Goal: Information Seeking & Learning: Learn about a topic

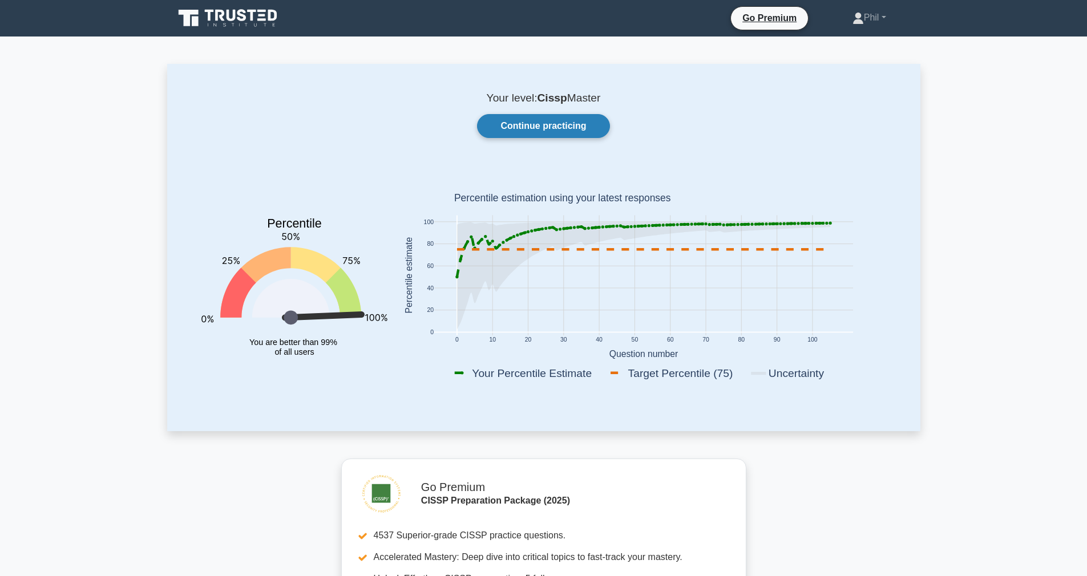
click at [537, 123] on link "Continue practicing" at bounding box center [543, 126] width 132 height 24
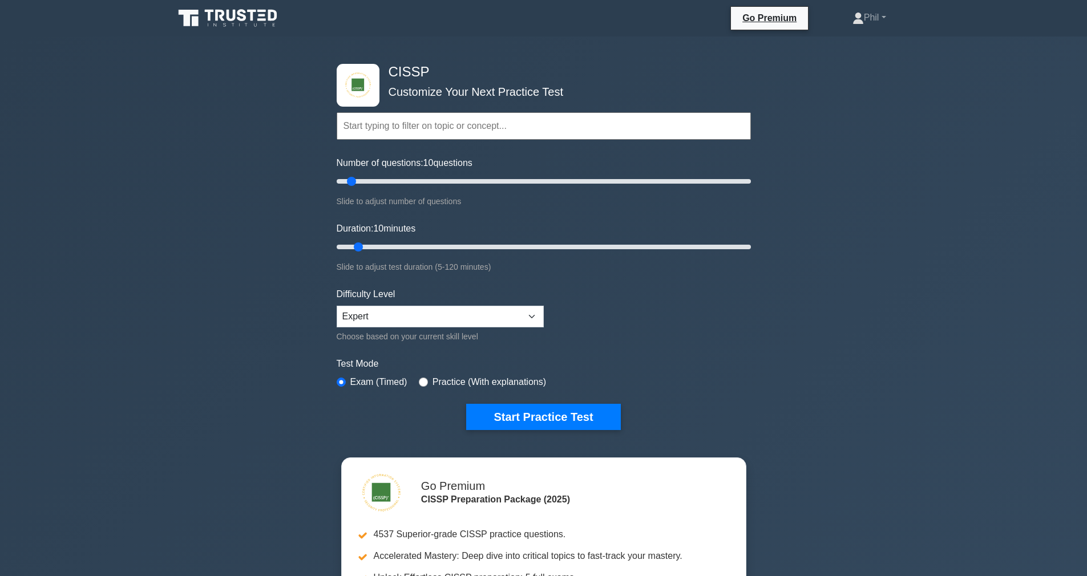
click at [388, 132] on input "text" at bounding box center [544, 125] width 414 height 27
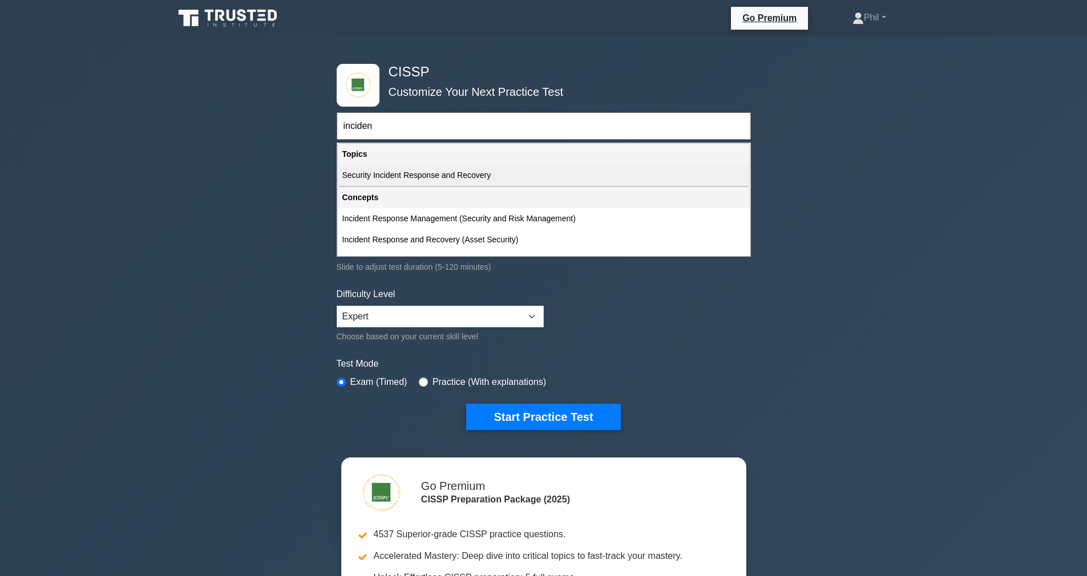
click at [470, 180] on div "Security Incident Response and Recovery" at bounding box center [544, 175] width 412 height 21
type input "Security Incident Response and Recovery"
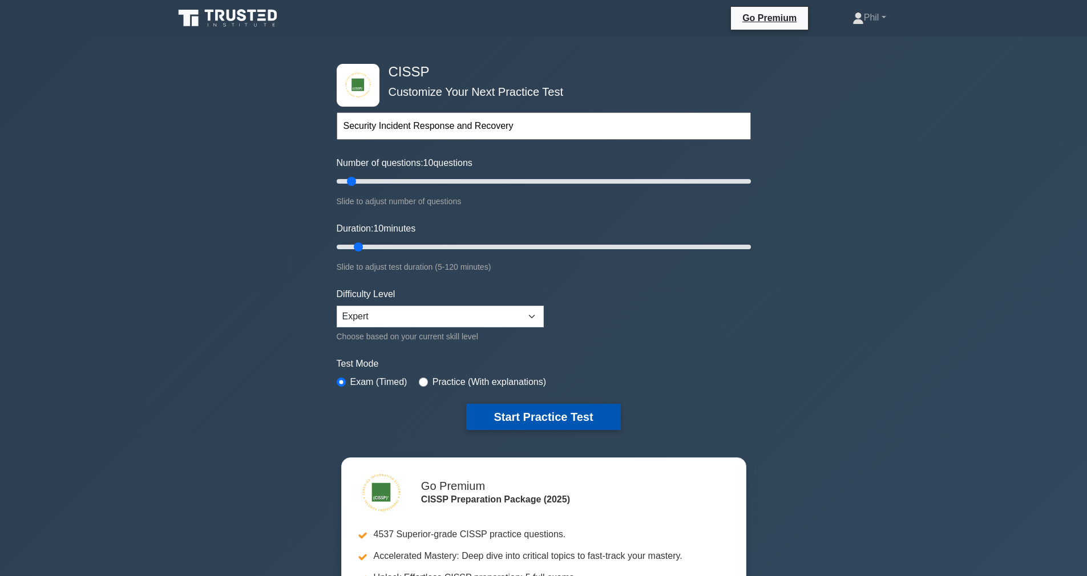
click at [533, 410] on button "Start Practice Test" at bounding box center [543, 417] width 154 height 26
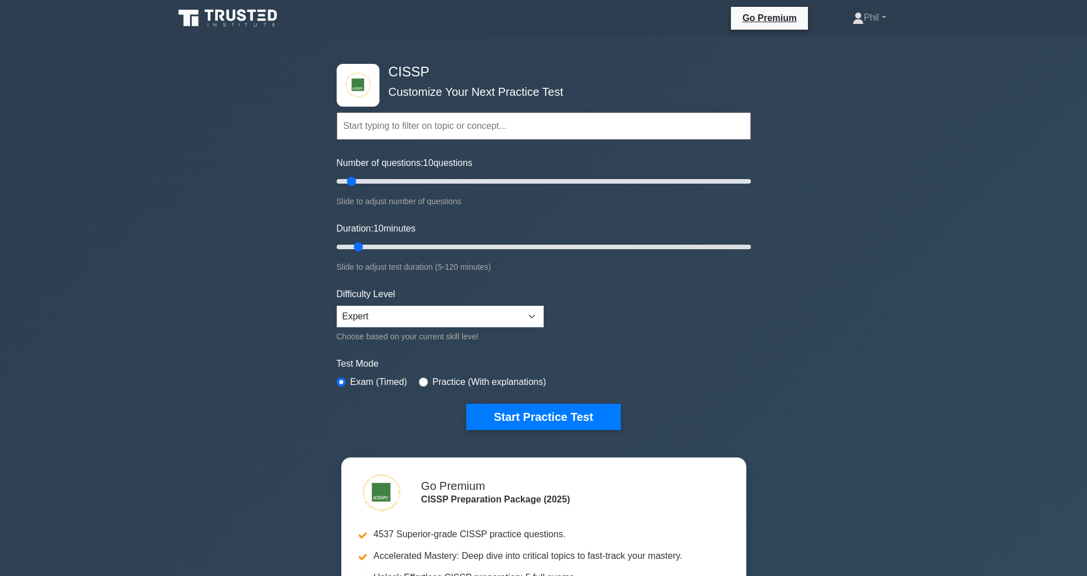
click at [414, 129] on input "text" at bounding box center [544, 125] width 414 height 27
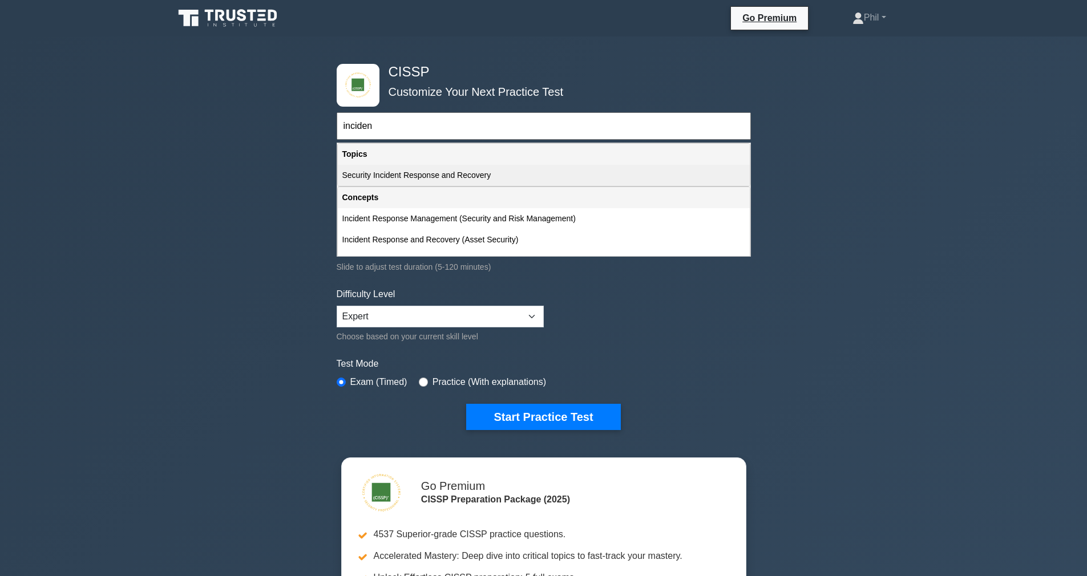
click at [422, 173] on div "Security Incident Response and Recovery" at bounding box center [544, 175] width 412 height 21
type input "Security Incident Response and Recovery"
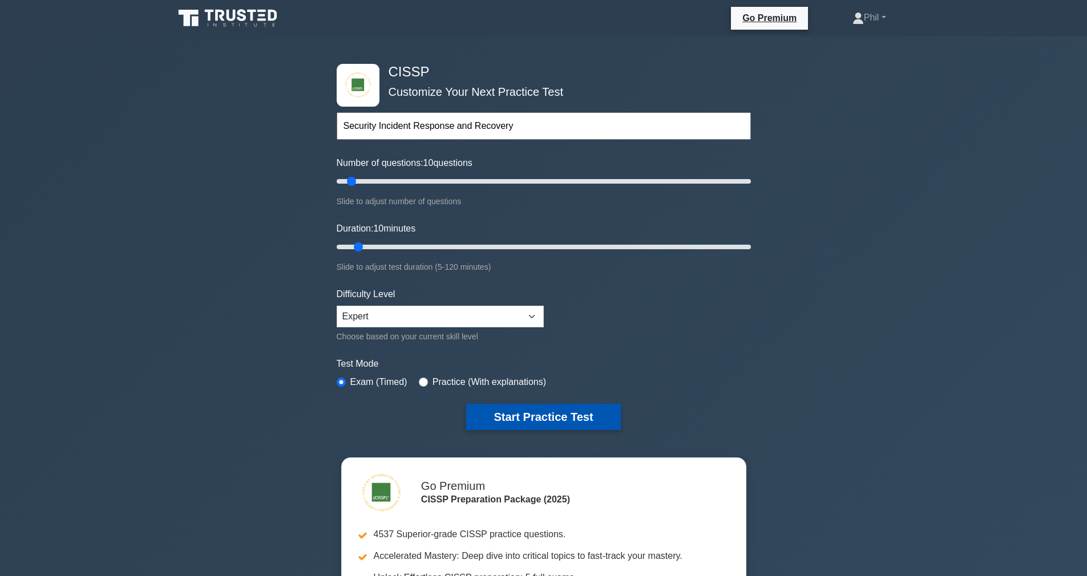
click at [539, 414] on button "Start Practice Test" at bounding box center [543, 417] width 154 height 26
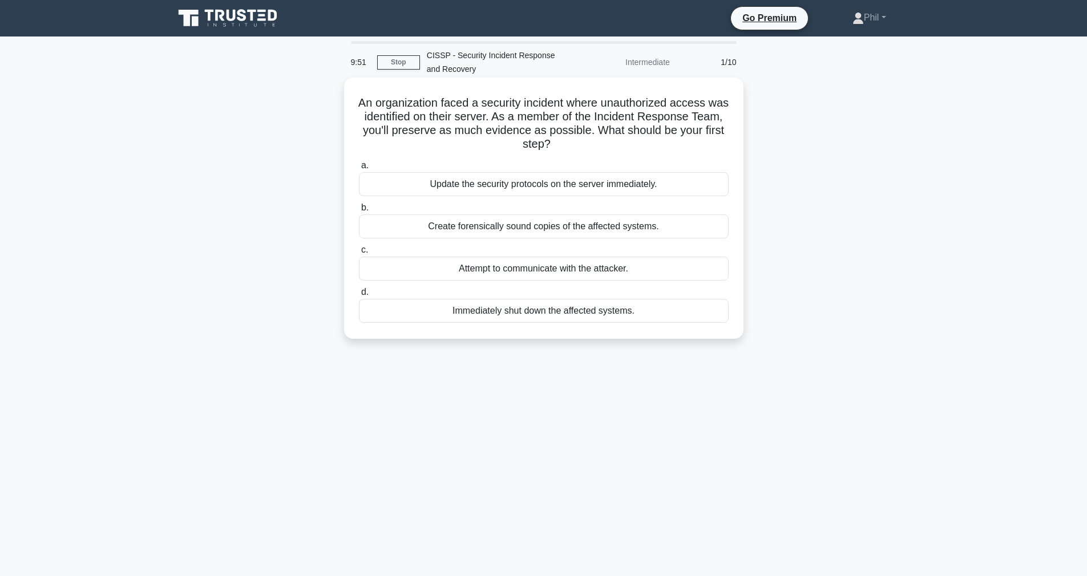
drag, startPoint x: 404, startPoint y: 108, endPoint x: 606, endPoint y: 155, distance: 207.3
click at [606, 155] on div "An organization faced a security incident where unauthorized access was identif…" at bounding box center [544, 208] width 390 height 252
click at [626, 165] on label "a. Update the security protocols on the server immediately." at bounding box center [544, 178] width 370 height 38
click at [359, 165] on input "a. Update the security protocols on the server immediately." at bounding box center [359, 165] width 0 height 7
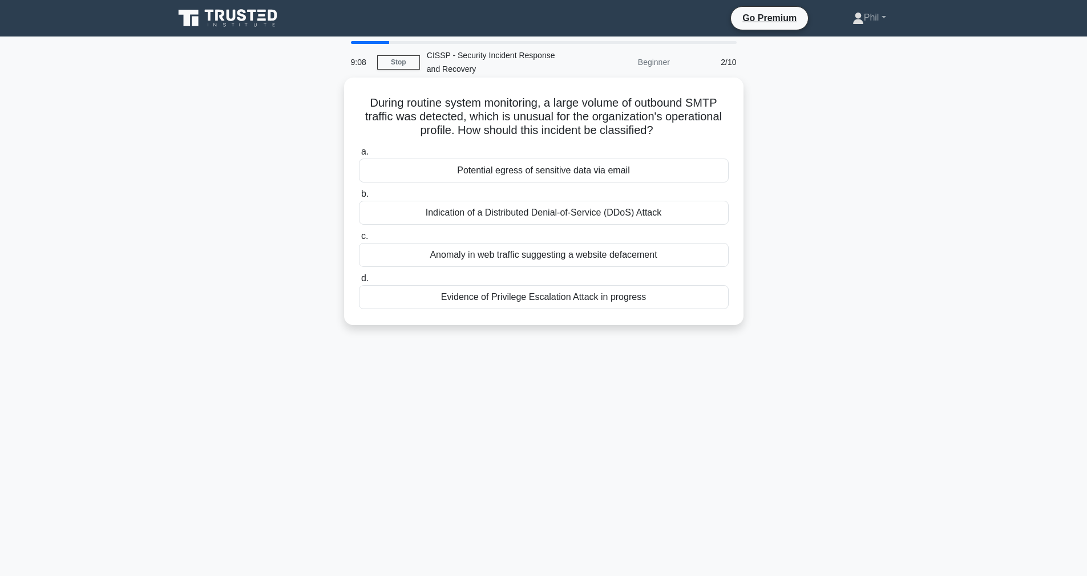
click at [615, 171] on div "Potential egress of sensitive data via email" at bounding box center [544, 171] width 370 height 24
click at [359, 156] on input "a. Potential egress of sensitive data via email" at bounding box center [359, 151] width 0 height 7
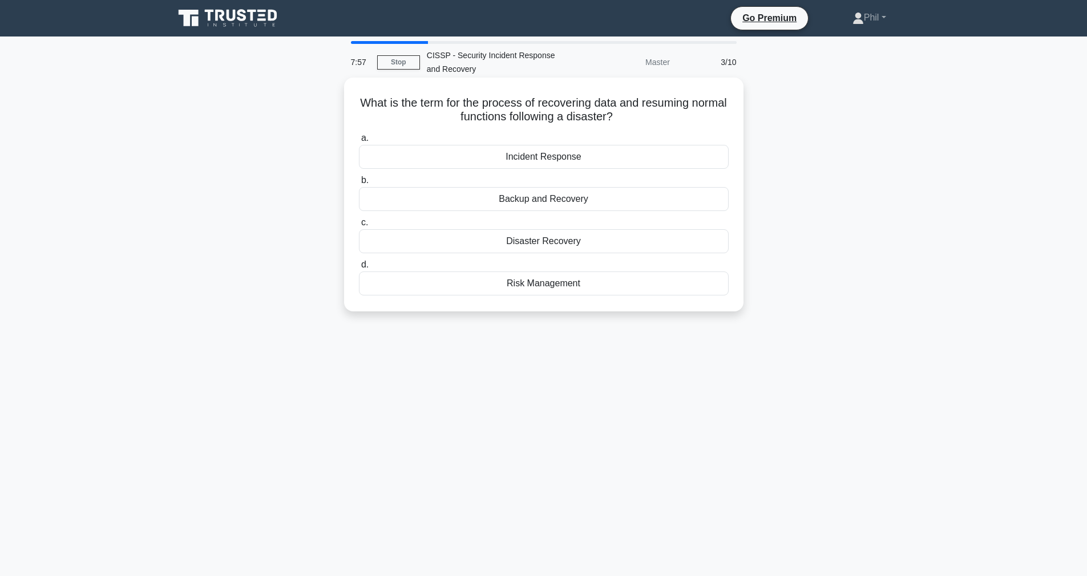
drag, startPoint x: 550, startPoint y: 102, endPoint x: 683, endPoint y: 117, distance: 133.8
click at [706, 114] on h5 "What is the term for the process of recovering data and resuming normal functio…" at bounding box center [544, 110] width 372 height 29
click at [645, 118] on h5 "What is the term for the process of recovering data and resuming normal functio…" at bounding box center [544, 110] width 372 height 29
click at [646, 202] on div "Backup and Recovery" at bounding box center [544, 199] width 370 height 24
click at [359, 184] on input "b. Backup and Recovery" at bounding box center [359, 180] width 0 height 7
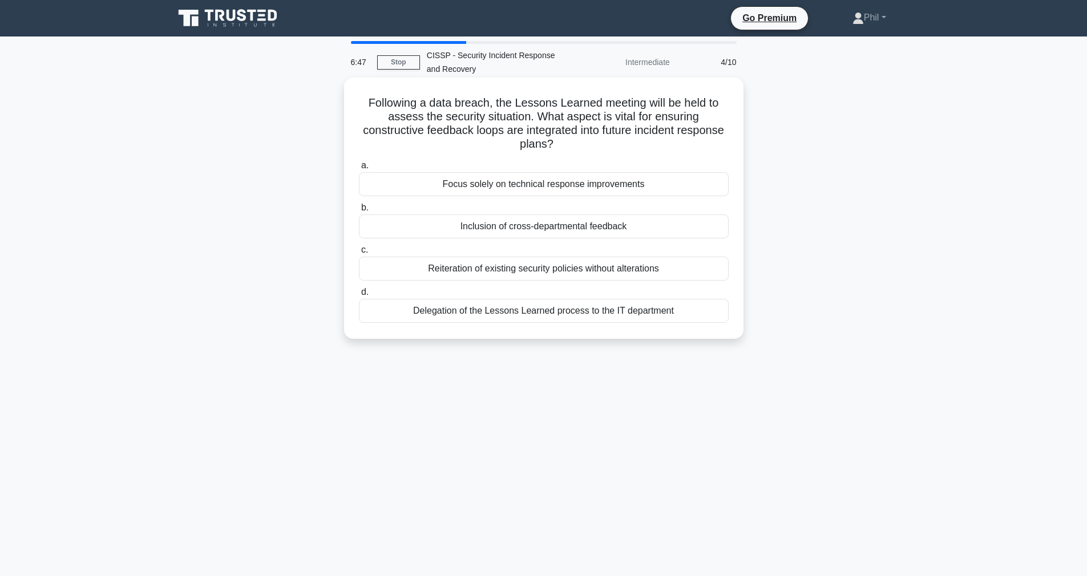
click at [646, 232] on div "Inclusion of cross-departmental feedback" at bounding box center [544, 226] width 370 height 24
click at [359, 212] on input "b. Inclusion of cross-departmental feedback" at bounding box center [359, 207] width 0 height 7
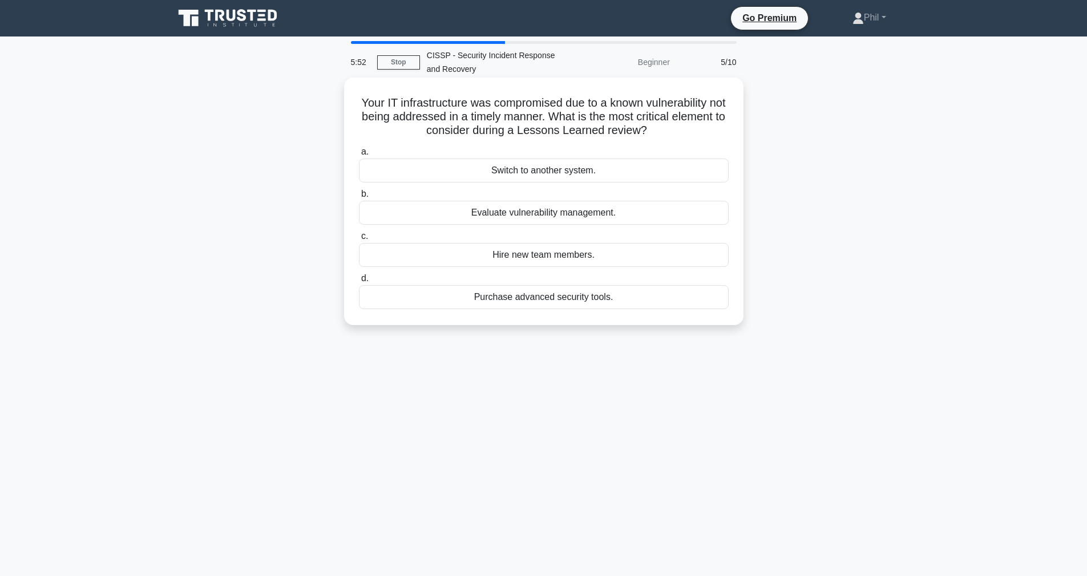
click at [634, 213] on div "Evaluate vulnerability management." at bounding box center [544, 213] width 370 height 24
click at [359, 198] on input "b. Evaluate vulnerability management." at bounding box center [359, 194] width 0 height 7
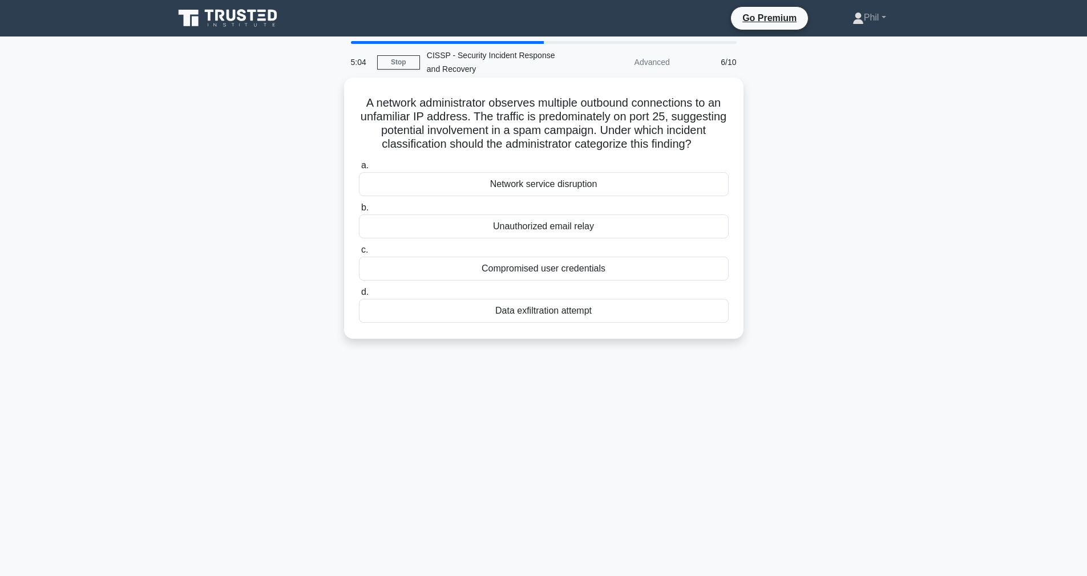
click at [661, 239] on div "a. Network service disruption b. Unauthorized email relay c. d." at bounding box center [543, 240] width 383 height 169
click at [650, 225] on div "Unauthorized email relay" at bounding box center [544, 226] width 370 height 24
click at [359, 212] on input "b. Unauthorized email relay" at bounding box center [359, 207] width 0 height 7
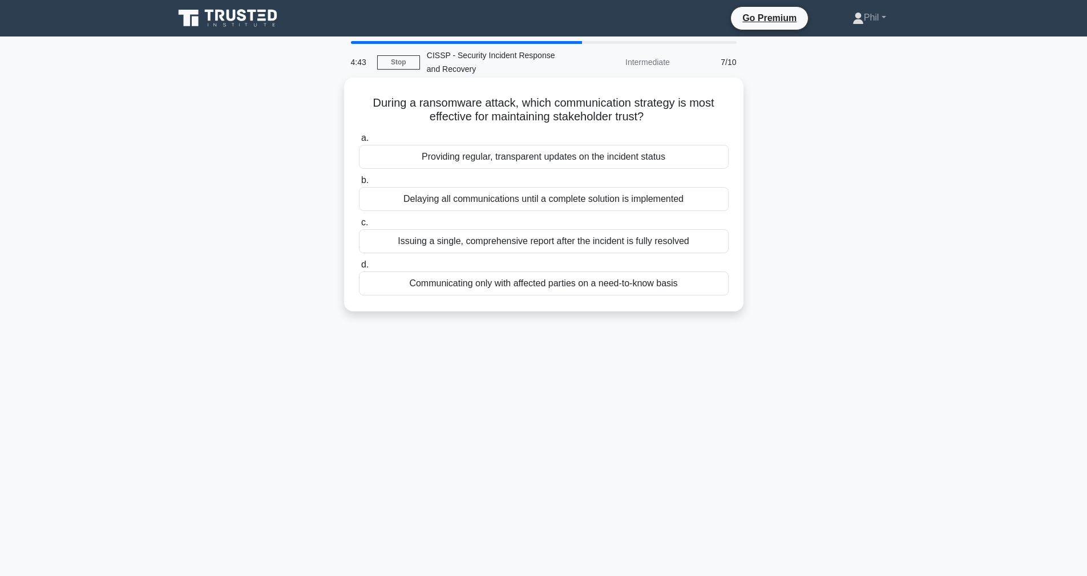
click at [655, 156] on div "Providing regular, transparent updates on the incident status" at bounding box center [544, 157] width 370 height 24
click at [359, 142] on input "a. Providing regular, transparent updates on the incident status" at bounding box center [359, 138] width 0 height 7
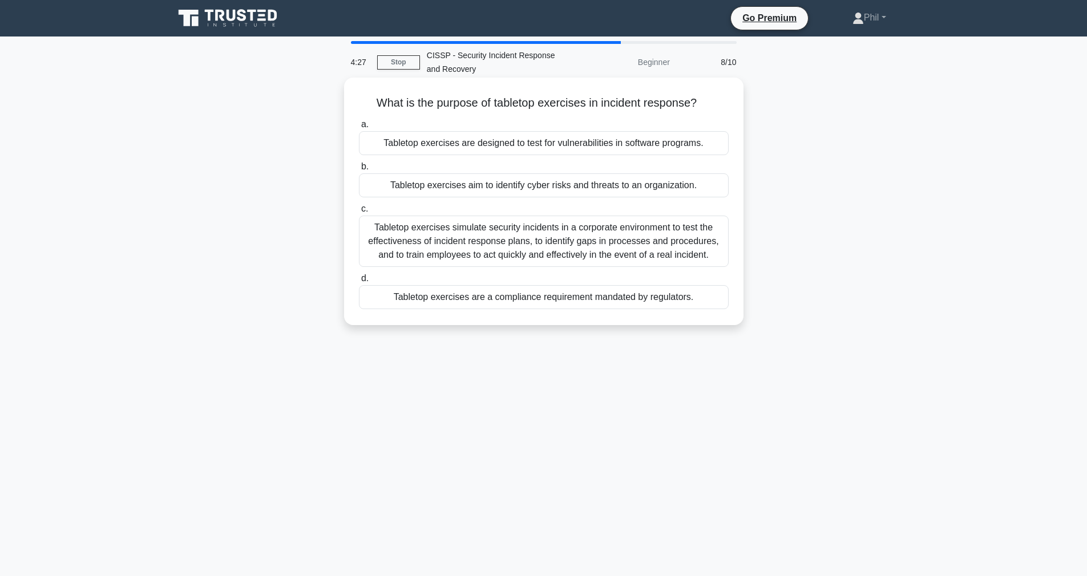
click at [684, 251] on div "Tabletop exercises simulate security incidents in a corporate environment to te…" at bounding box center [544, 241] width 370 height 51
click at [359, 213] on input "c. Tabletop exercises simulate security incidents in a corporate environment to…" at bounding box center [359, 208] width 0 height 7
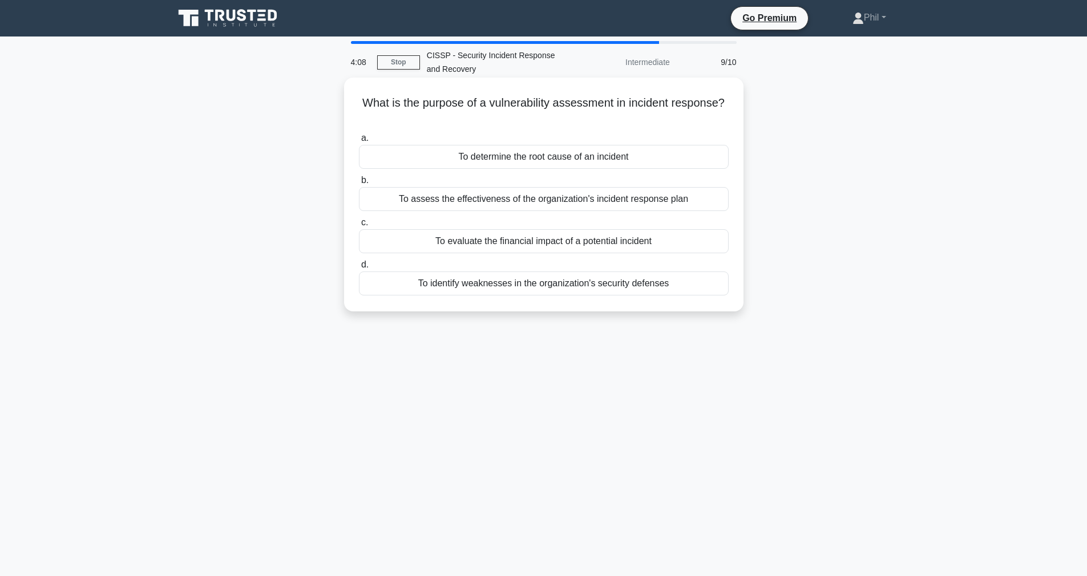
click at [662, 288] on div "To identify weaknesses in the organization's security defenses" at bounding box center [544, 284] width 370 height 24
click at [359, 269] on input "d. To identify weaknesses in the organization's security defenses" at bounding box center [359, 264] width 0 height 7
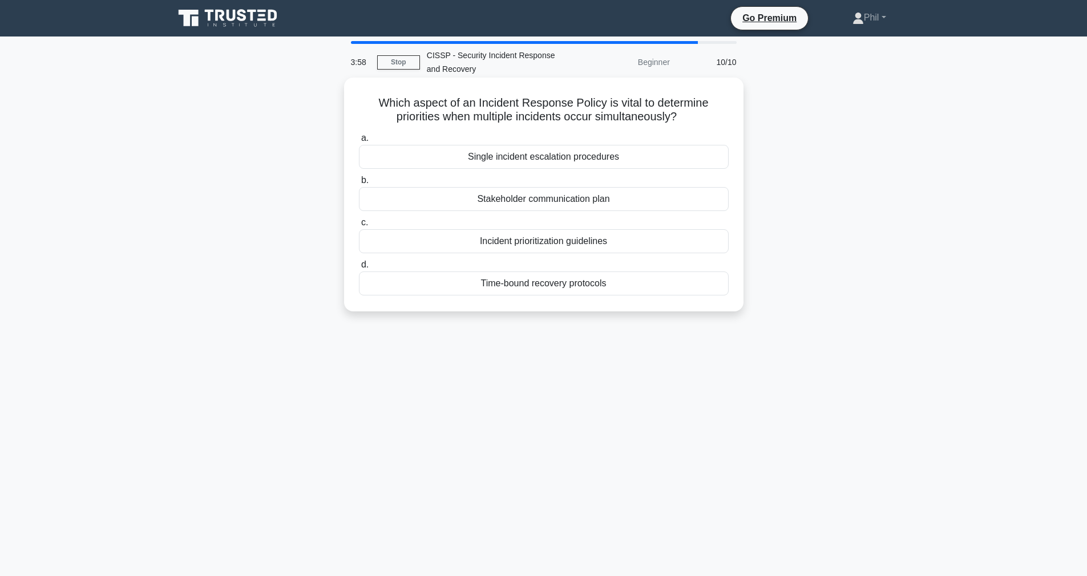
click at [617, 243] on div "Incident prioritization guidelines" at bounding box center [544, 241] width 370 height 24
click at [359, 226] on input "c. Incident prioritization guidelines" at bounding box center [359, 222] width 0 height 7
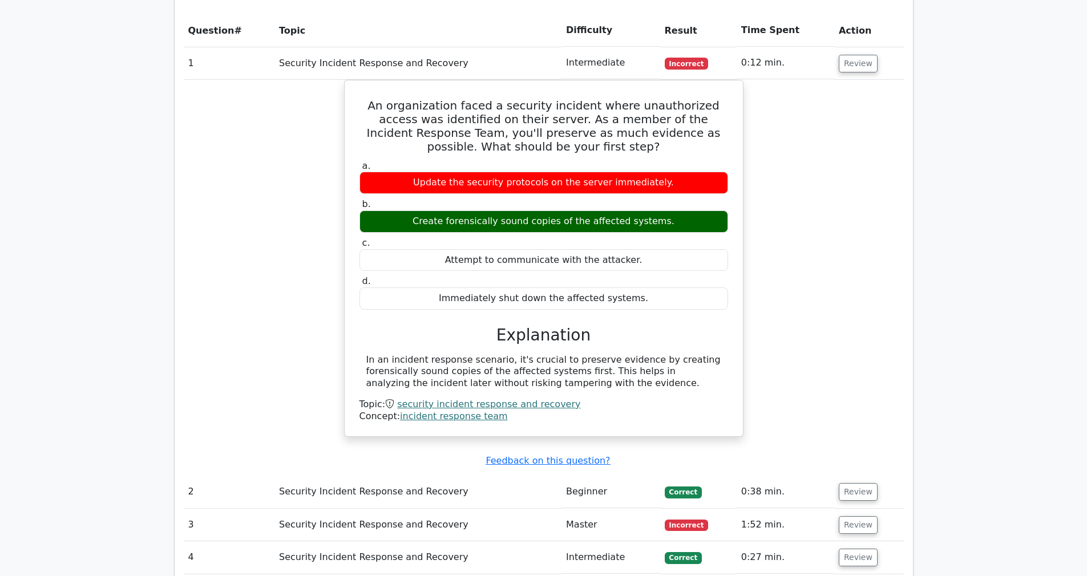
scroll to position [935, 0]
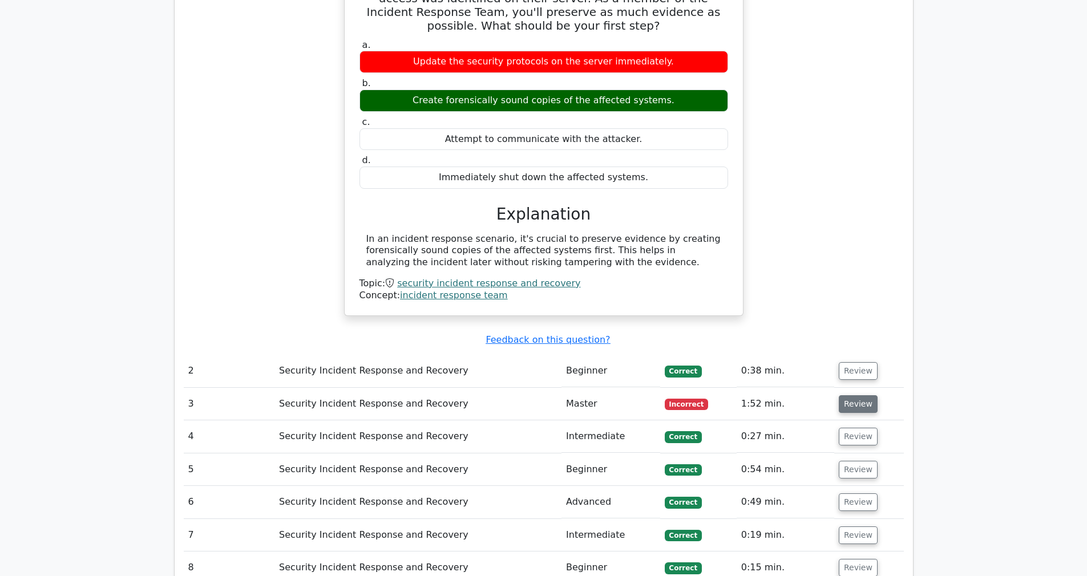
click at [854, 395] on button "Review" at bounding box center [857, 404] width 39 height 18
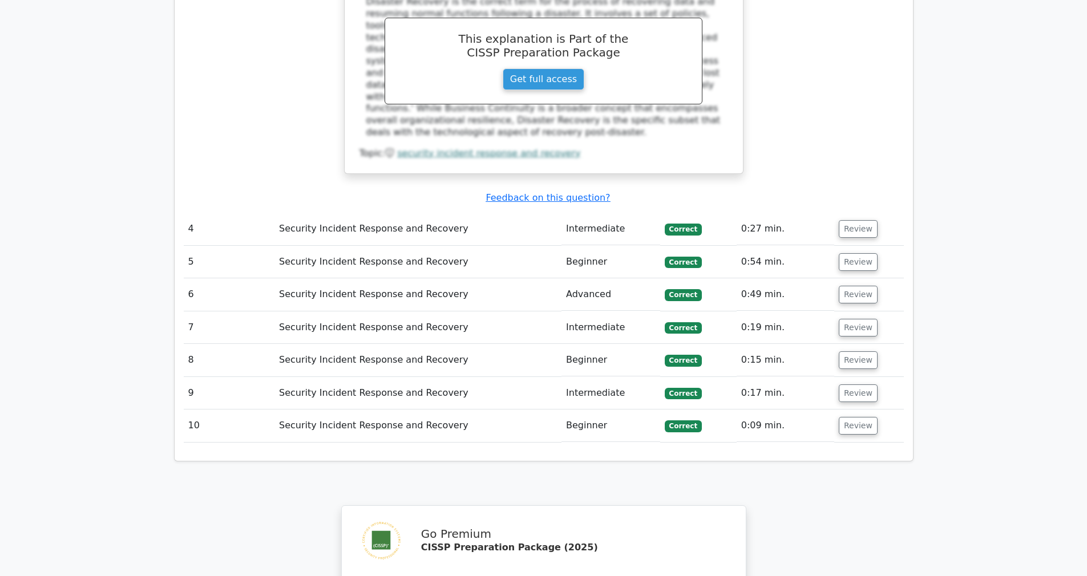
scroll to position [1976, 0]
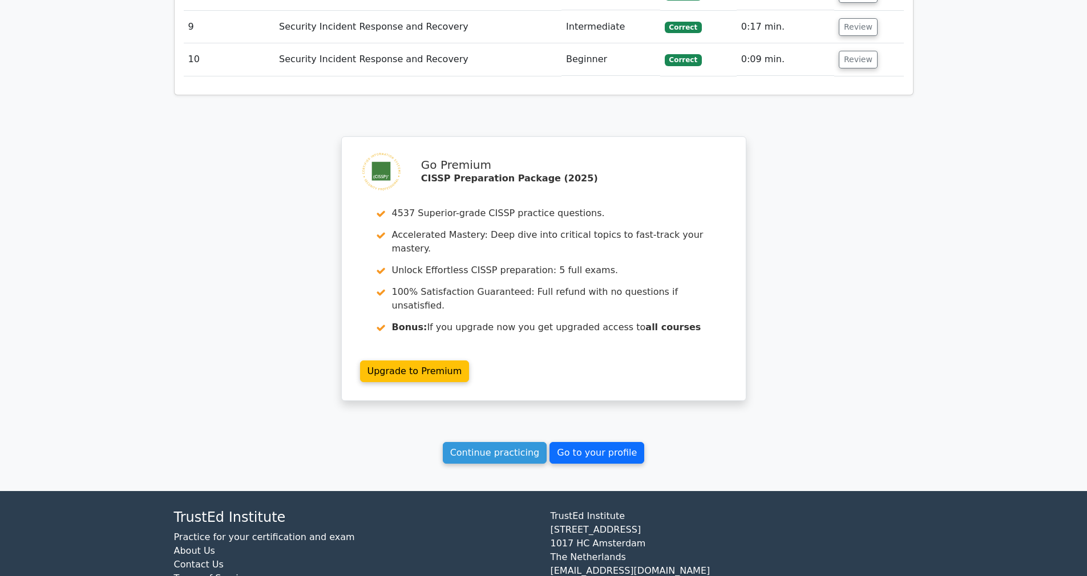
click at [627, 442] on link "Go to your profile" at bounding box center [596, 453] width 95 height 22
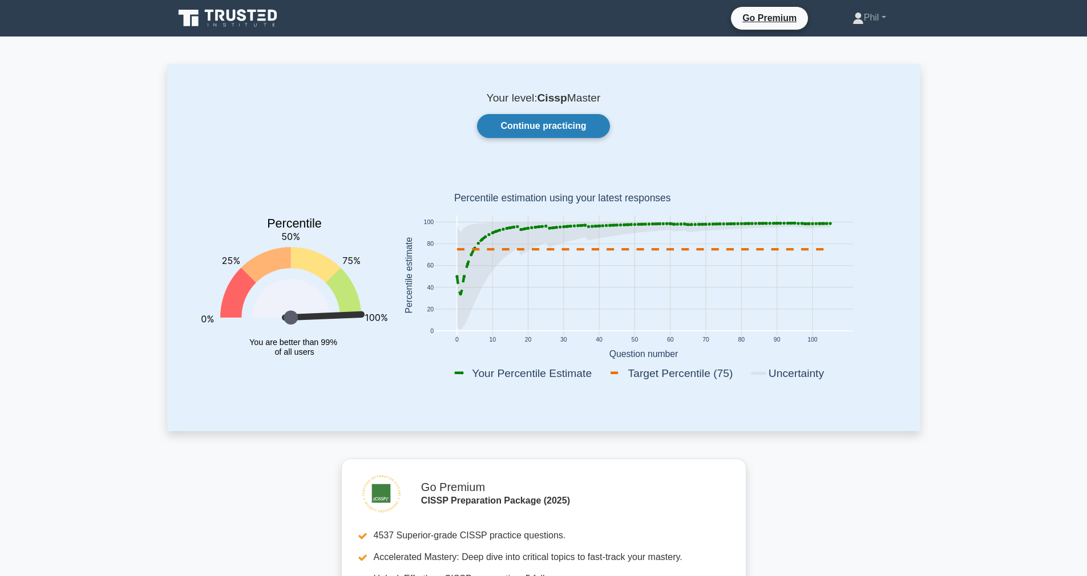
click at [546, 126] on link "Continue practicing" at bounding box center [543, 126] width 132 height 24
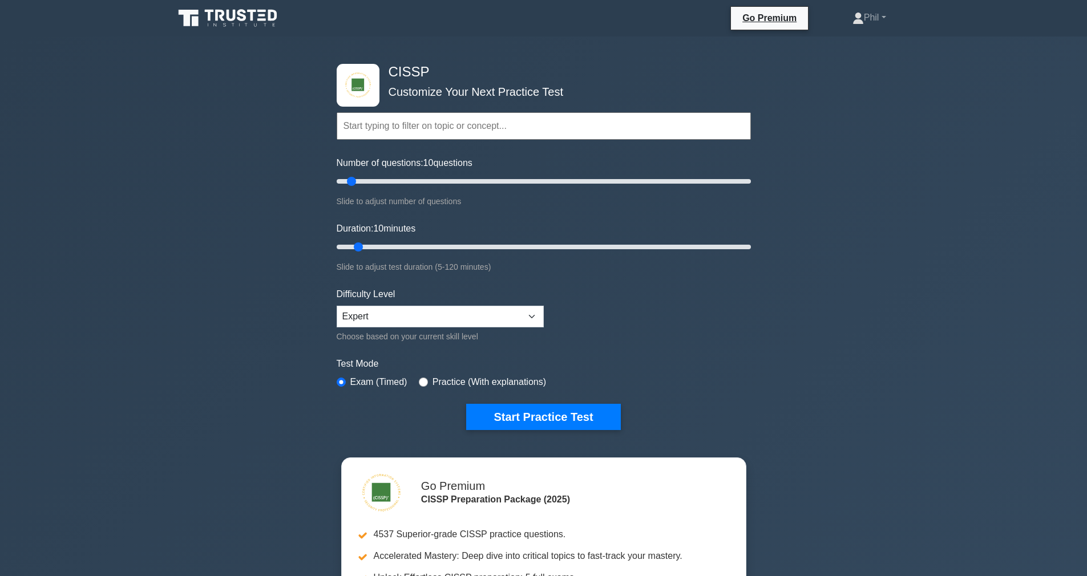
click at [416, 132] on input "text" at bounding box center [544, 125] width 414 height 27
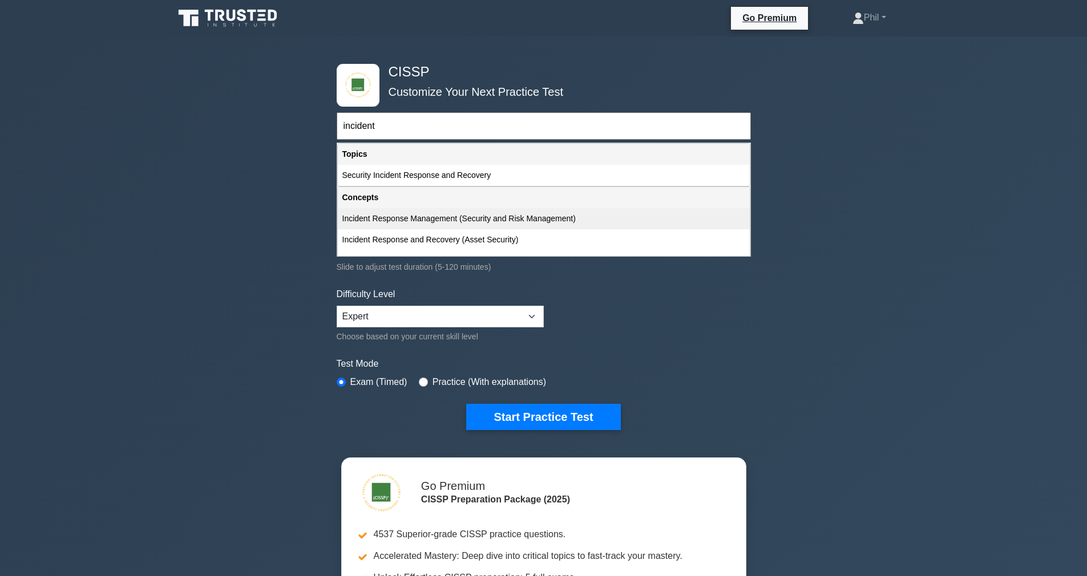
click at [521, 220] on div "Incident Response Management (Security and Risk Management)" at bounding box center [544, 218] width 412 height 21
type input "Incident Response Management (Security and Risk Management)"
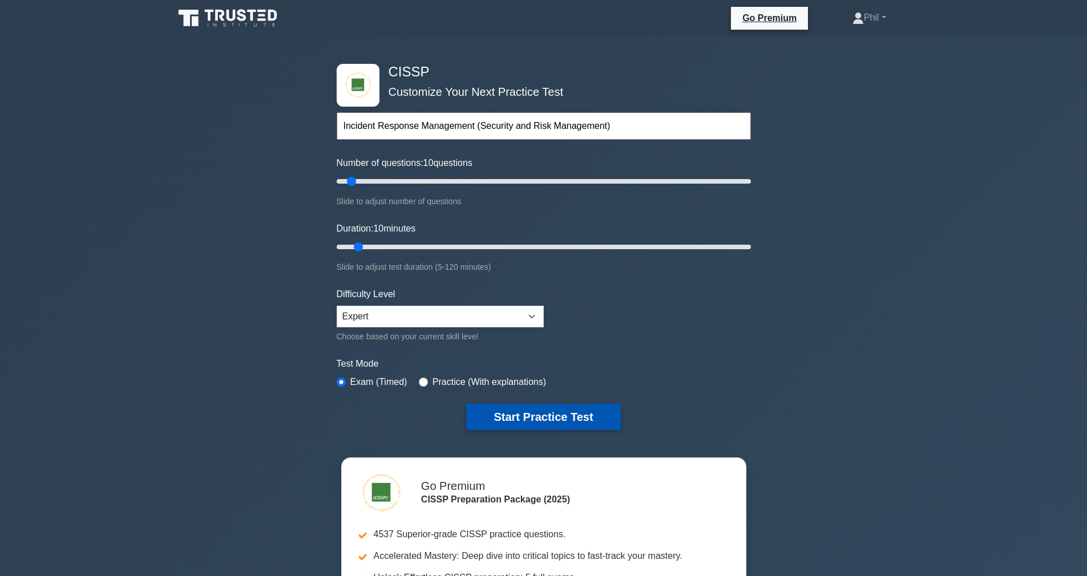
click at [544, 412] on button "Start Practice Test" at bounding box center [543, 417] width 154 height 26
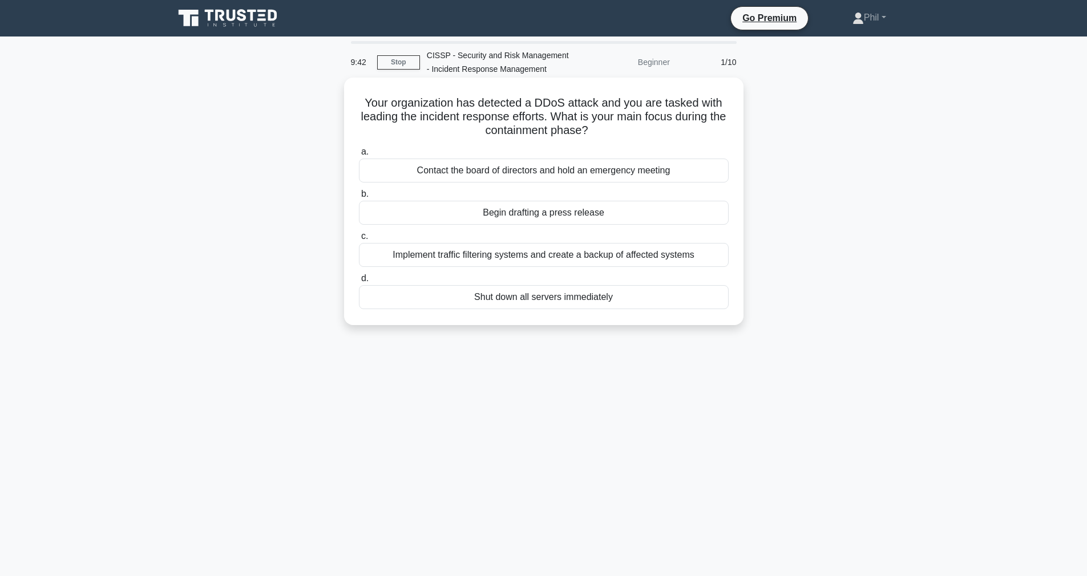
click at [646, 259] on div "Implement traffic filtering systems and create a backup of affected systems" at bounding box center [544, 255] width 370 height 24
click at [359, 240] on input "c. Implement traffic filtering systems and create a backup of affected systems" at bounding box center [359, 236] width 0 height 7
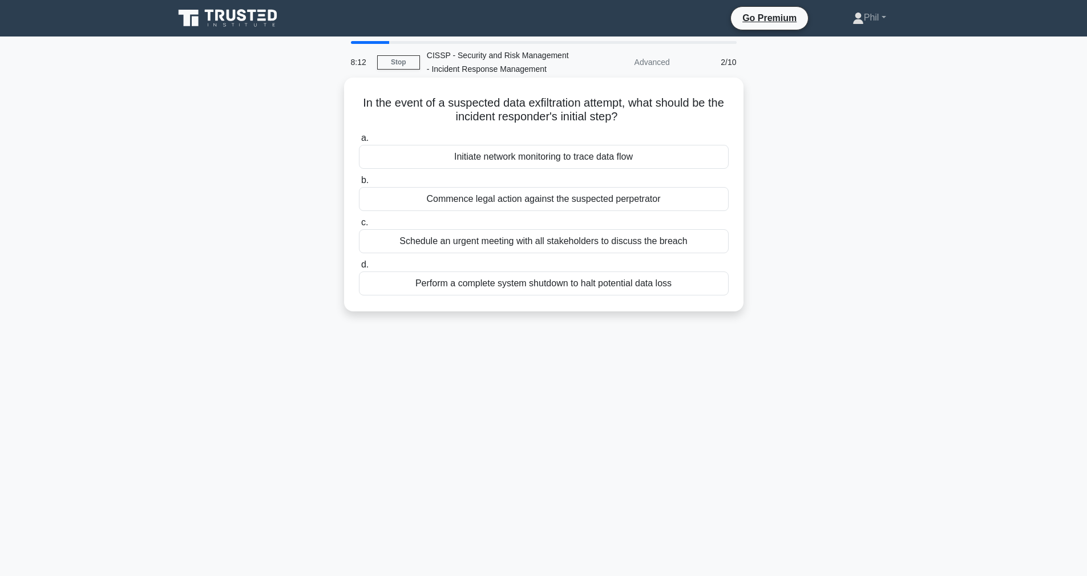
click at [656, 160] on div "Initiate network monitoring to trace data flow" at bounding box center [544, 157] width 370 height 24
click at [359, 142] on input "a. Initiate network monitoring to trace data flow" at bounding box center [359, 138] width 0 height 7
click at [688, 241] on div "Determining the severity level" at bounding box center [544, 241] width 370 height 24
click at [359, 226] on input "c. Determining the severity level" at bounding box center [359, 222] width 0 height 7
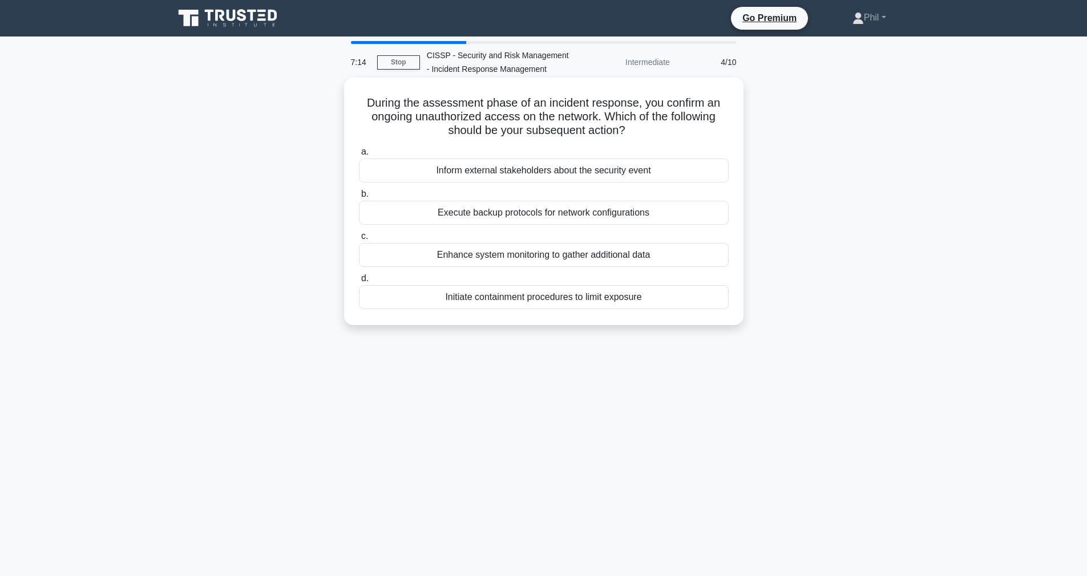
click at [710, 301] on div "Initiate containment procedures to limit exposure" at bounding box center [544, 297] width 370 height 24
click at [359, 282] on input "d. Initiate containment procedures to limit exposure" at bounding box center [359, 278] width 0 height 7
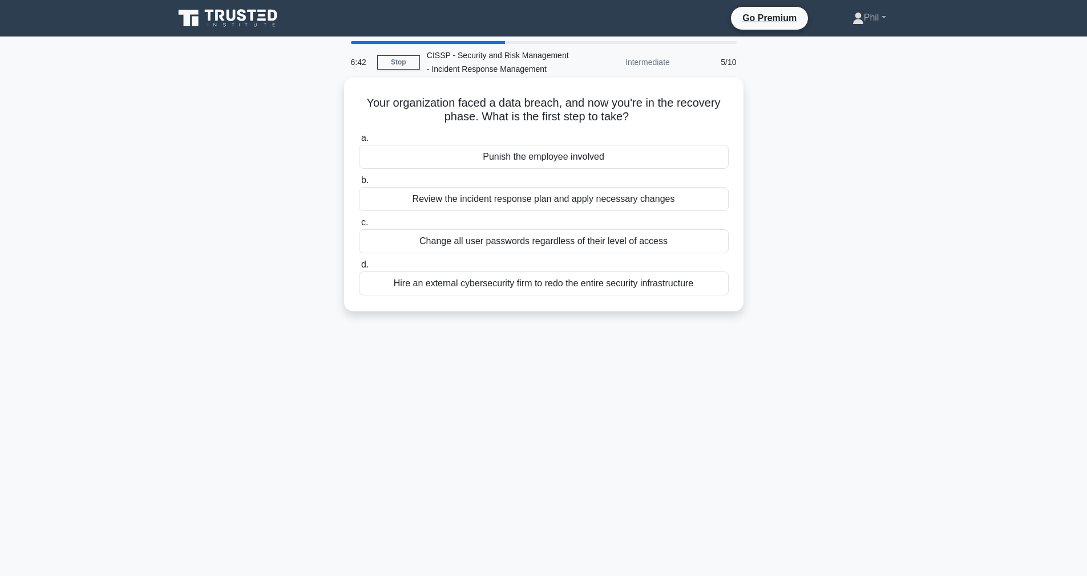
click at [661, 245] on div "Change all user passwords regardless of their level of access" at bounding box center [544, 241] width 370 height 24
click at [359, 226] on input "c. Change all user passwords regardless of their level of access" at bounding box center [359, 222] width 0 height 7
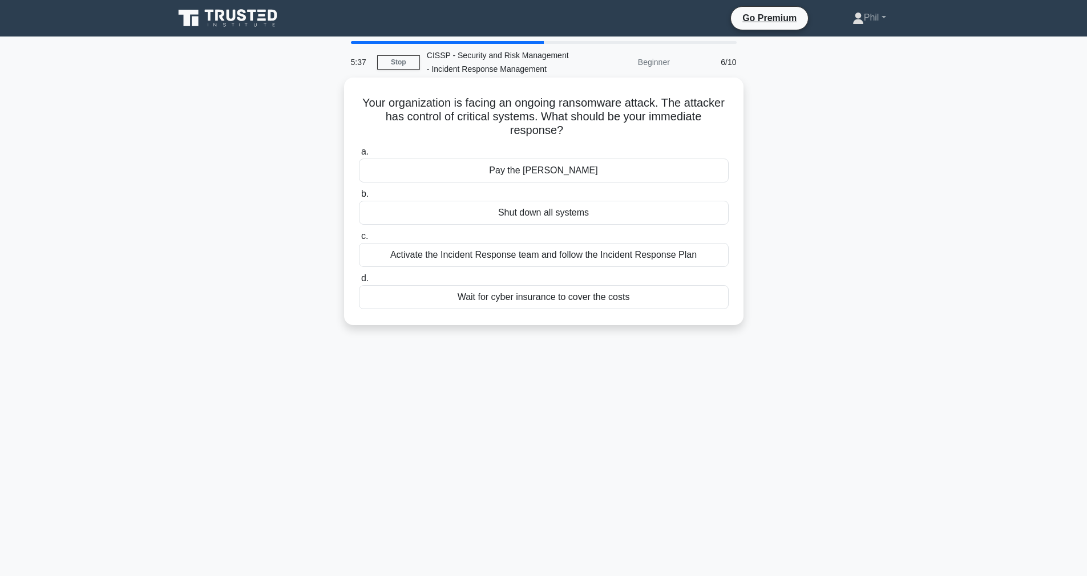
click at [619, 260] on div "Activate the Incident Response team and follow the Incident Response Plan" at bounding box center [544, 255] width 370 height 24
click at [359, 240] on input "c. Activate the Incident Response team and follow the Incident Response Plan" at bounding box center [359, 236] width 0 height 7
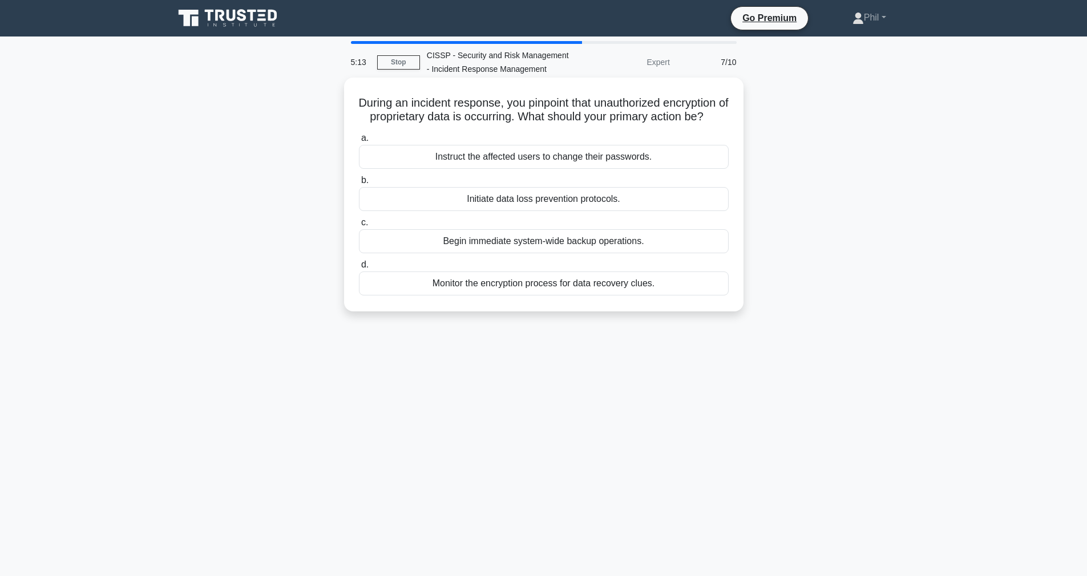
click at [629, 198] on div "Initiate data loss prevention protocols." at bounding box center [544, 199] width 370 height 24
click at [359, 184] on input "b. Initiate data loss prevention protocols." at bounding box center [359, 180] width 0 height 7
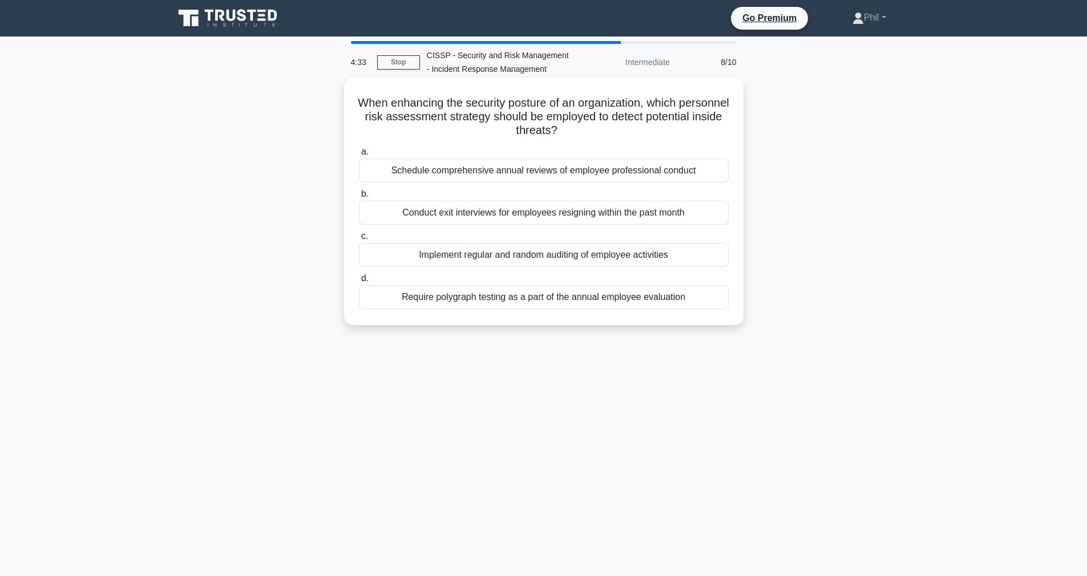
click at [645, 256] on div "Implement regular and random auditing of employee activities" at bounding box center [544, 255] width 370 height 24
click at [359, 240] on input "c. Implement regular and random auditing of employee activities" at bounding box center [359, 236] width 0 height 7
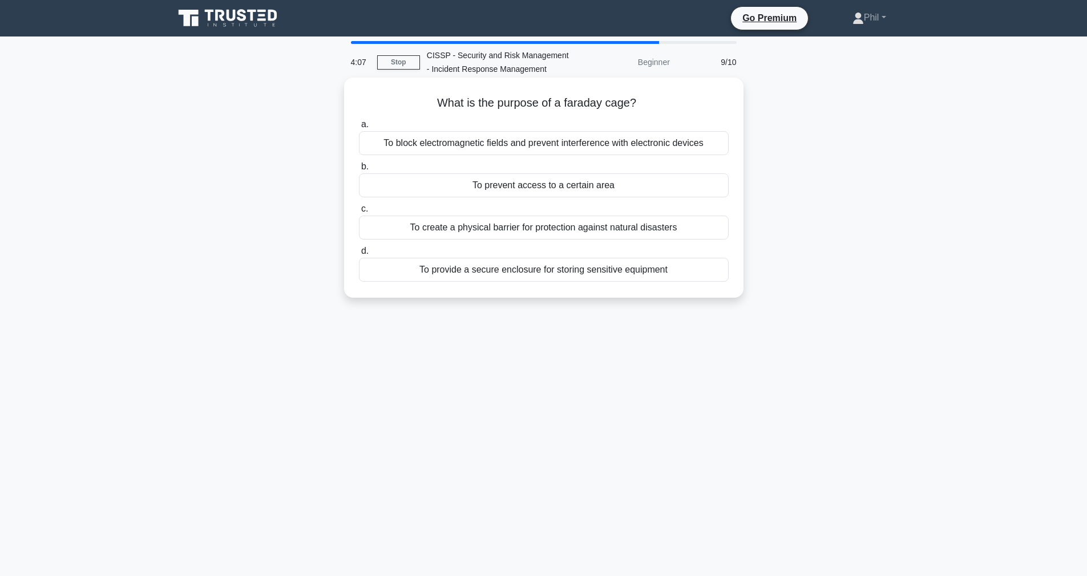
click at [716, 276] on div "To provide a secure enclosure for storing sensitive equipment" at bounding box center [544, 270] width 370 height 24
click at [359, 255] on input "d. To provide a secure enclosure for storing sensitive equipment" at bounding box center [359, 251] width 0 height 7
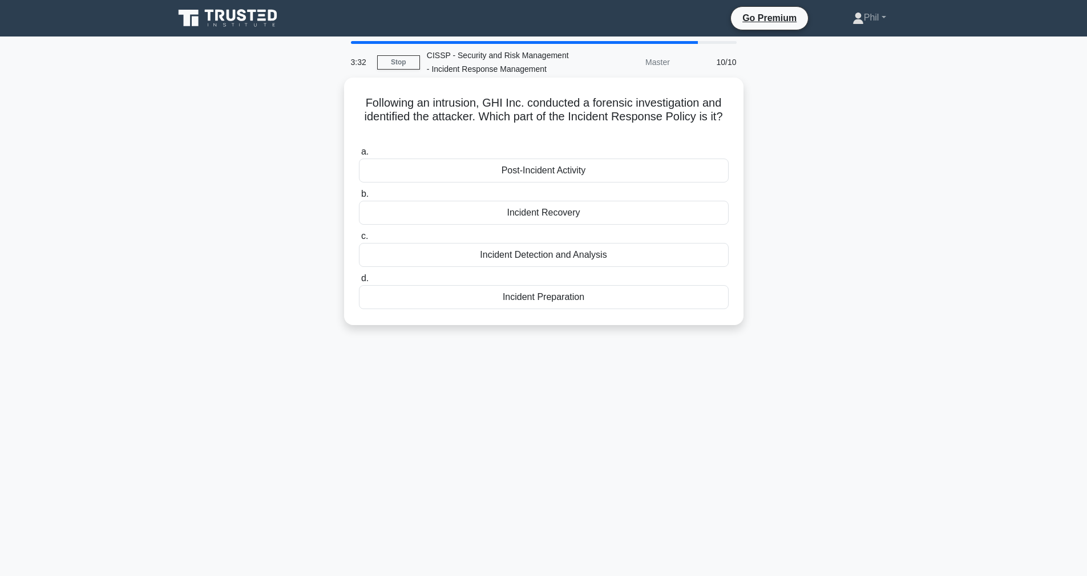
click at [622, 175] on div "Post-Incident Activity" at bounding box center [544, 171] width 370 height 24
click at [359, 156] on input "a. Post-Incident Activity" at bounding box center [359, 151] width 0 height 7
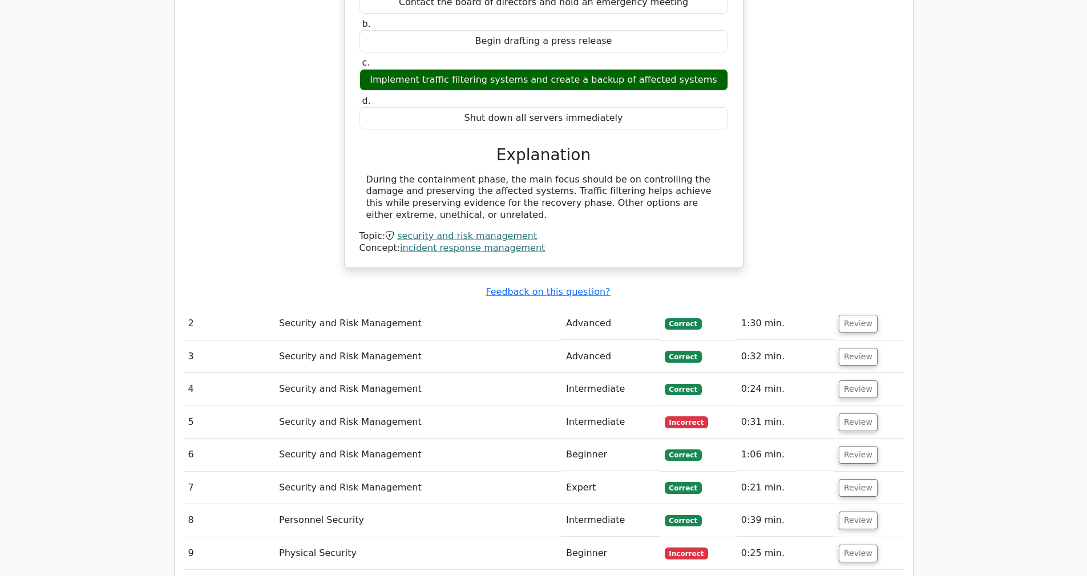
scroll to position [1015, 0]
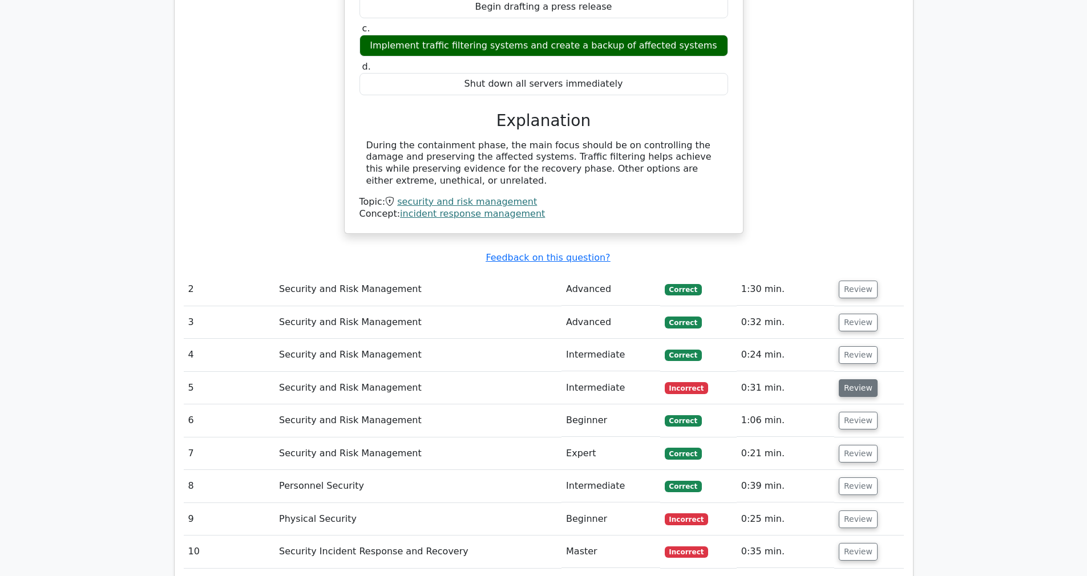
click at [858, 379] on button "Review" at bounding box center [857, 388] width 39 height 18
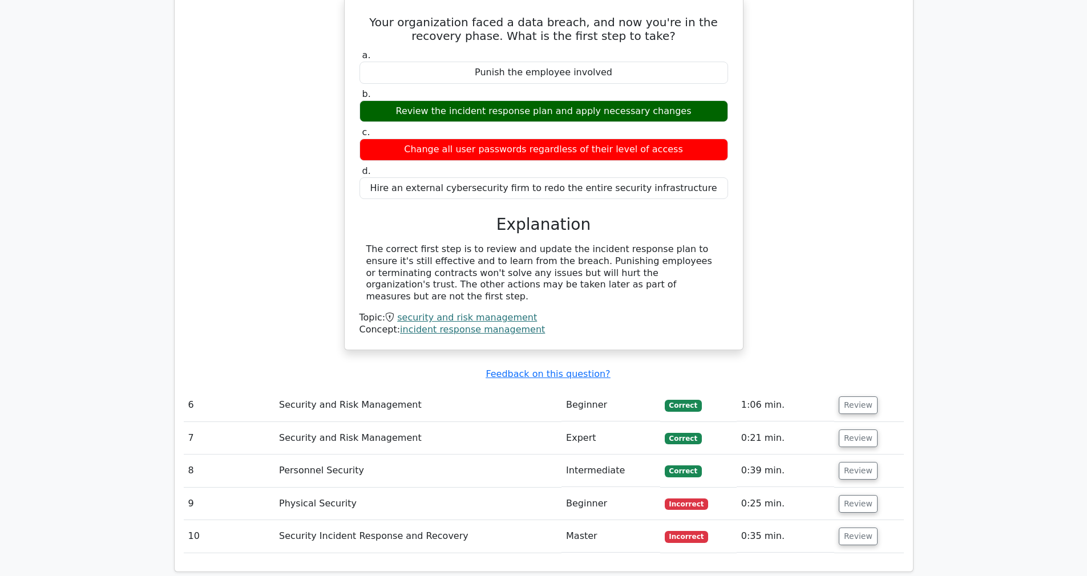
scroll to position [1664, 0]
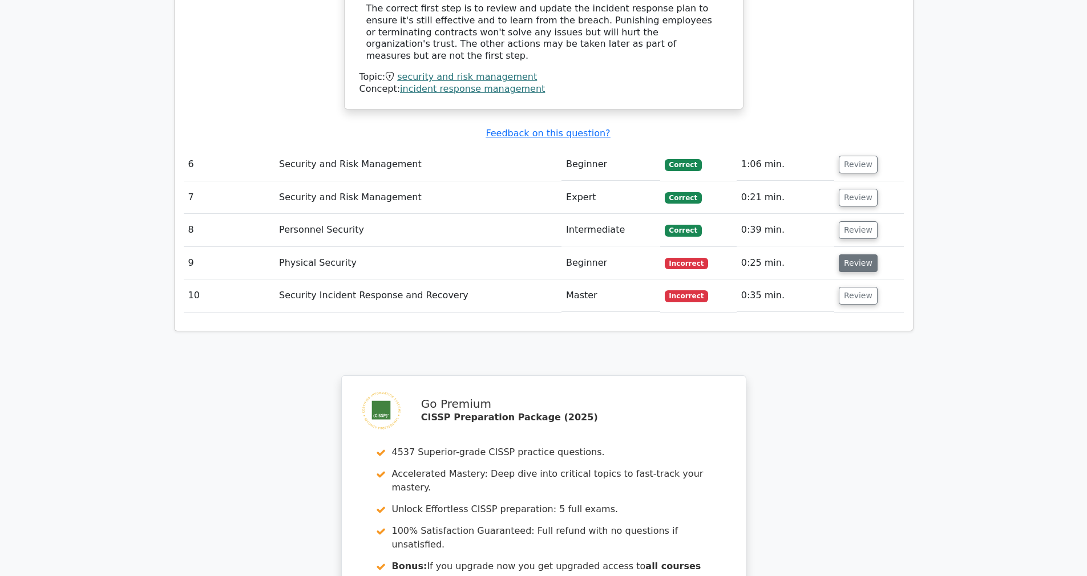
click at [866, 254] on button "Review" at bounding box center [857, 263] width 39 height 18
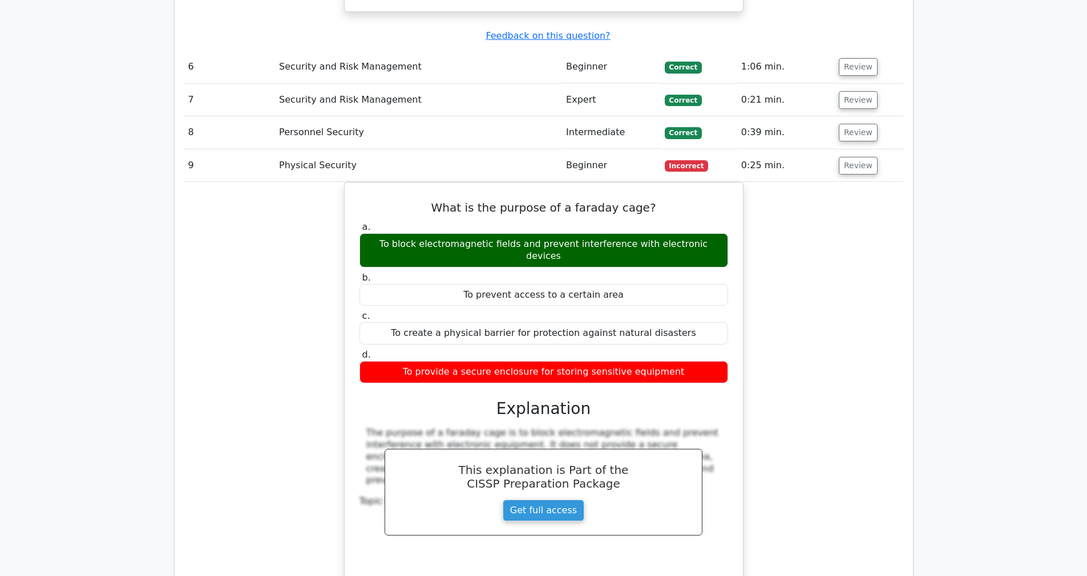
scroll to position [1910, 0]
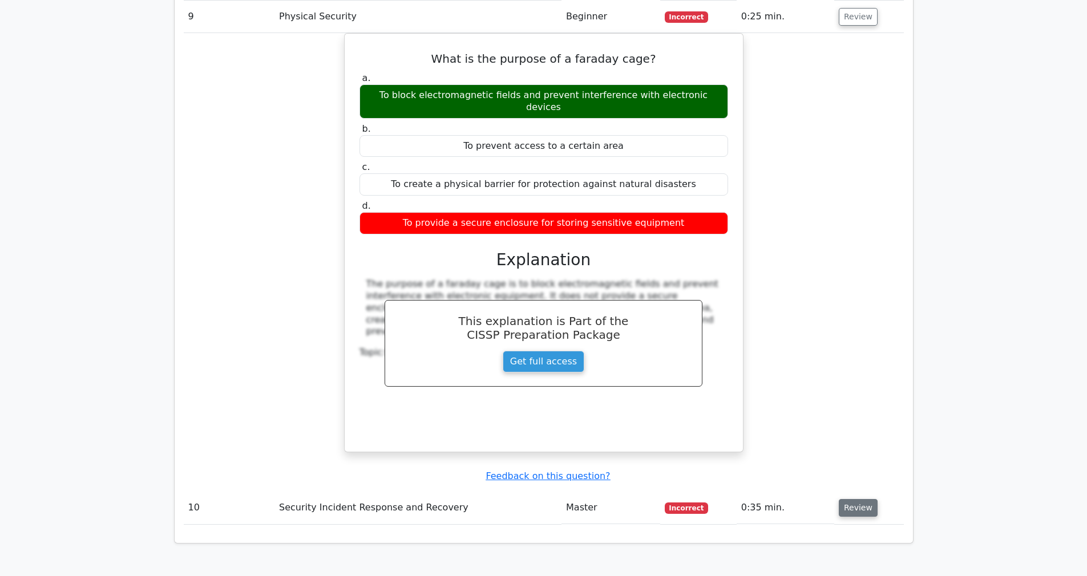
click at [865, 499] on button "Review" at bounding box center [857, 508] width 39 height 18
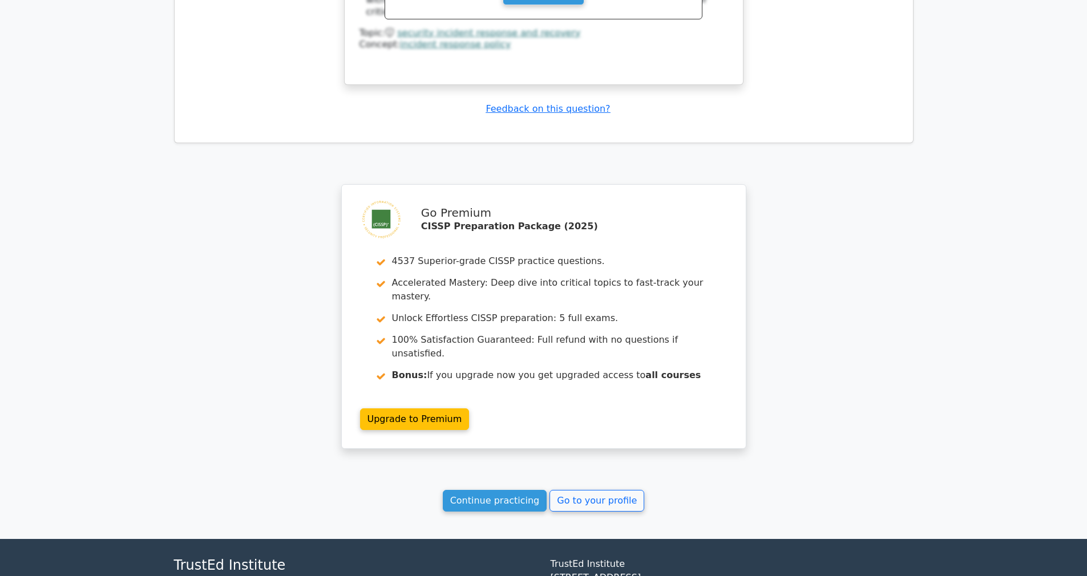
scroll to position [2801, 0]
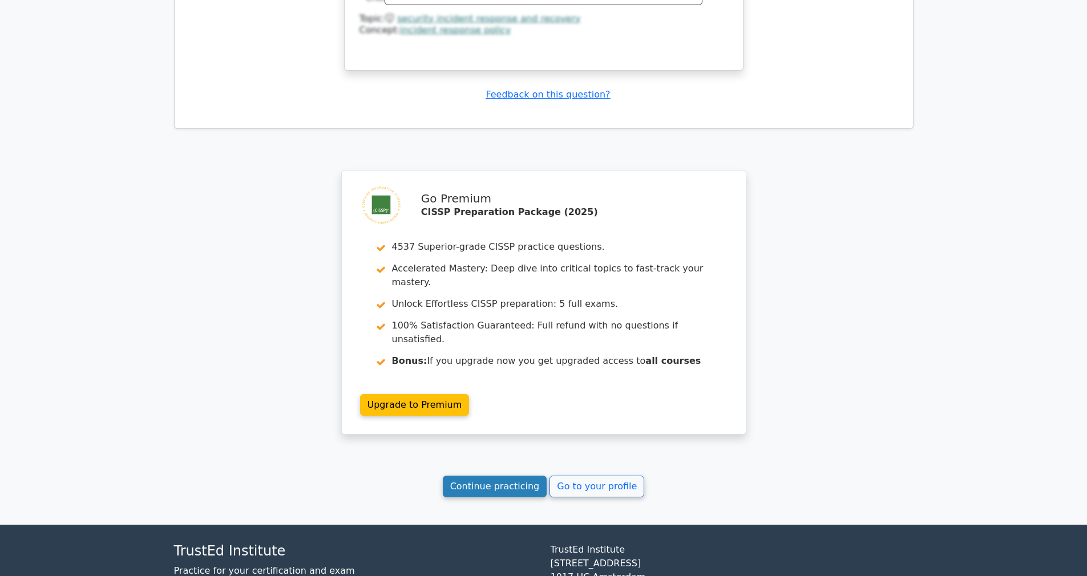
click at [534, 476] on link "Continue practicing" at bounding box center [495, 487] width 104 height 22
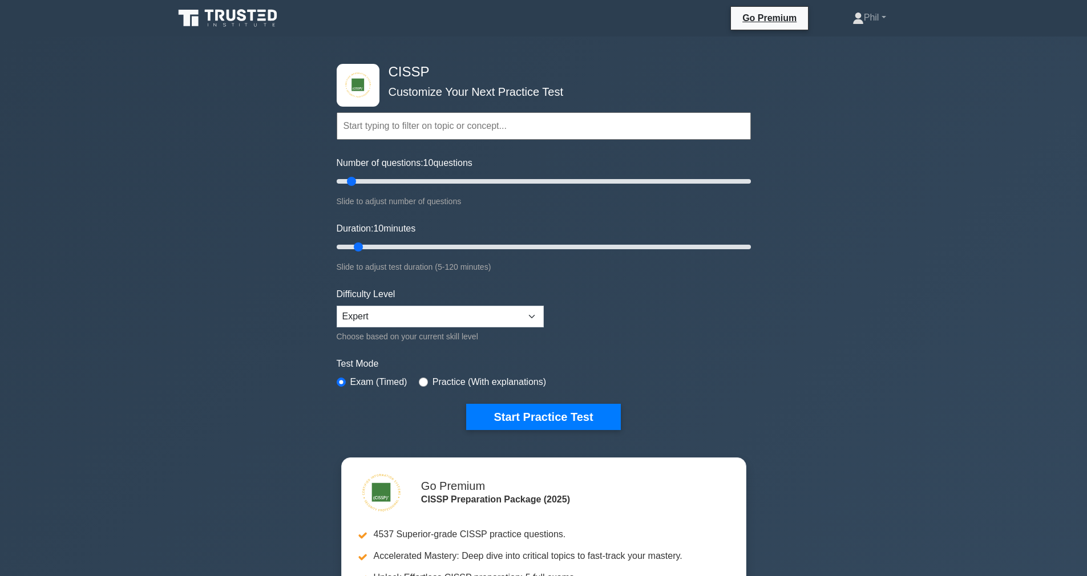
click at [469, 128] on input "text" at bounding box center [544, 125] width 414 height 27
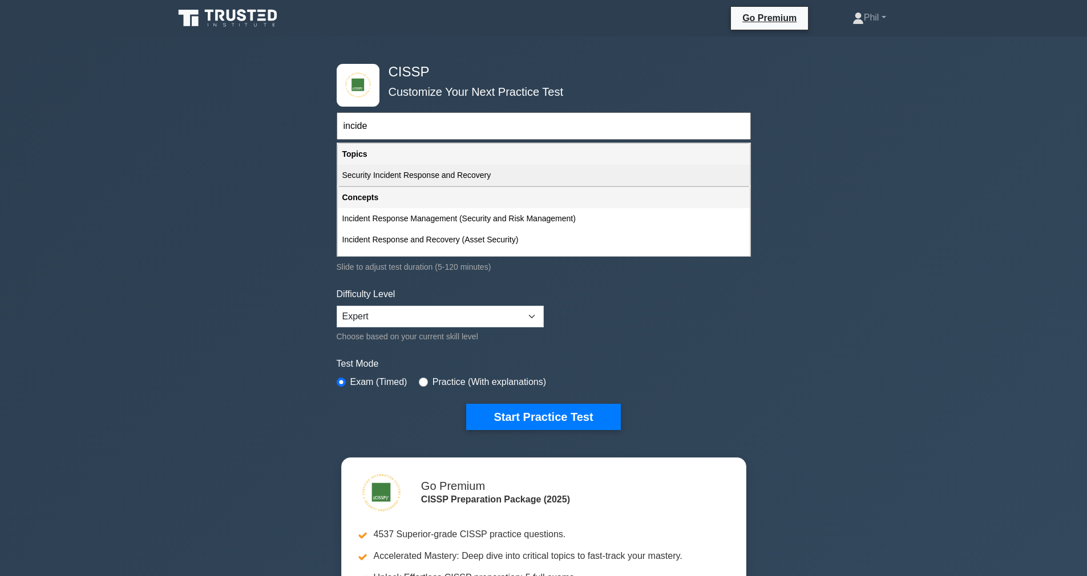
click at [480, 171] on div "Security Incident Response and Recovery" at bounding box center [544, 175] width 412 height 21
type input "Security Incident Response and Recovery"
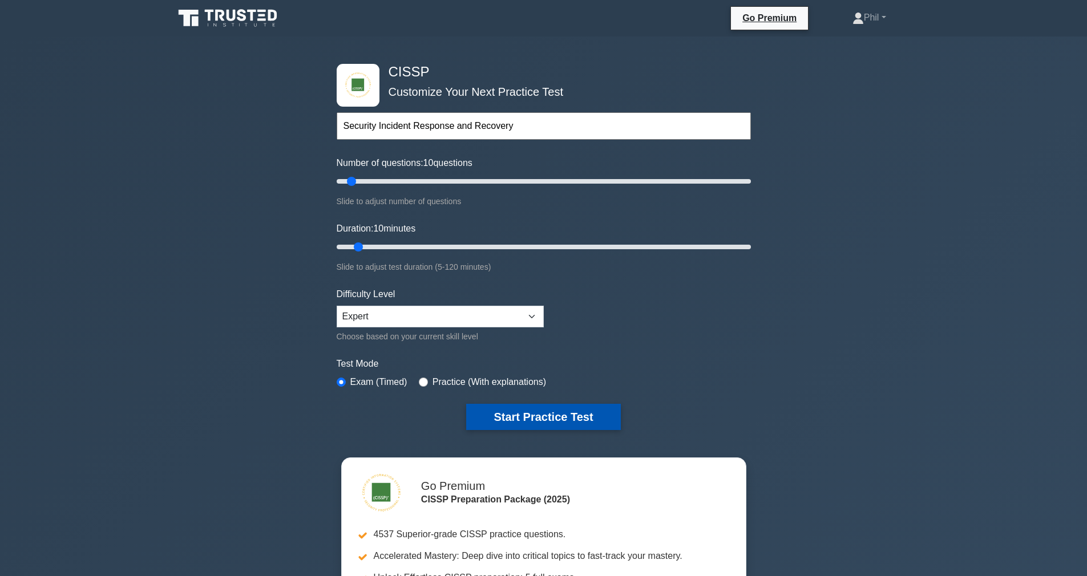
click at [547, 415] on button "Start Practice Test" at bounding box center [543, 417] width 154 height 26
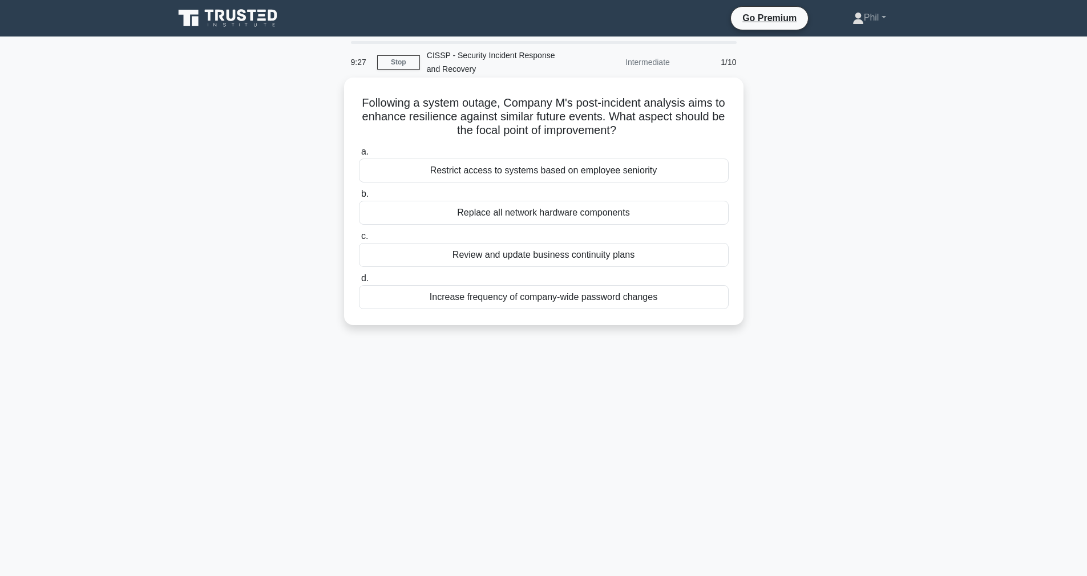
click at [624, 256] on div "Review and update business continuity plans" at bounding box center [544, 255] width 370 height 24
click at [359, 240] on input "c. Review and update business continuity plans" at bounding box center [359, 236] width 0 height 7
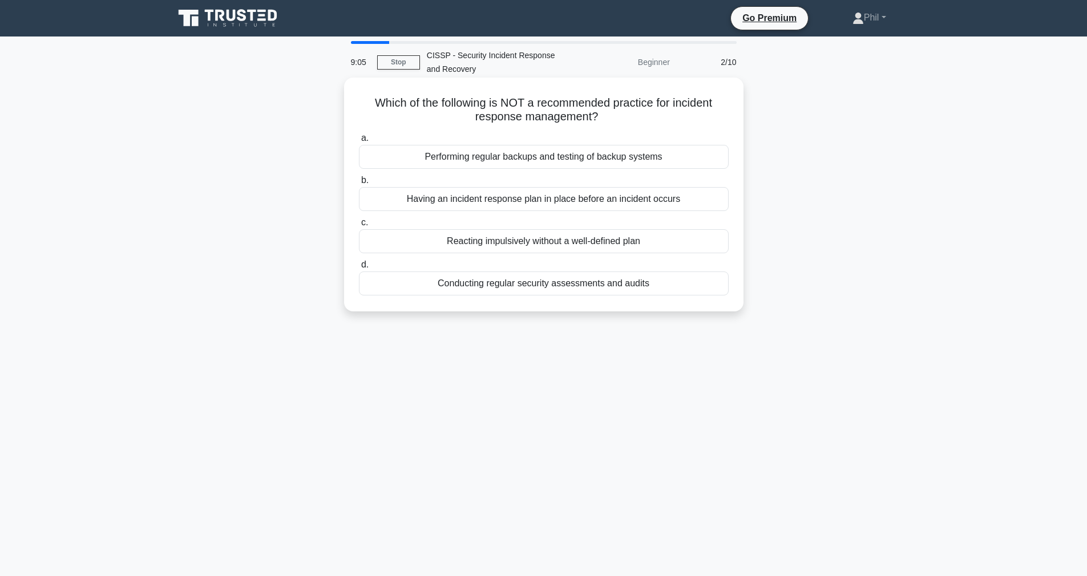
click at [499, 244] on div "Reacting impulsively without a well-defined plan" at bounding box center [544, 241] width 370 height 24
click at [359, 226] on input "c. Reacting impulsively without a well-defined plan" at bounding box center [359, 222] width 0 height 7
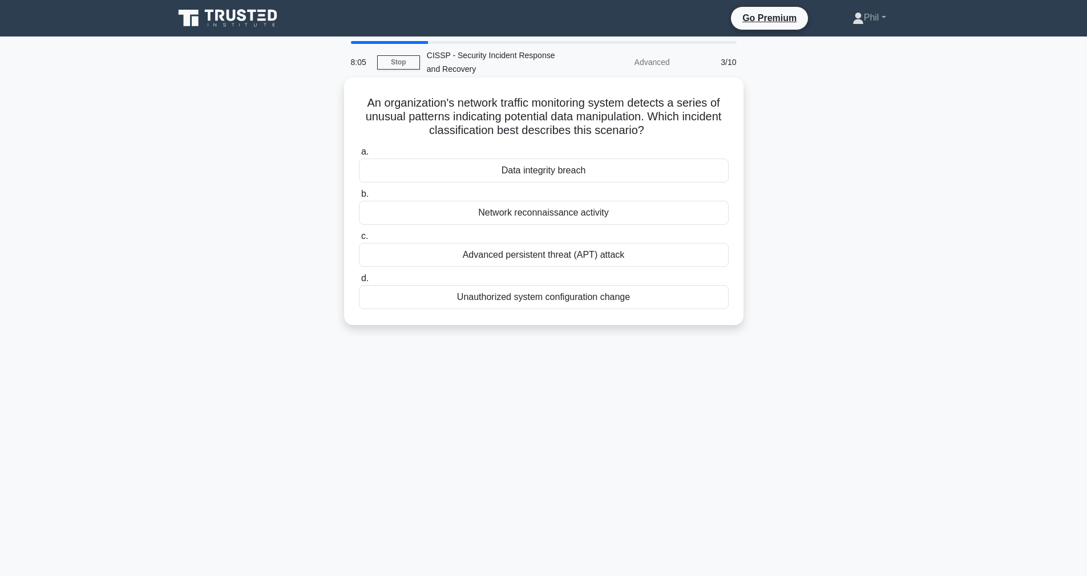
click at [592, 166] on div "Data integrity breach" at bounding box center [544, 171] width 370 height 24
click at [359, 156] on input "a. Data integrity breach" at bounding box center [359, 151] width 0 height 7
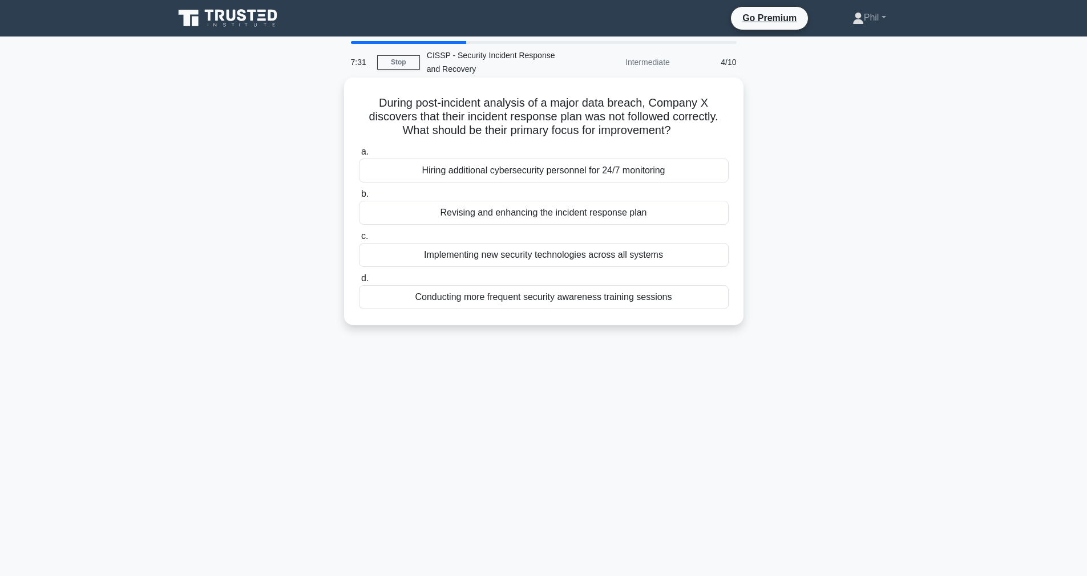
drag, startPoint x: 418, startPoint y: 104, endPoint x: 720, endPoint y: 135, distance: 303.3
click at [726, 135] on h5 "During post-incident analysis of a major data breach, Company X discovers that …" at bounding box center [544, 117] width 372 height 42
click at [712, 135] on h5 "During post-incident analysis of a major data breach, Company X discovers that …" at bounding box center [544, 117] width 372 height 42
click at [635, 218] on div "Revising and enhancing the incident response plan" at bounding box center [544, 213] width 370 height 24
click at [359, 198] on input "b. Revising and enhancing the incident response plan" at bounding box center [359, 194] width 0 height 7
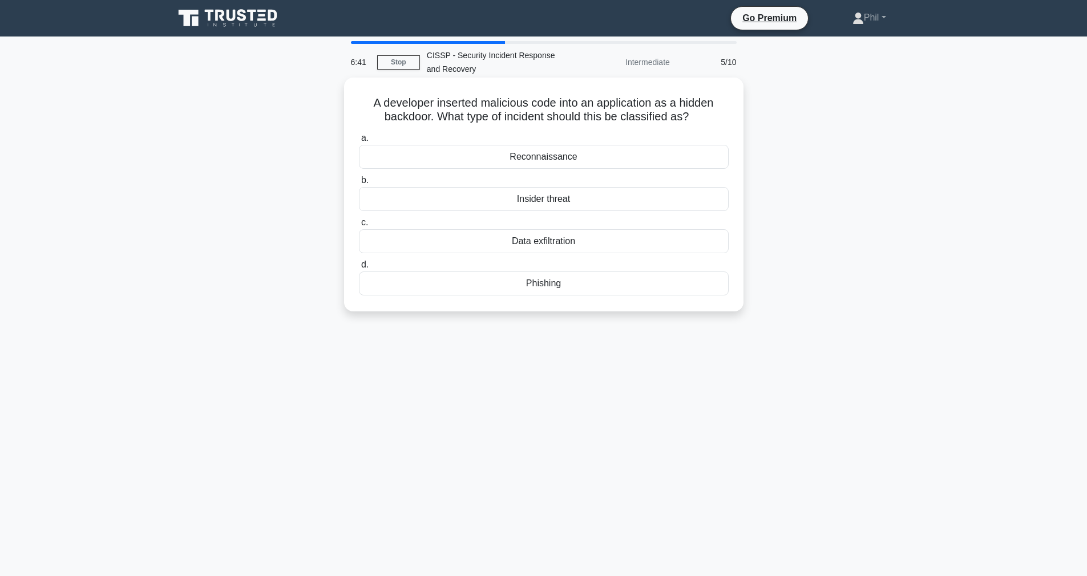
click at [553, 204] on div "Insider threat" at bounding box center [544, 199] width 370 height 24
click at [359, 184] on input "b. Insider threat" at bounding box center [359, 180] width 0 height 7
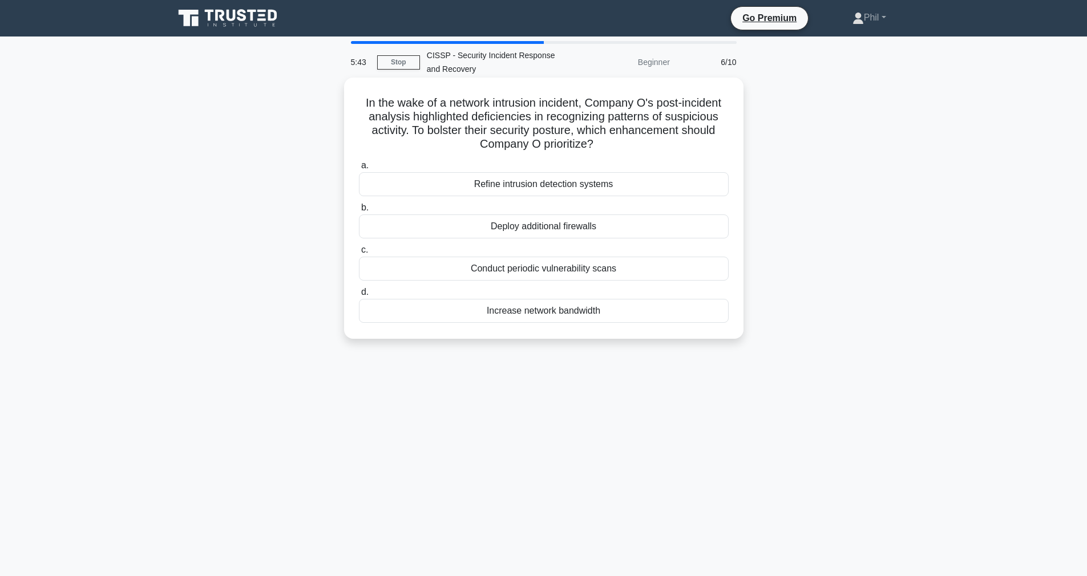
click at [636, 185] on div "Refine intrusion detection systems" at bounding box center [544, 184] width 370 height 24
click at [359, 169] on input "a. Refine intrusion detection systems" at bounding box center [359, 165] width 0 height 7
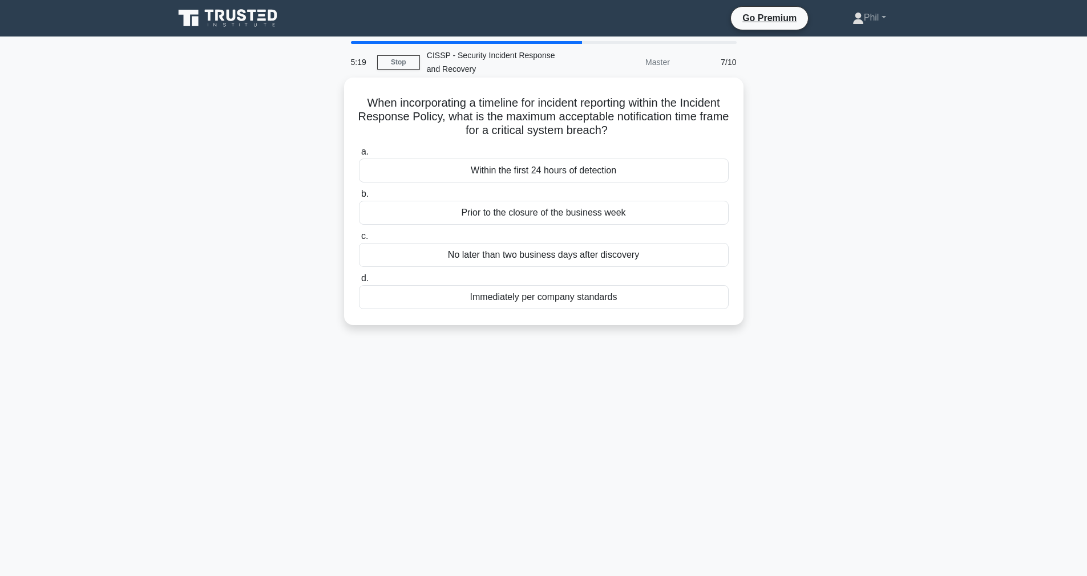
drag, startPoint x: 556, startPoint y: 102, endPoint x: 720, endPoint y: 130, distance: 166.6
click at [720, 129] on h5 "When incorporating a timeline for incident reporting within the Incident Respon…" at bounding box center [544, 117] width 372 height 42
click at [712, 135] on h5 "When incorporating a timeline for incident reporting within the Incident Respon…" at bounding box center [544, 117] width 372 height 42
click at [633, 301] on div "Immediately per company standards" at bounding box center [544, 297] width 370 height 24
click at [359, 282] on input "d. Immediately per company standards" at bounding box center [359, 278] width 0 height 7
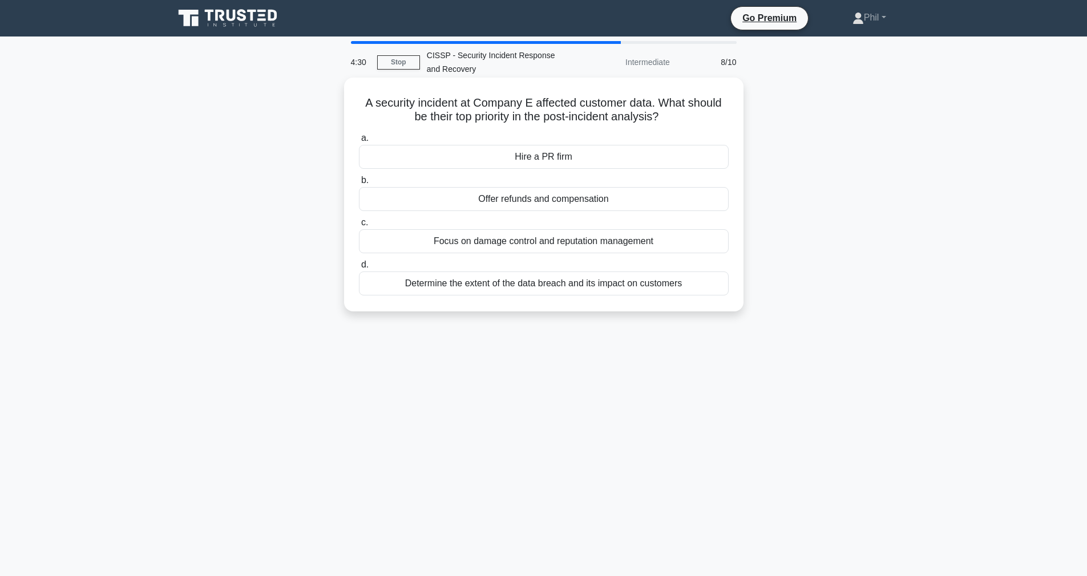
click at [648, 285] on div "Determine the extent of the data breach and its impact on customers" at bounding box center [544, 284] width 370 height 24
click at [359, 269] on input "d. Determine the extent of the data breach and its impact on customers" at bounding box center [359, 264] width 0 height 7
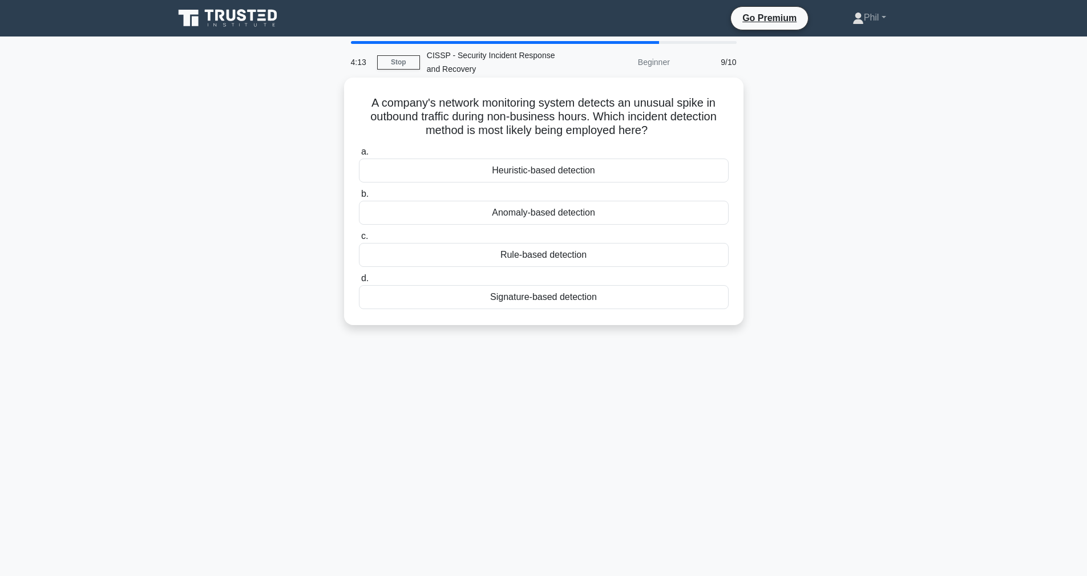
click at [603, 212] on div "Anomaly-based detection" at bounding box center [544, 213] width 370 height 24
click at [359, 198] on input "b. Anomaly-based detection" at bounding box center [359, 194] width 0 height 7
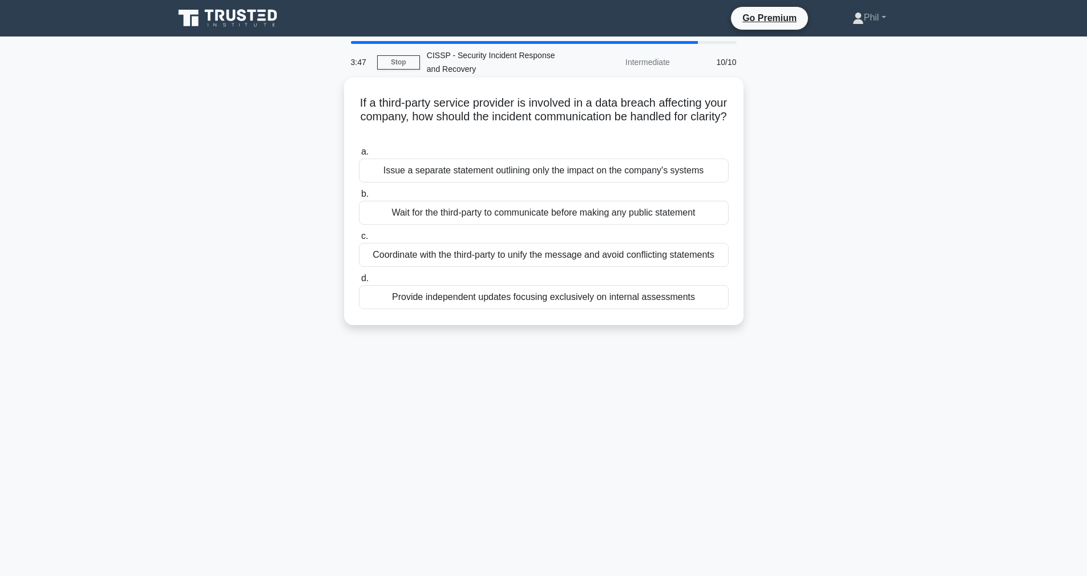
click at [639, 261] on div "Coordinate with the third-party to unify the message and avoid conflicting stat…" at bounding box center [544, 255] width 370 height 24
click at [359, 240] on input "c. Coordinate with the third-party to unify the message and avoid conflicting s…" at bounding box center [359, 236] width 0 height 7
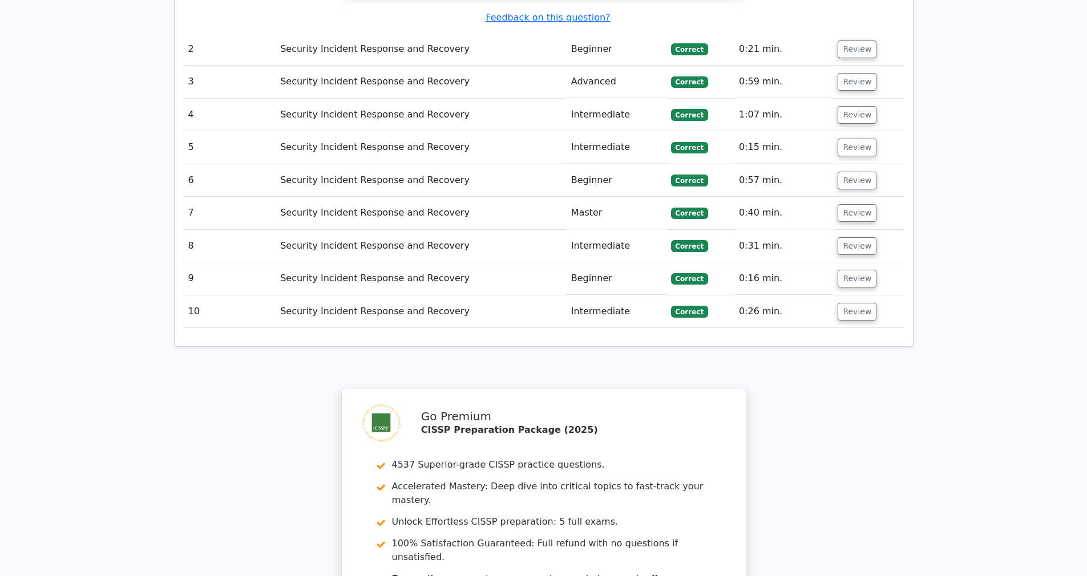
scroll to position [1265, 0]
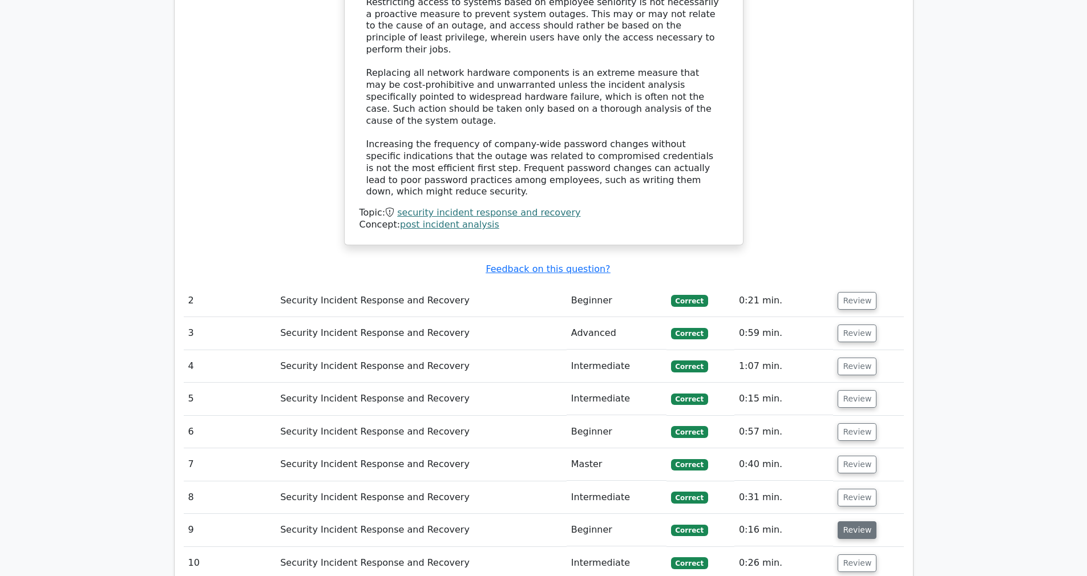
click at [858, 521] on button "Review" at bounding box center [856, 530] width 39 height 18
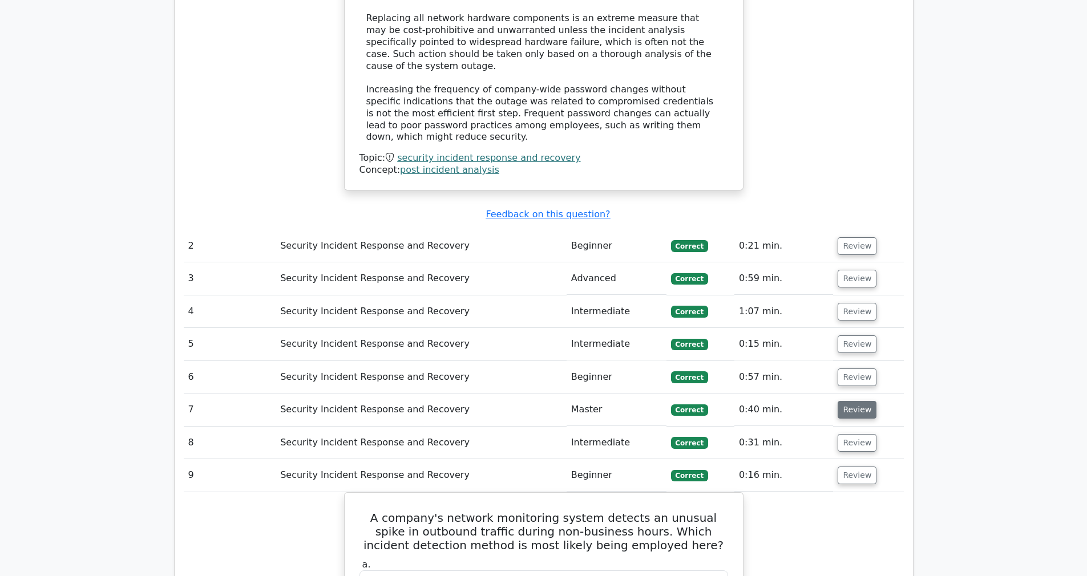
scroll to position [1225, 0]
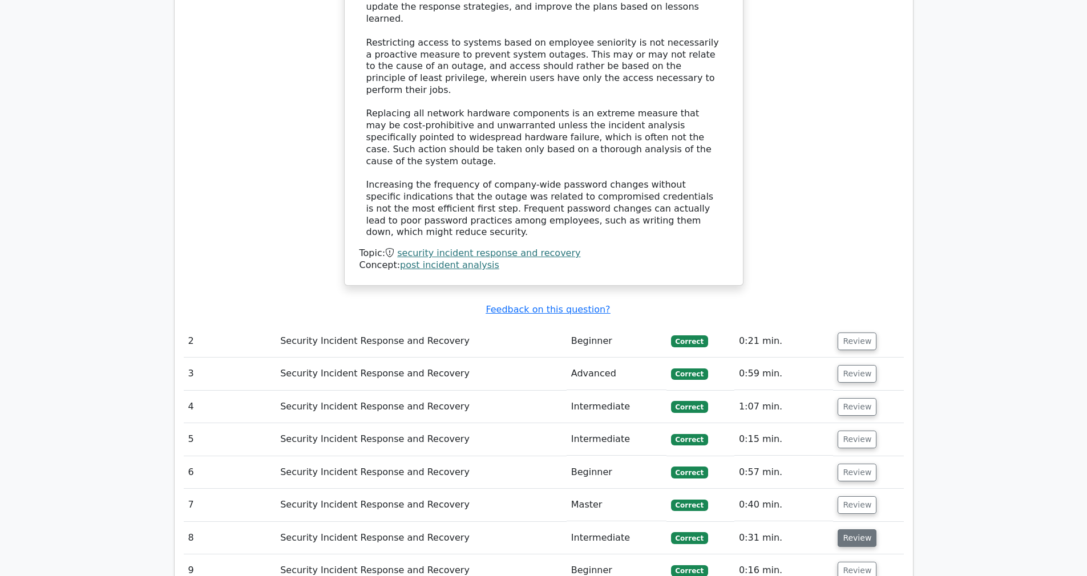
click at [862, 529] on button "Review" at bounding box center [856, 538] width 39 height 18
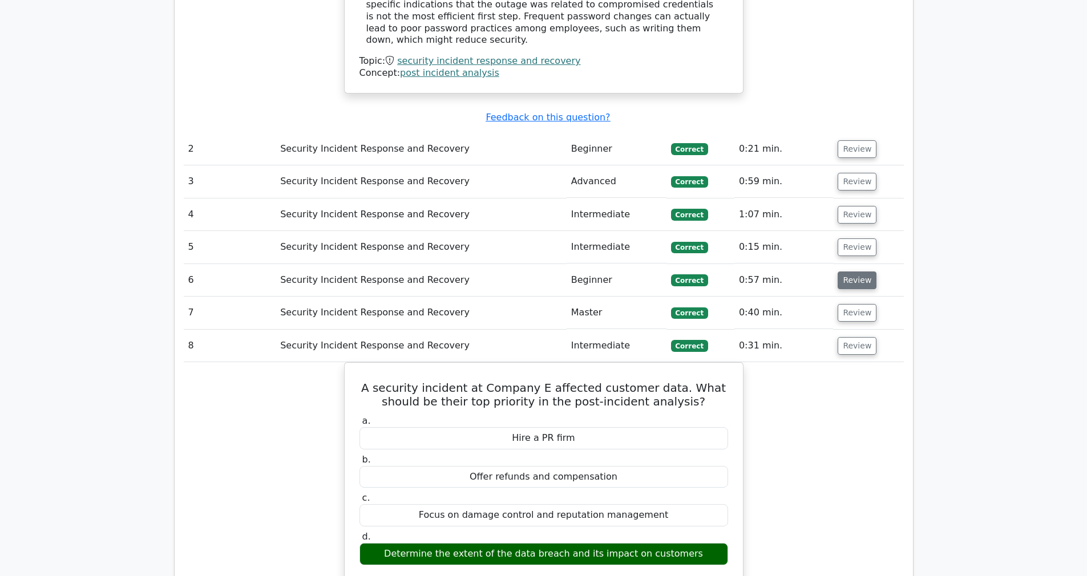
scroll to position [1171, 0]
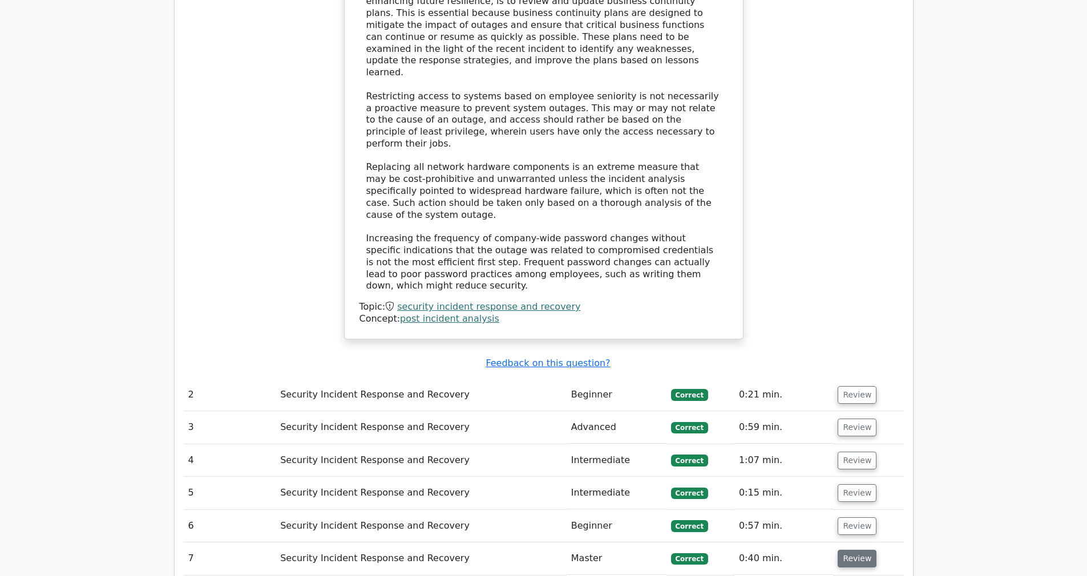
click at [864, 550] on button "Review" at bounding box center [856, 559] width 39 height 18
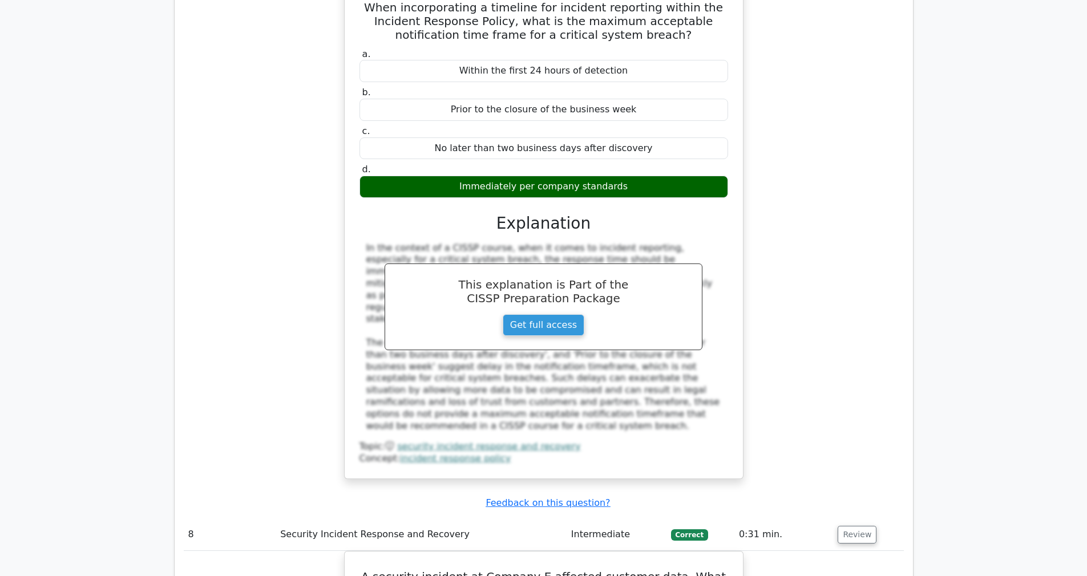
scroll to position [1217, 0]
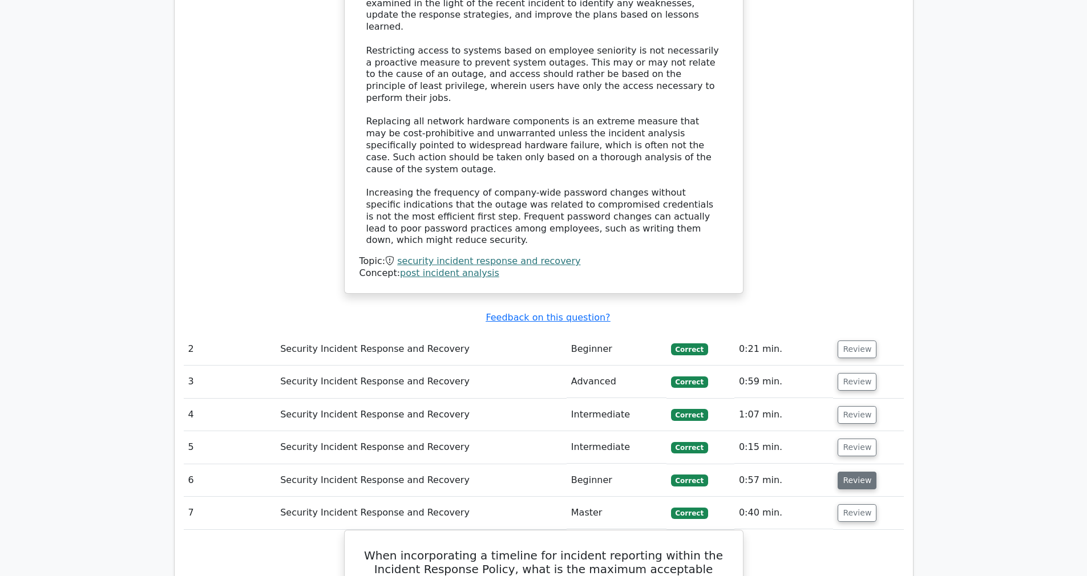
click at [865, 472] on button "Review" at bounding box center [856, 481] width 39 height 18
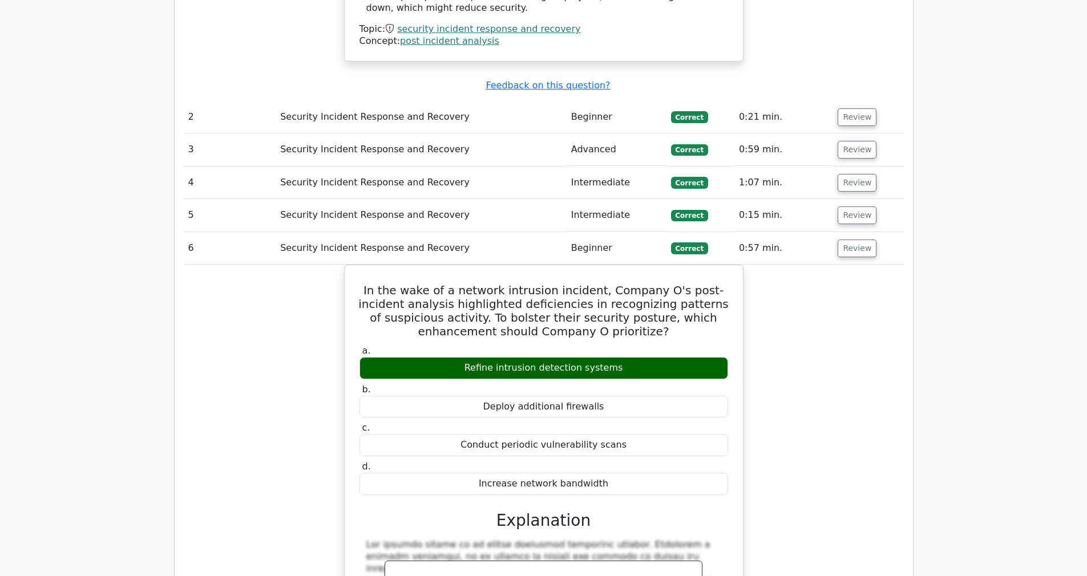
scroll to position [1439, 0]
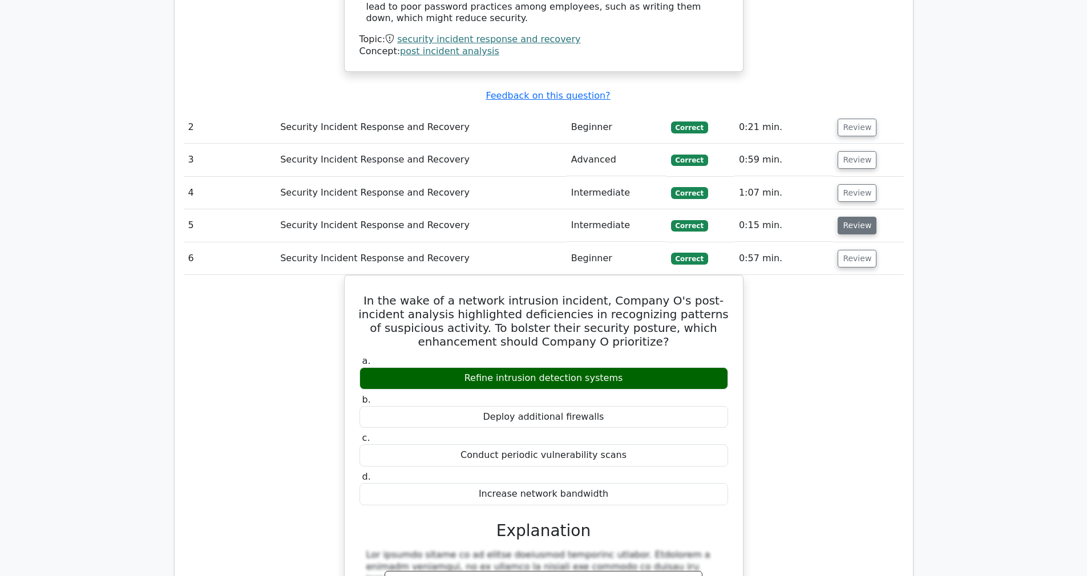
click at [847, 217] on button "Review" at bounding box center [856, 226] width 39 height 18
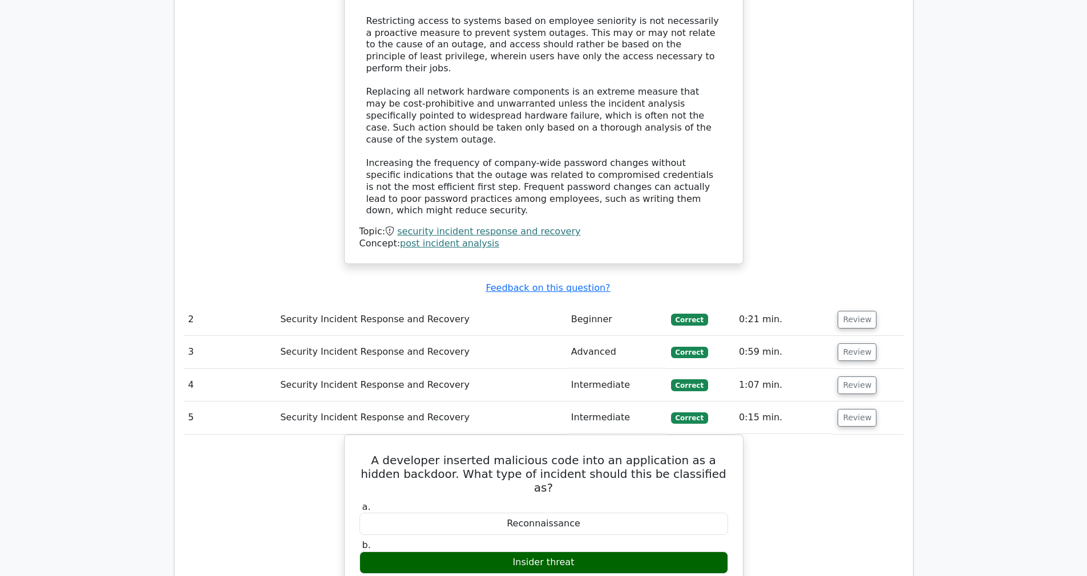
scroll to position [1123, 0]
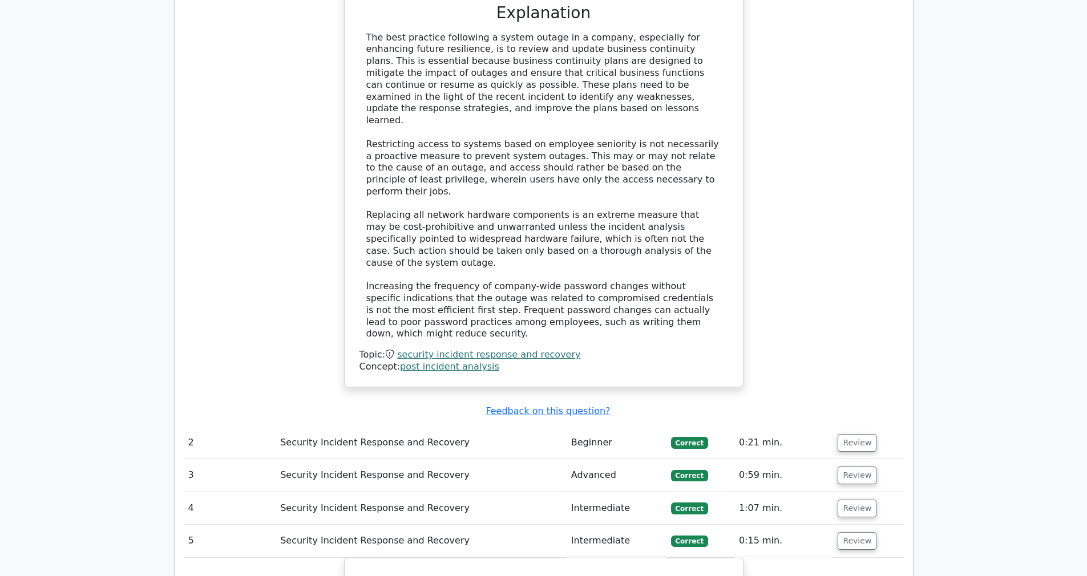
drag, startPoint x: 863, startPoint y: 443, endPoint x: 852, endPoint y: 436, distance: 13.6
click at [862, 500] on button "Review" at bounding box center [856, 509] width 39 height 18
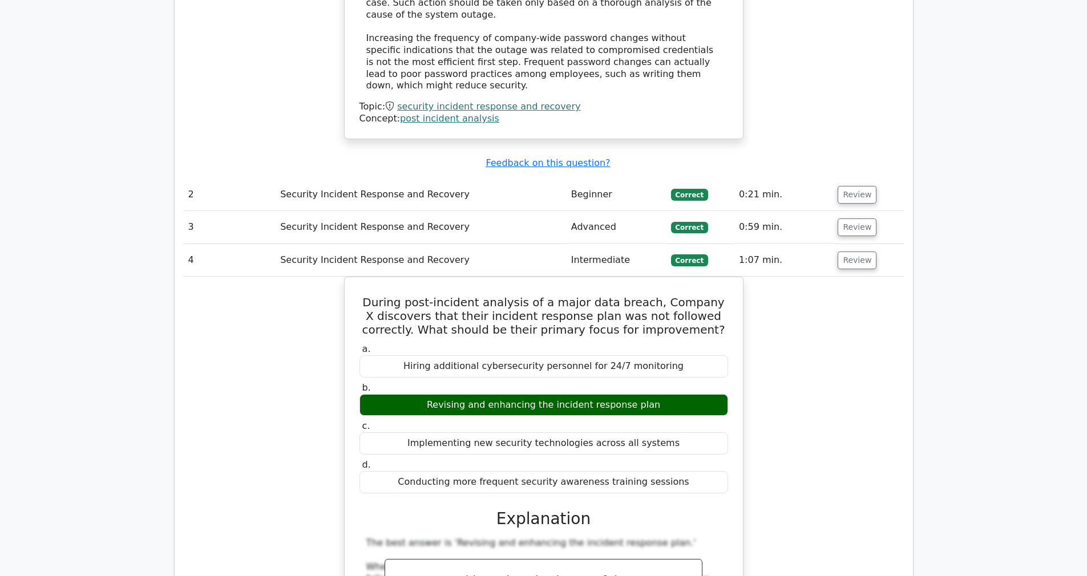
scroll to position [1400, 0]
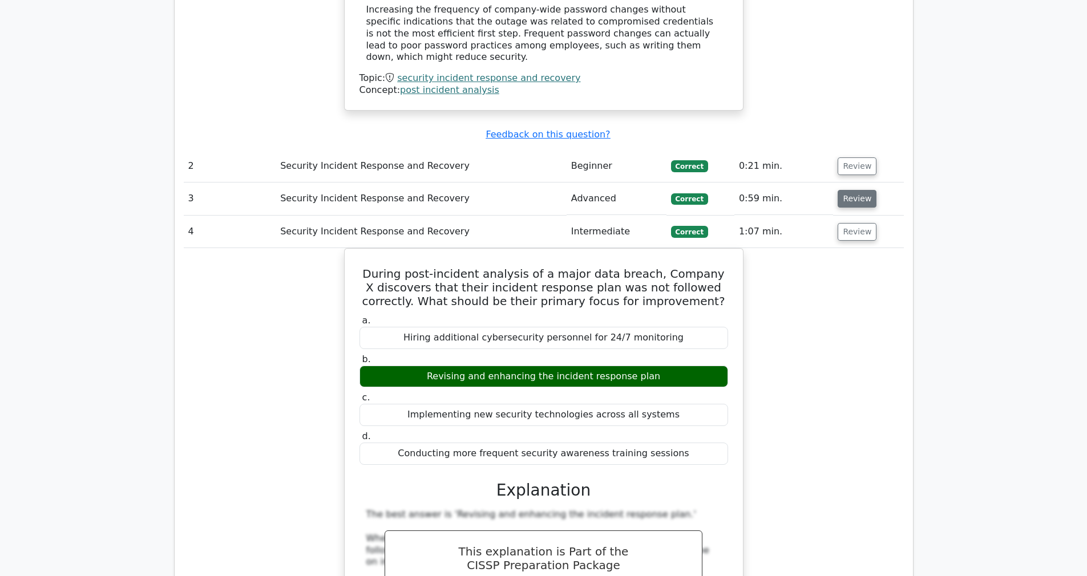
click at [845, 190] on button "Review" at bounding box center [856, 199] width 39 height 18
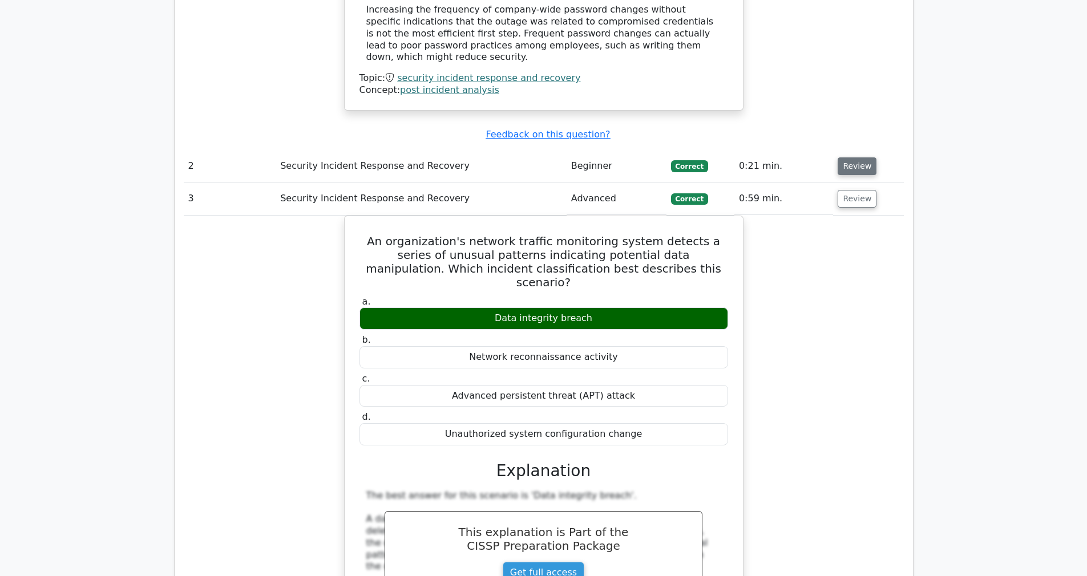
click at [861, 157] on button "Review" at bounding box center [856, 166] width 39 height 18
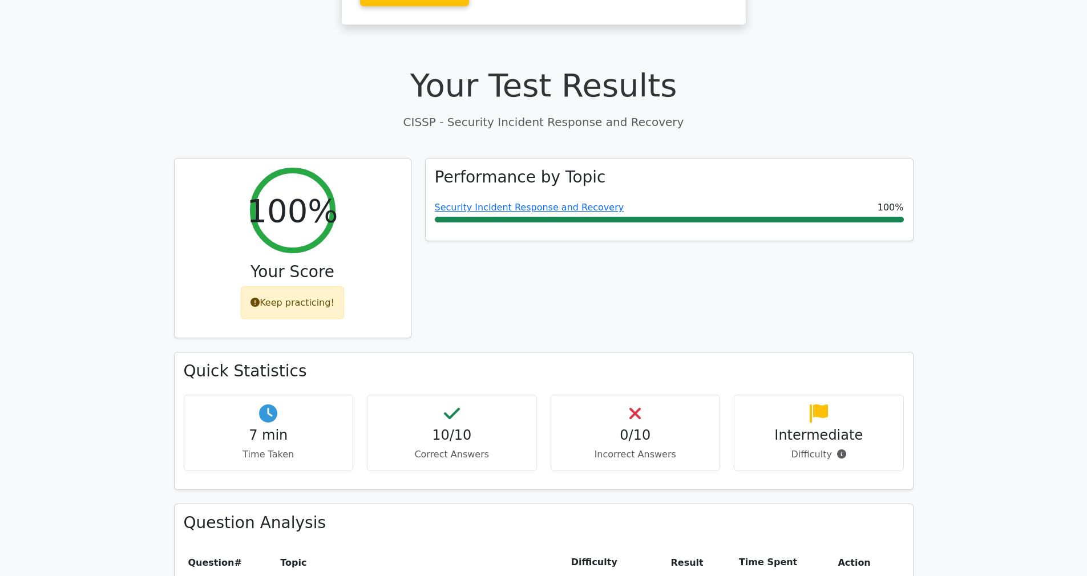
scroll to position [0, 0]
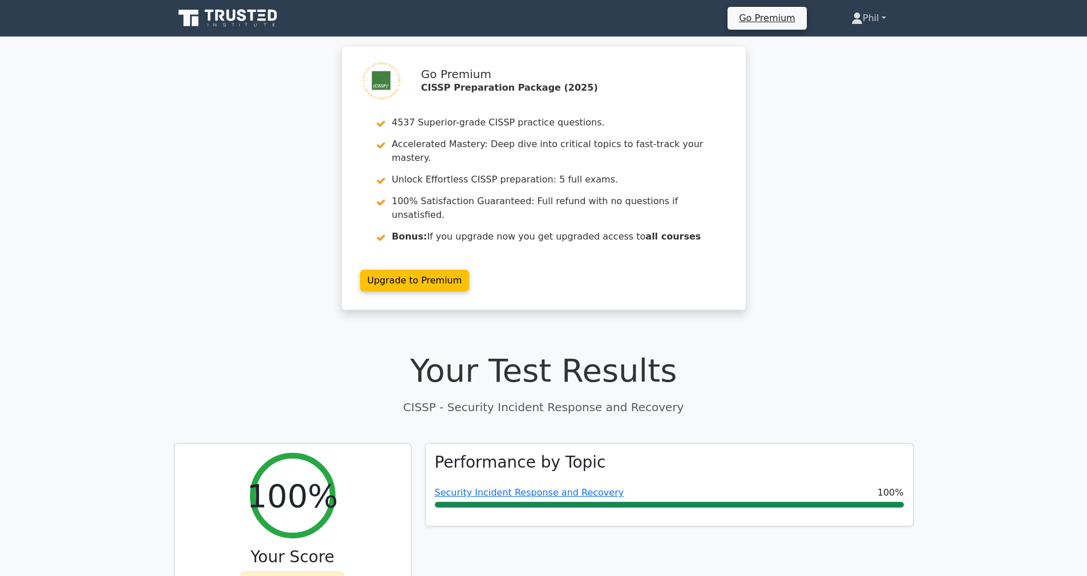
click at [879, 17] on link "Phil" at bounding box center [869, 18] width 90 height 23
click at [869, 43] on link "Profile" at bounding box center [869, 45] width 90 height 18
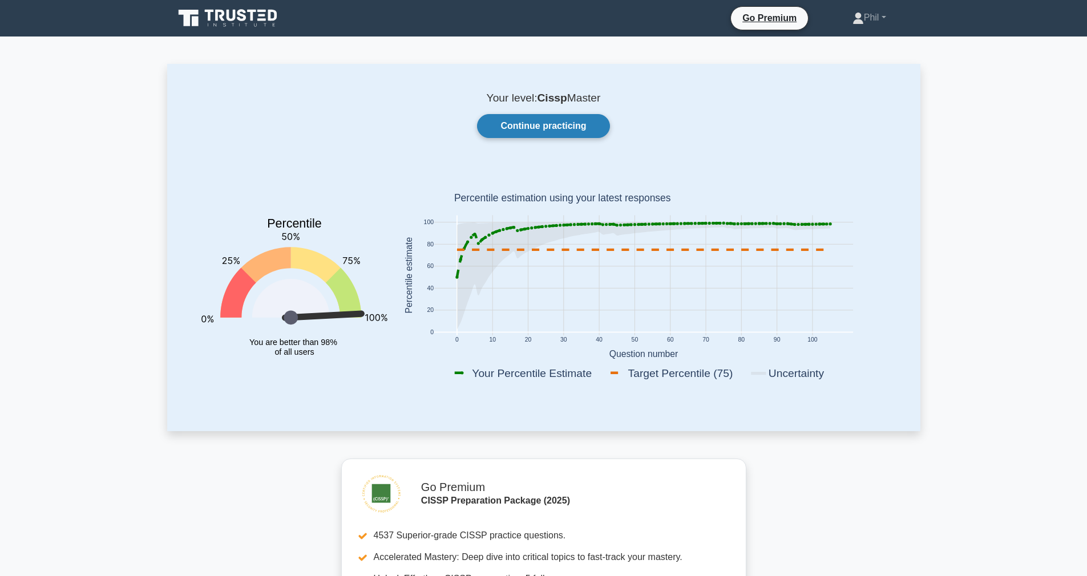
click at [515, 121] on link "Continue practicing" at bounding box center [543, 126] width 132 height 24
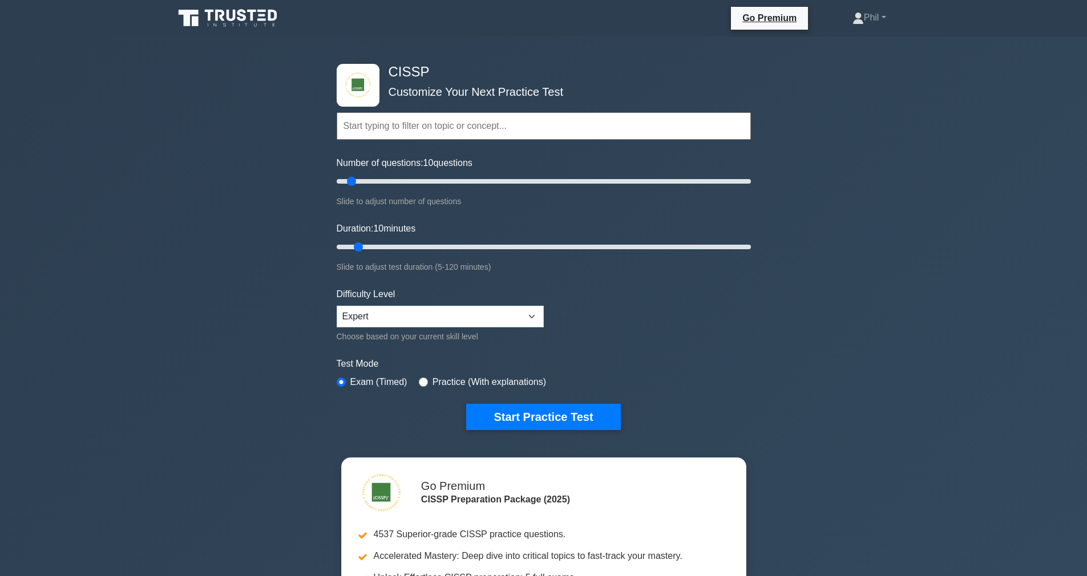
click at [384, 127] on input "text" at bounding box center [544, 125] width 414 height 27
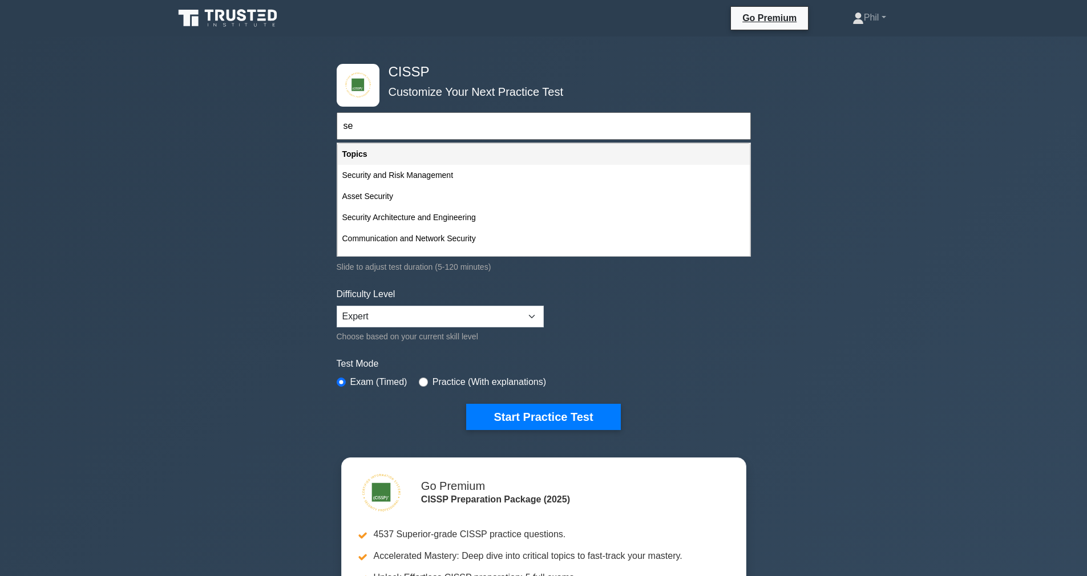
type input "s"
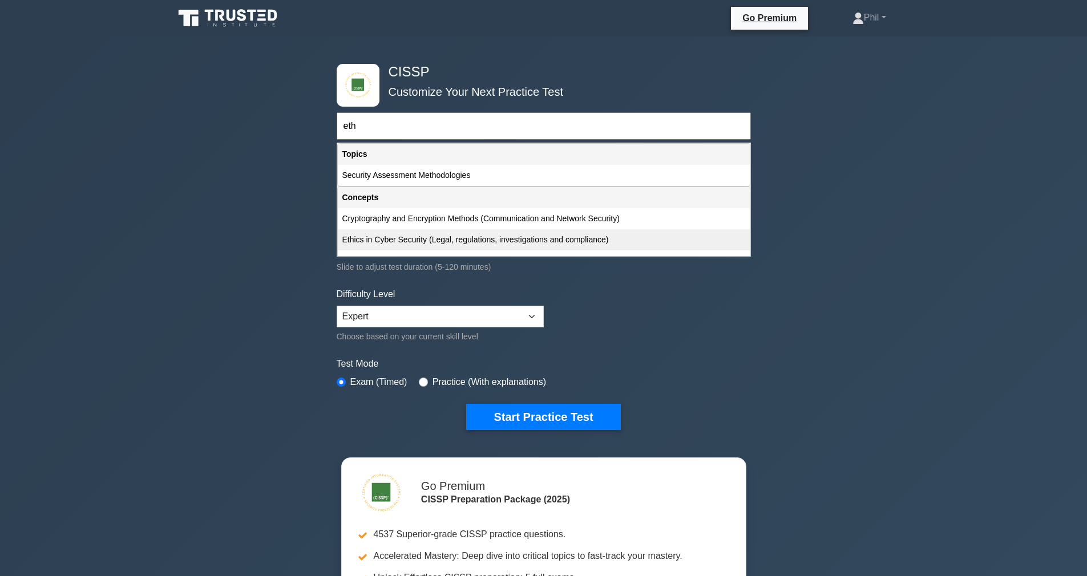
click at [453, 237] on div "Ethics in Cyber Security (Legal, regulations, investigations and compliance)" at bounding box center [544, 239] width 412 height 21
type input "Ethics in Cyber Security (Legal, regulations, investigations and compliance)"
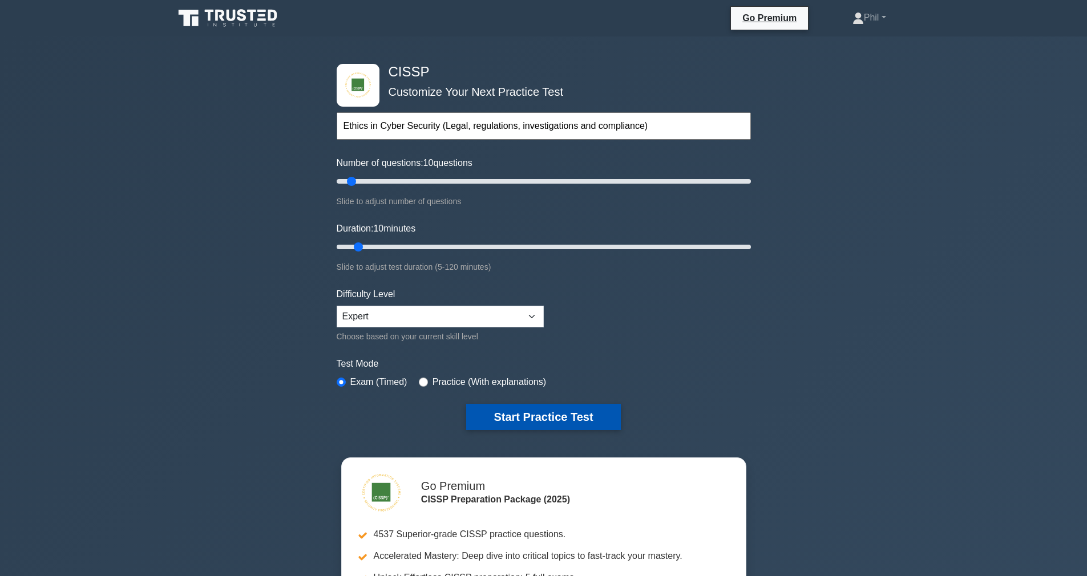
click at [578, 412] on button "Start Practice Test" at bounding box center [543, 417] width 154 height 26
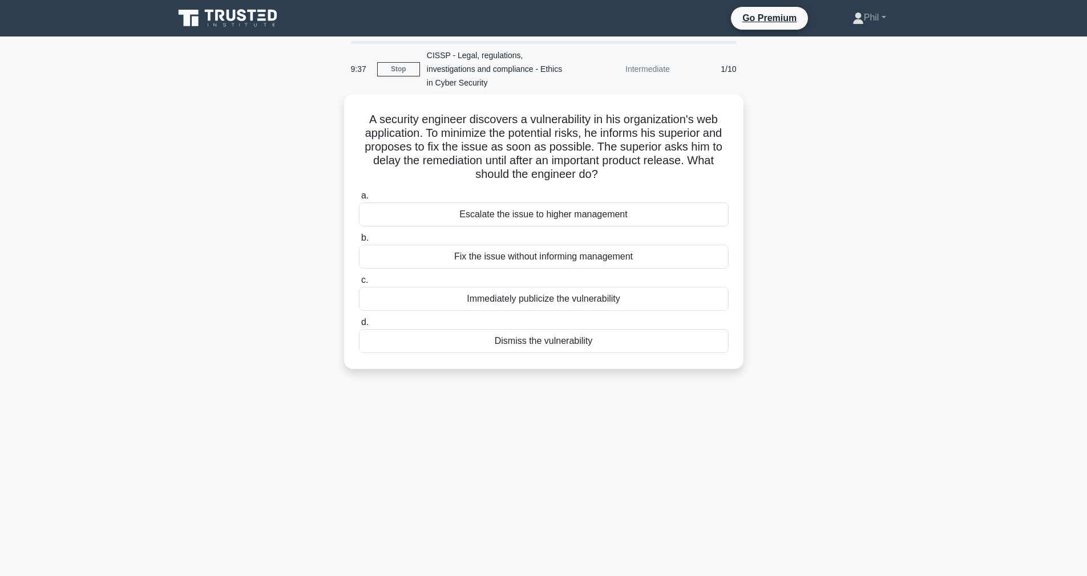
click at [779, 431] on div "9:37 Stop CISSP - Legal, regulations, investigations and compliance - Ethics in…" at bounding box center [543, 326] width 753 height 570
click at [575, 214] on div "Escalate the issue to higher management" at bounding box center [544, 212] width 370 height 24
click at [359, 197] on input "a. Escalate the issue to higher management" at bounding box center [359, 192] width 0 height 7
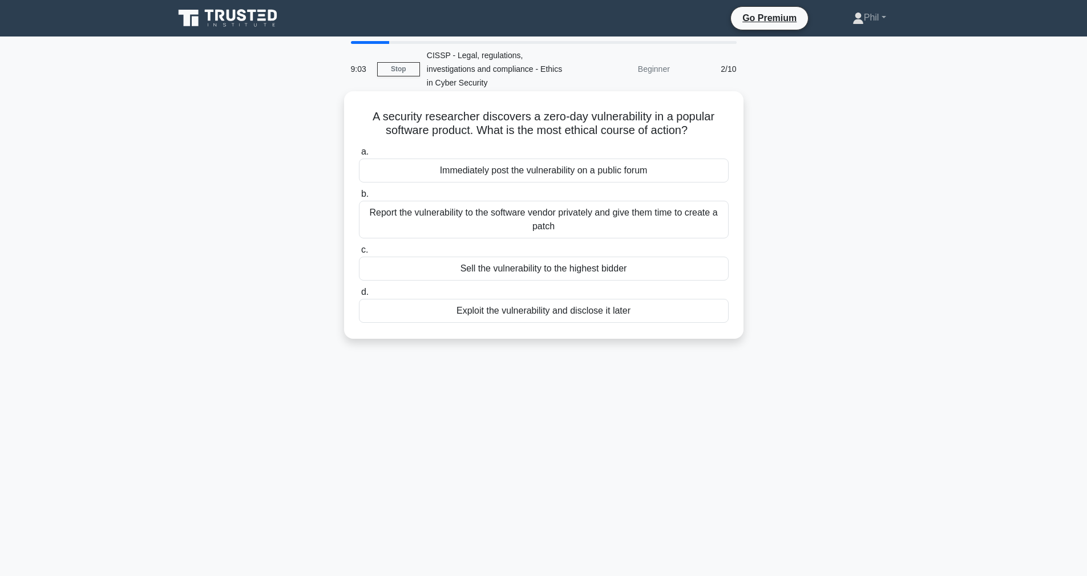
click at [620, 224] on div "Report the vulnerability to the software vendor privately and give them time to…" at bounding box center [544, 220] width 370 height 38
click at [359, 198] on input "b. Report the vulnerability to the software vendor privately and give them time…" at bounding box center [359, 194] width 0 height 7
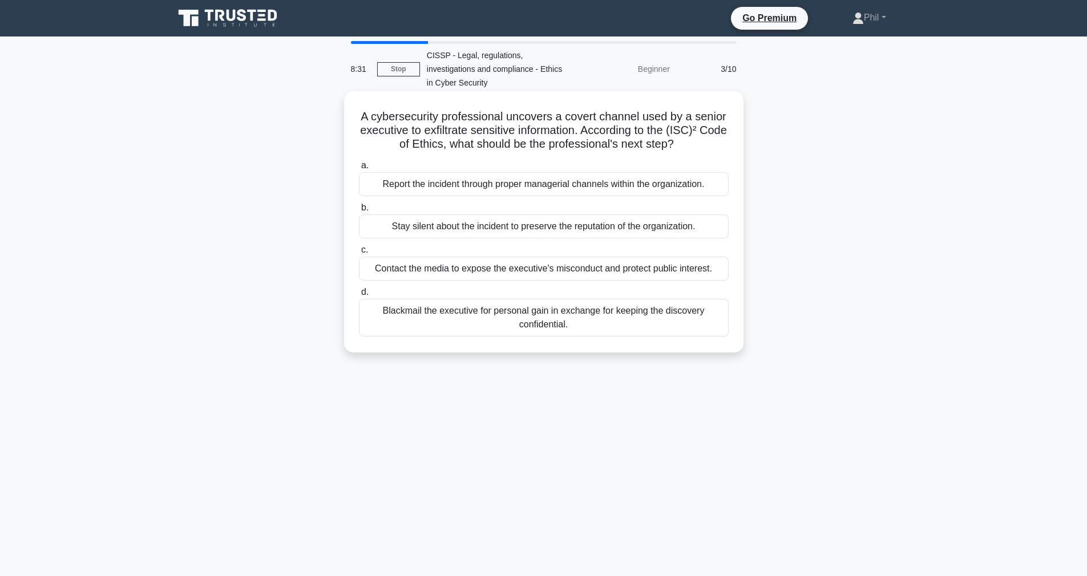
click at [575, 188] on div "Report the incident through proper managerial channels within the organization." at bounding box center [544, 184] width 370 height 24
click at [359, 169] on input "a. Report the incident through proper managerial channels within the organizati…" at bounding box center [359, 165] width 0 height 7
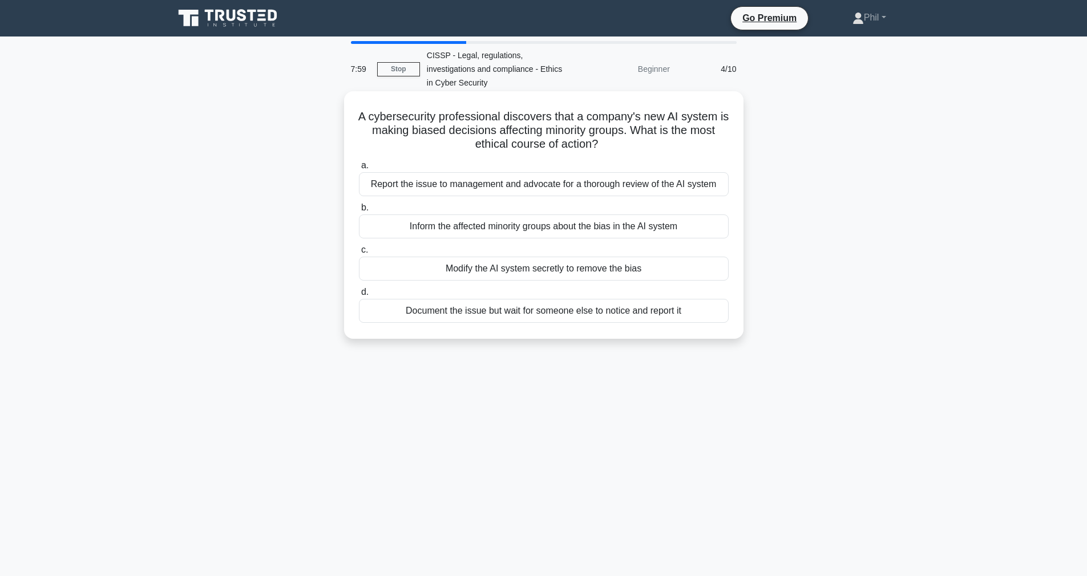
click at [649, 183] on div "Report the issue to management and advocate for a thorough review of the AI sys…" at bounding box center [544, 184] width 370 height 24
click at [359, 169] on input "a. Report the issue to management and advocate for a thorough review of the AI …" at bounding box center [359, 165] width 0 height 7
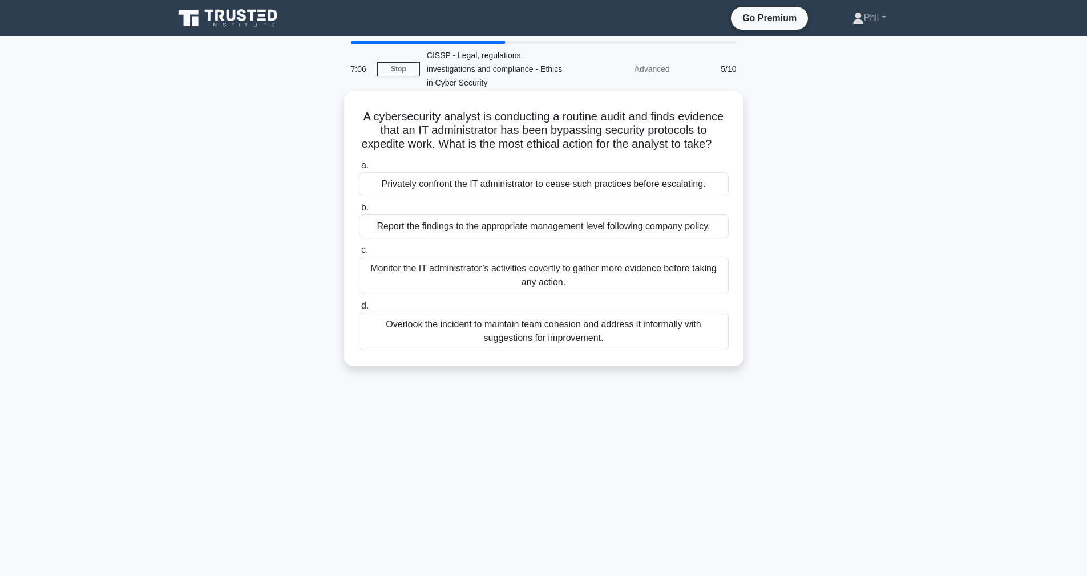
click at [640, 187] on div "Privately confront the IT administrator to cease such practices before escalati…" at bounding box center [544, 184] width 370 height 24
click at [359, 169] on input "a. Privately confront the IT administrator to cease such practices before escal…" at bounding box center [359, 165] width 0 height 7
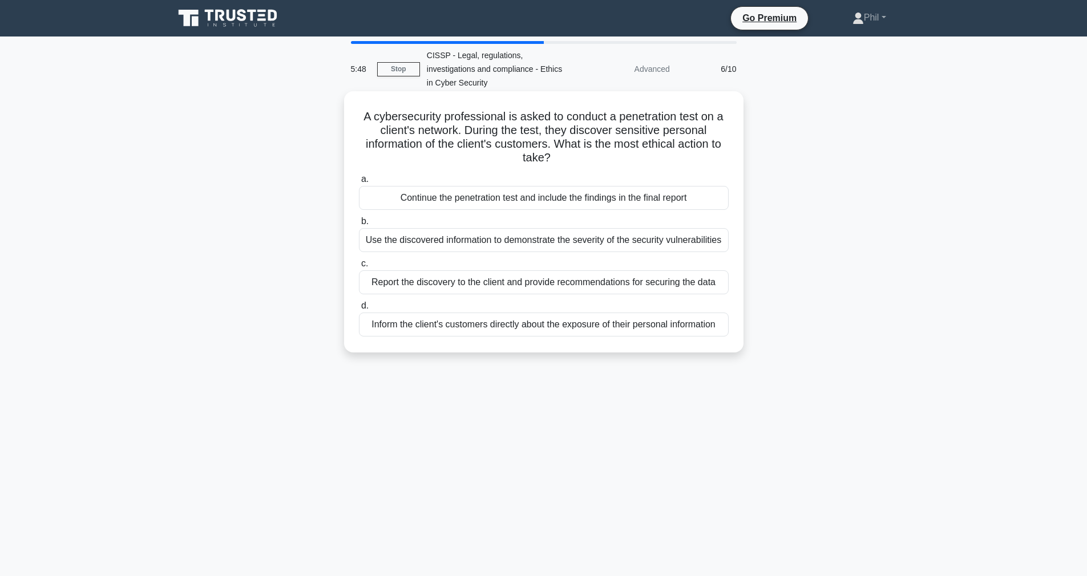
click at [588, 247] on div "Use the discovered information to demonstrate the severity of the security vuln…" at bounding box center [544, 240] width 370 height 24
click at [359, 225] on input "b. Use the discovered information to demonstrate the severity of the security v…" at bounding box center [359, 221] width 0 height 7
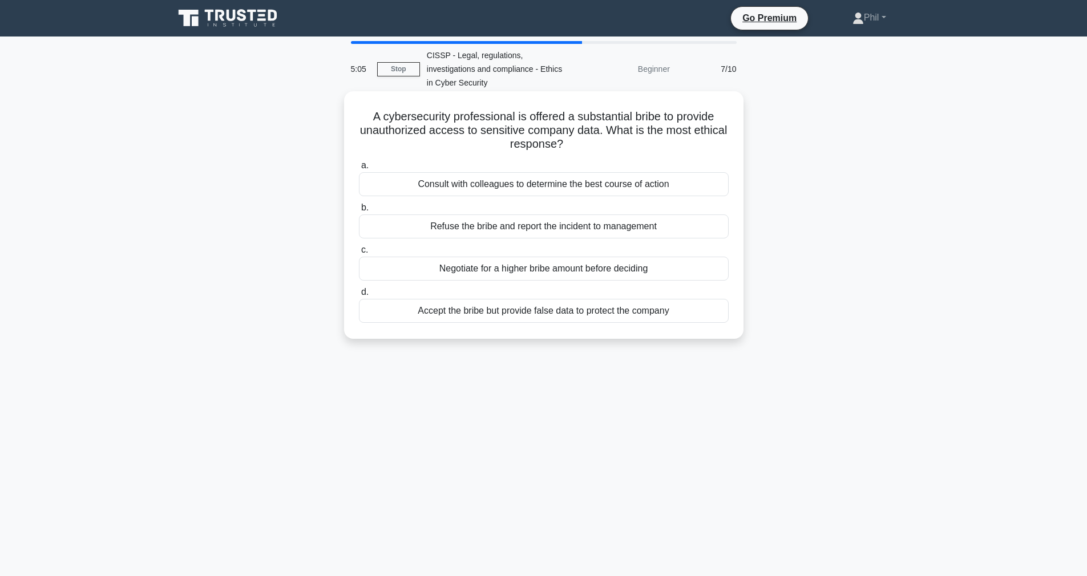
click at [640, 226] on div "Refuse the bribe and report the incident to management" at bounding box center [544, 226] width 370 height 24
click at [359, 212] on input "b. Refuse the bribe and report the incident to management" at bounding box center [359, 207] width 0 height 7
click at [678, 275] on div "Report the incident to management through proper channels" at bounding box center [544, 269] width 370 height 24
click at [359, 254] on input "c. Report the incident to management through proper channels" at bounding box center [359, 249] width 0 height 7
click at [674, 230] on div "Report the incident to management through proper channels" at bounding box center [544, 226] width 370 height 24
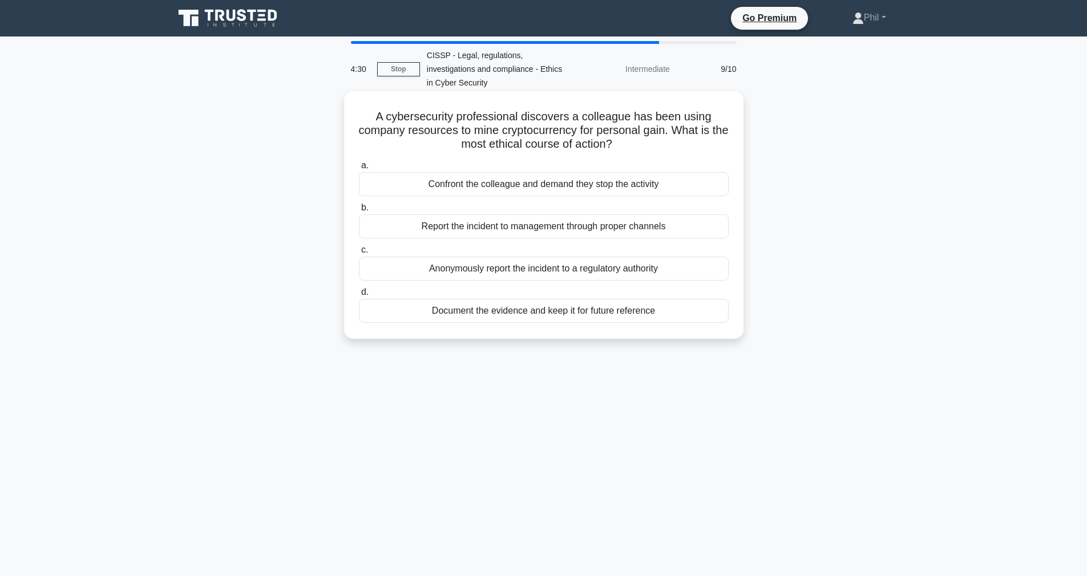
click at [359, 212] on input "b. Report the incident to management through proper channels" at bounding box center [359, 207] width 0 height 7
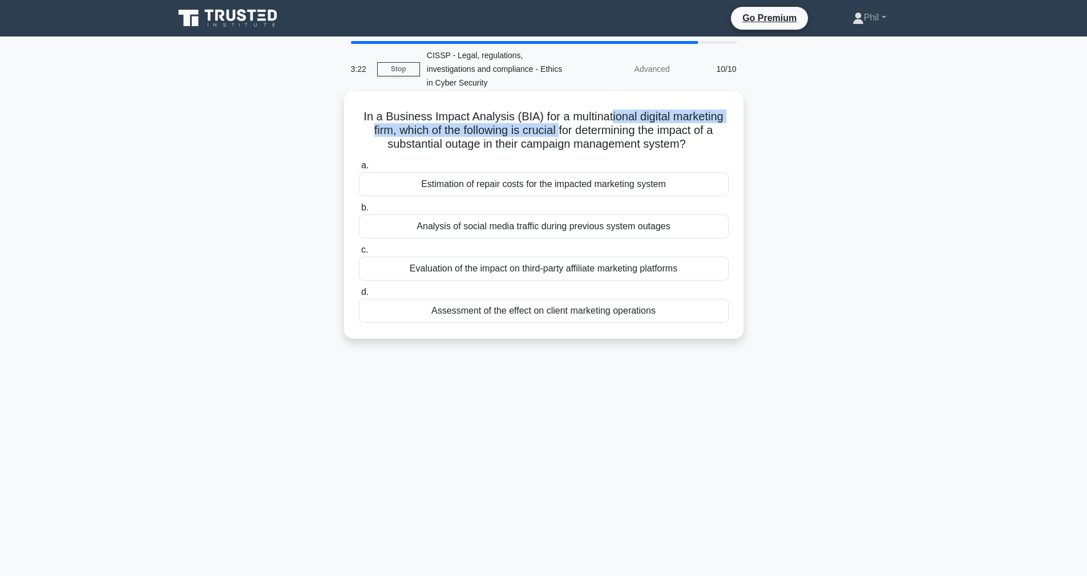
drag, startPoint x: 629, startPoint y: 116, endPoint x: 560, endPoint y: 131, distance: 70.0
click at [560, 131] on h5 "In a Business Impact Analysis (BIA) for a multinational digital marketing firm,…" at bounding box center [544, 131] width 372 height 42
click at [707, 314] on div "Assessment of the effect on client marketing operations" at bounding box center [544, 311] width 370 height 24
click at [359, 296] on input "d. Assessment of the effect on client marketing operations" at bounding box center [359, 292] width 0 height 7
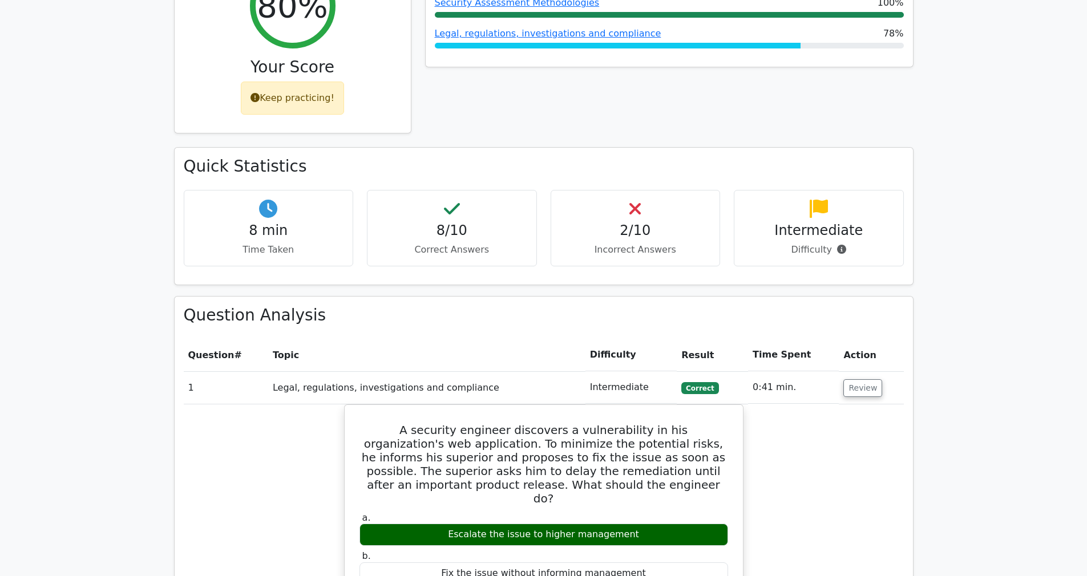
scroll to position [1025, 0]
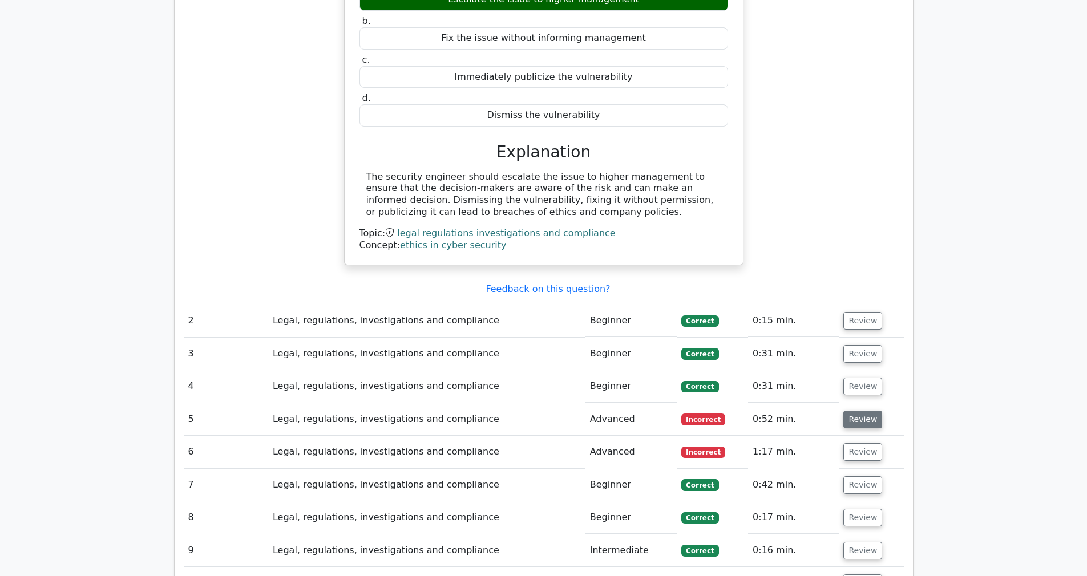
click at [870, 411] on button "Review" at bounding box center [862, 420] width 39 height 18
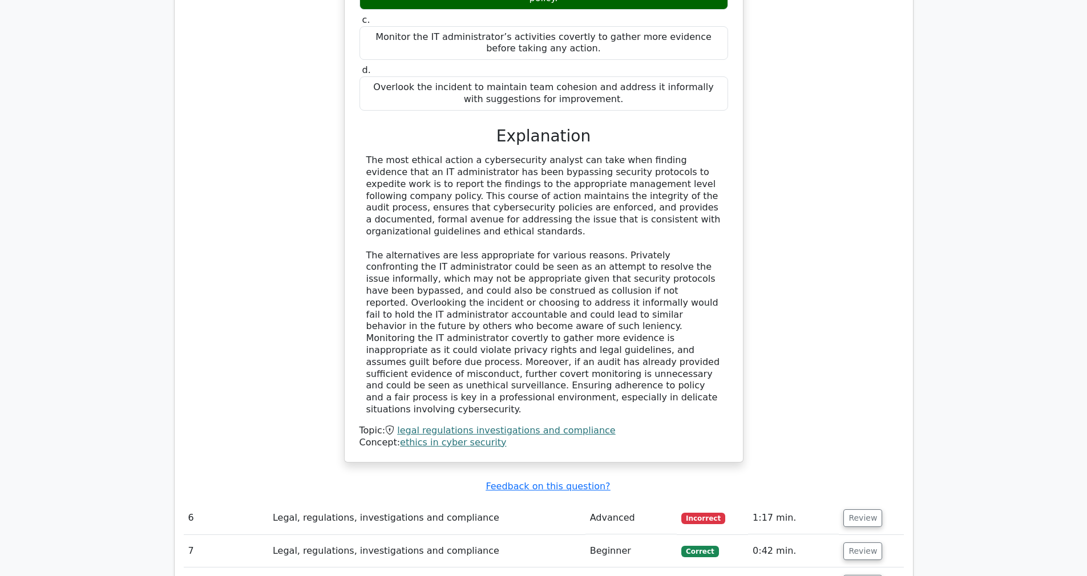
scroll to position [1643, 0]
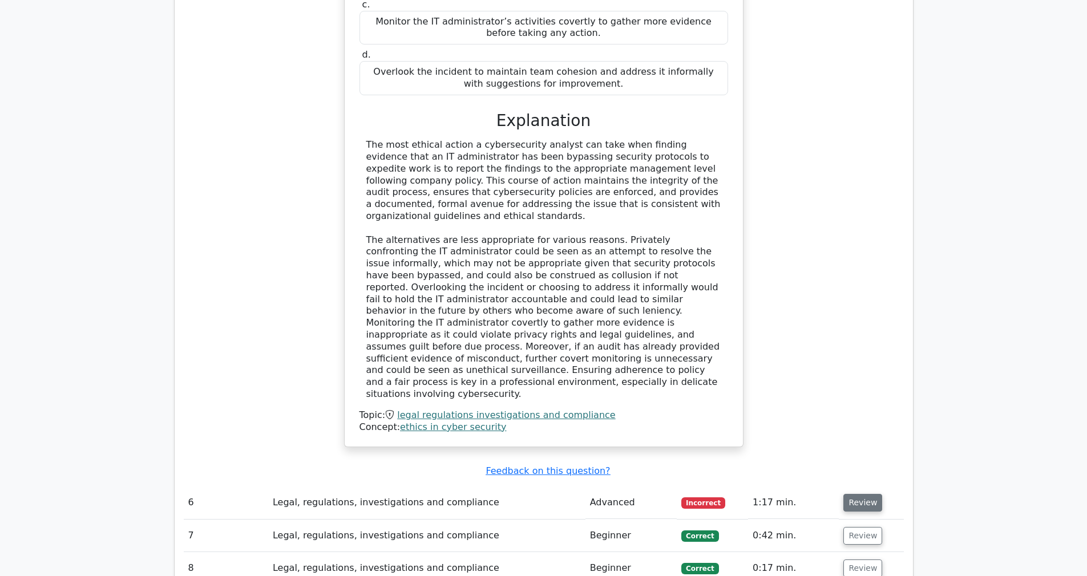
click at [866, 494] on button "Review" at bounding box center [862, 503] width 39 height 18
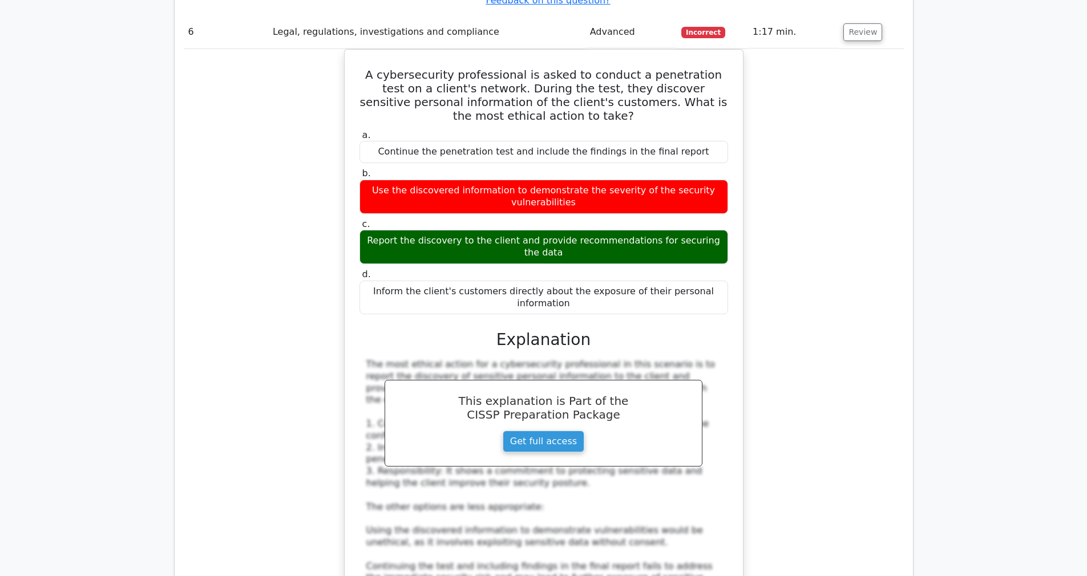
scroll to position [2403, 0]
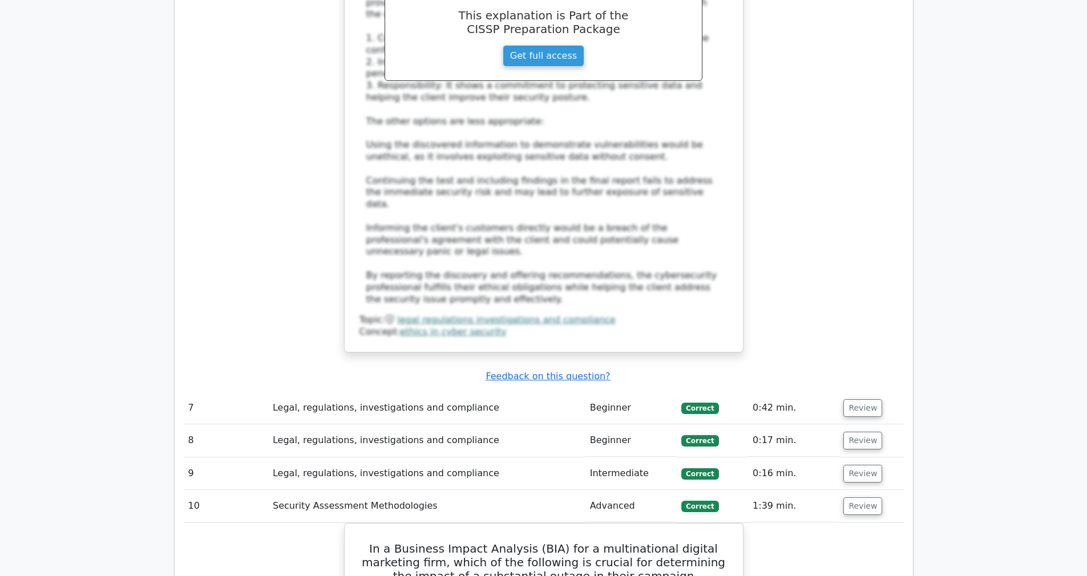
scroll to position [2425, 0]
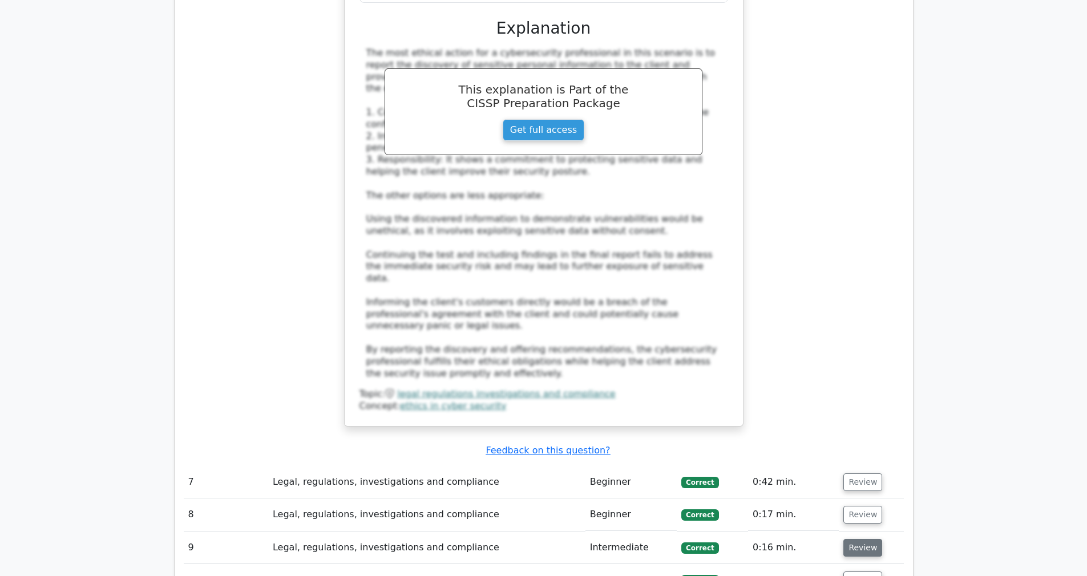
click at [864, 539] on button "Review" at bounding box center [862, 548] width 39 height 18
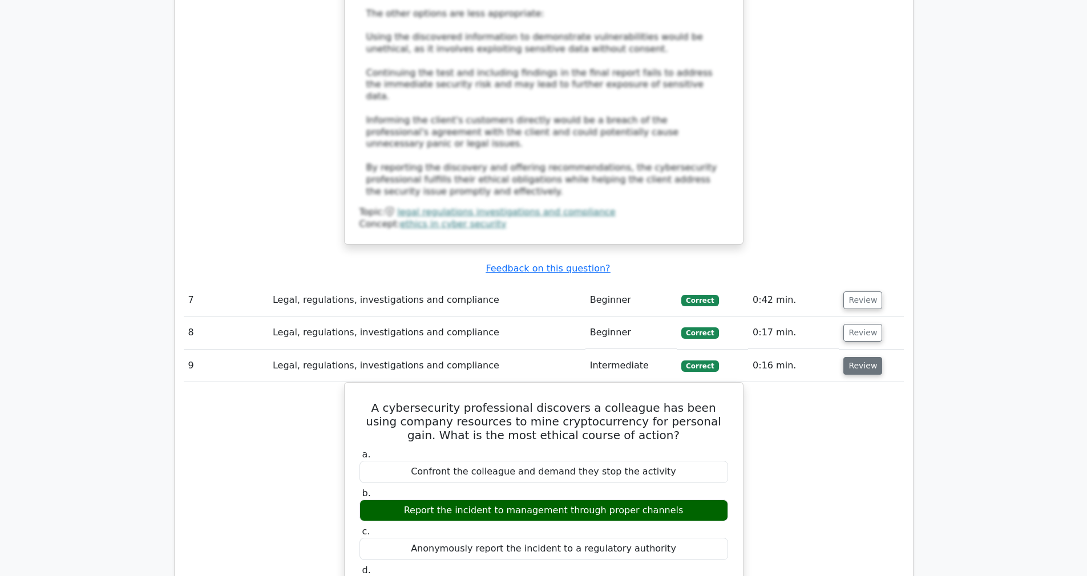
scroll to position [2720, 0]
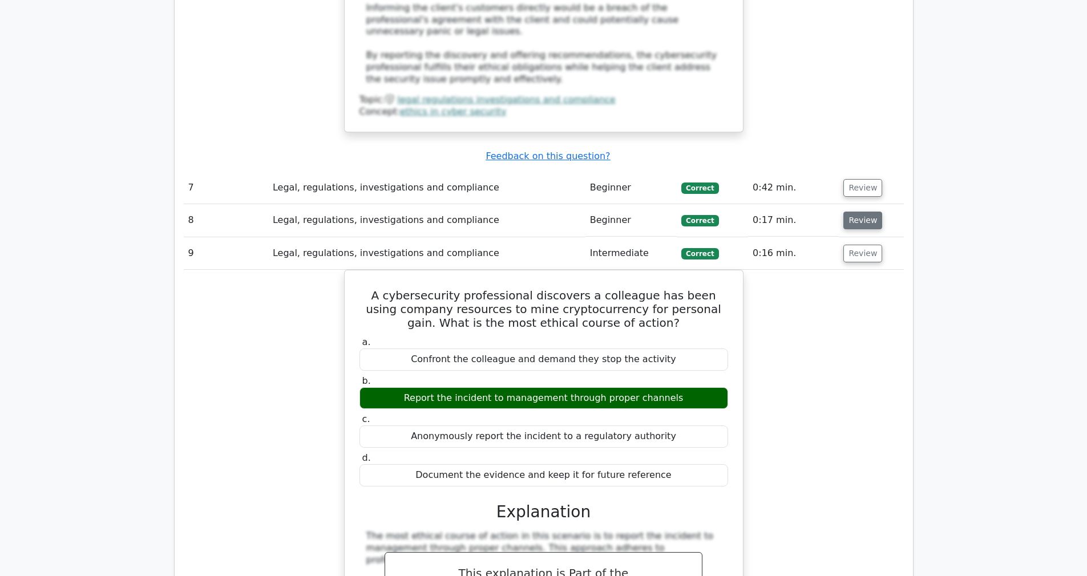
click at [854, 212] on button "Review" at bounding box center [862, 221] width 39 height 18
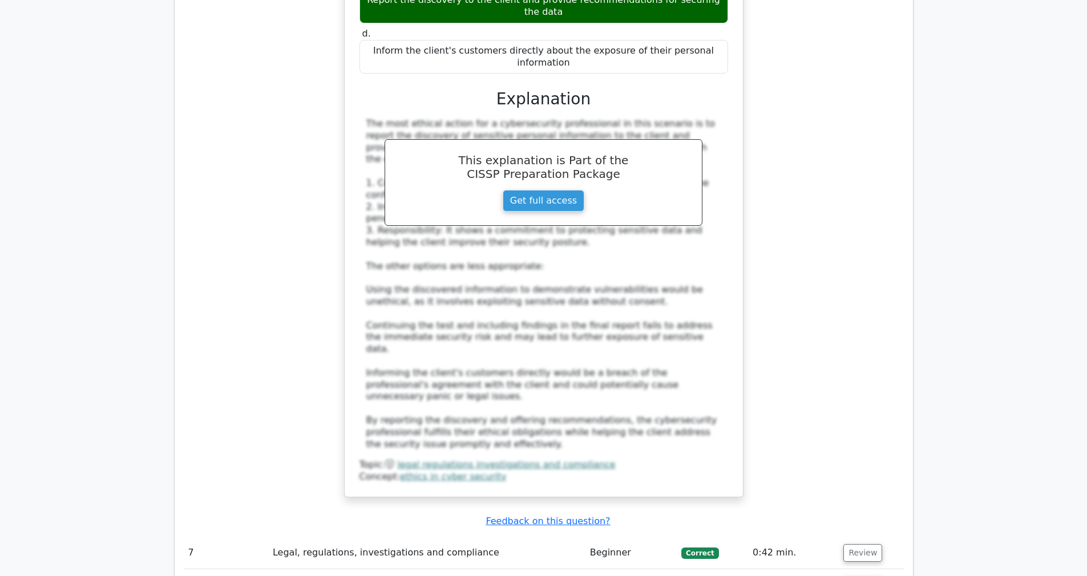
scroll to position [2334, 0]
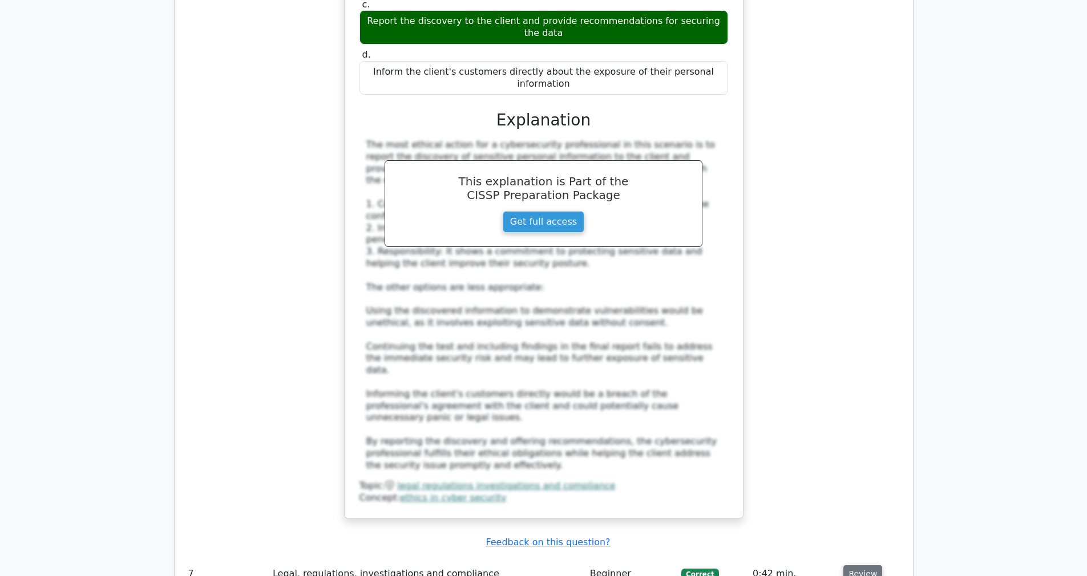
click at [861, 565] on button "Review" at bounding box center [862, 574] width 39 height 18
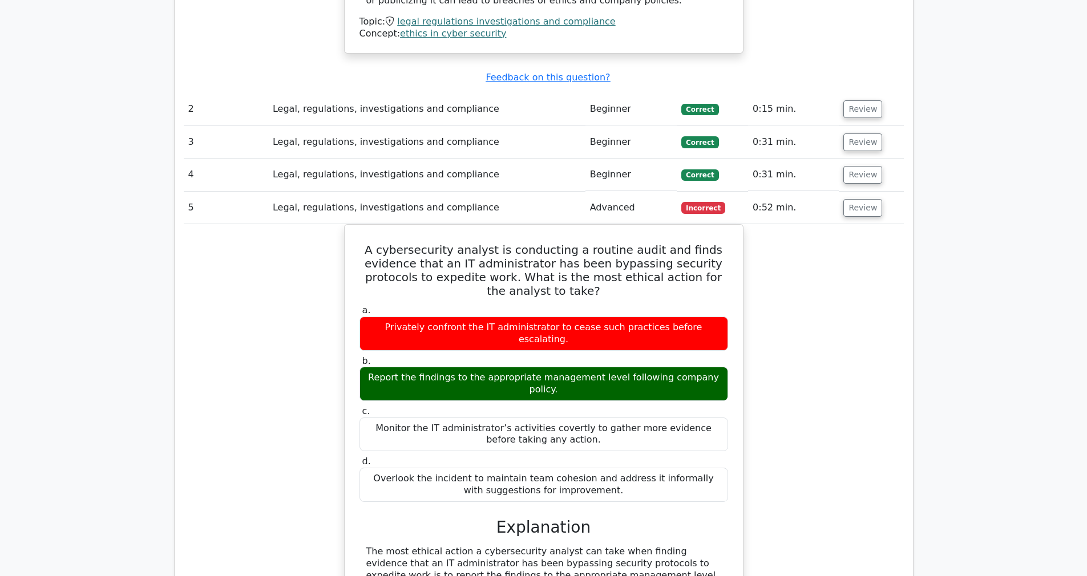
scroll to position [951, 0]
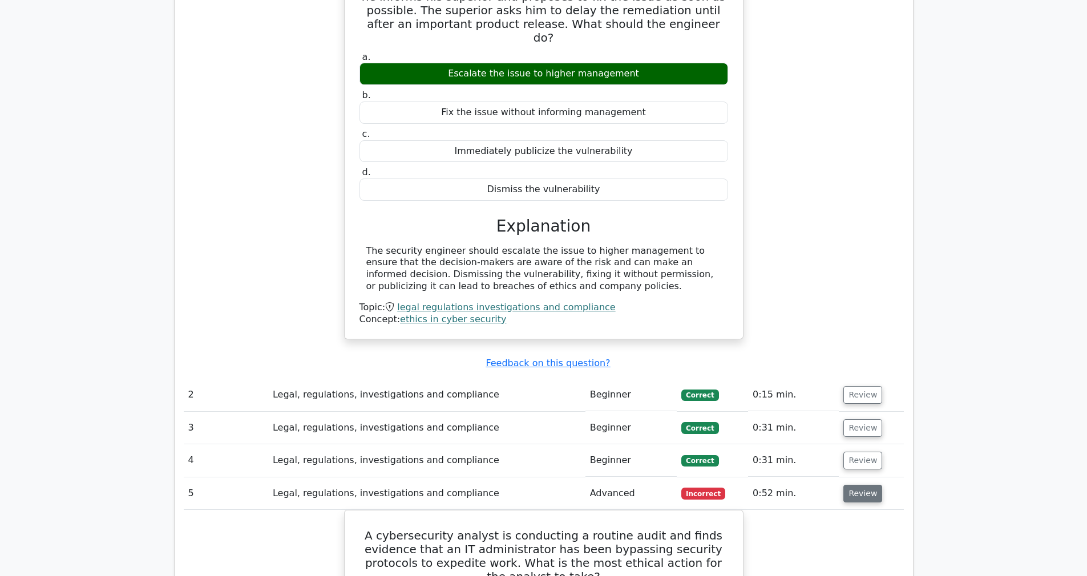
click at [861, 485] on button "Review" at bounding box center [862, 494] width 39 height 18
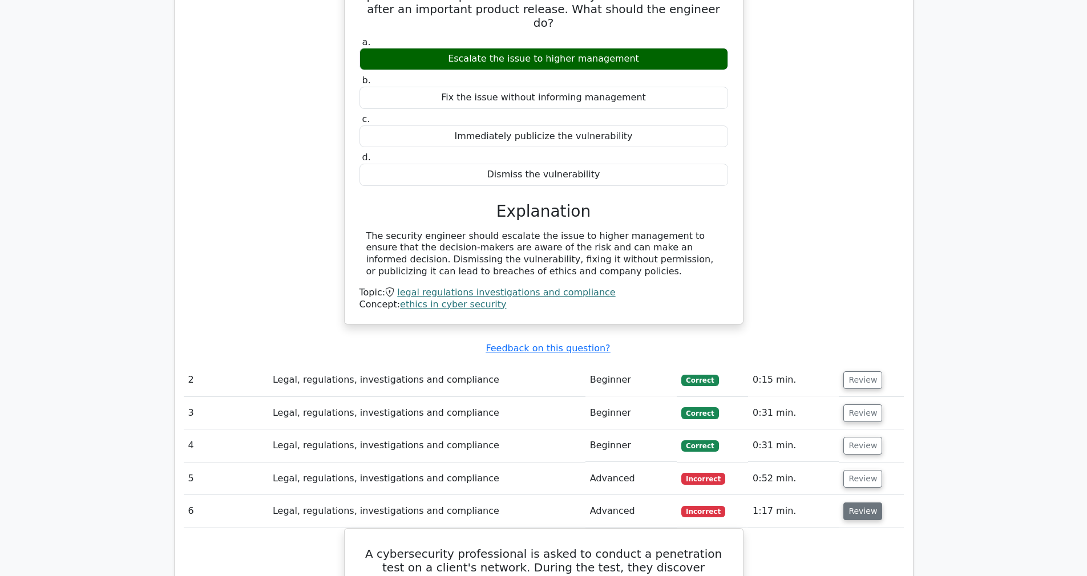
scroll to position [969, 0]
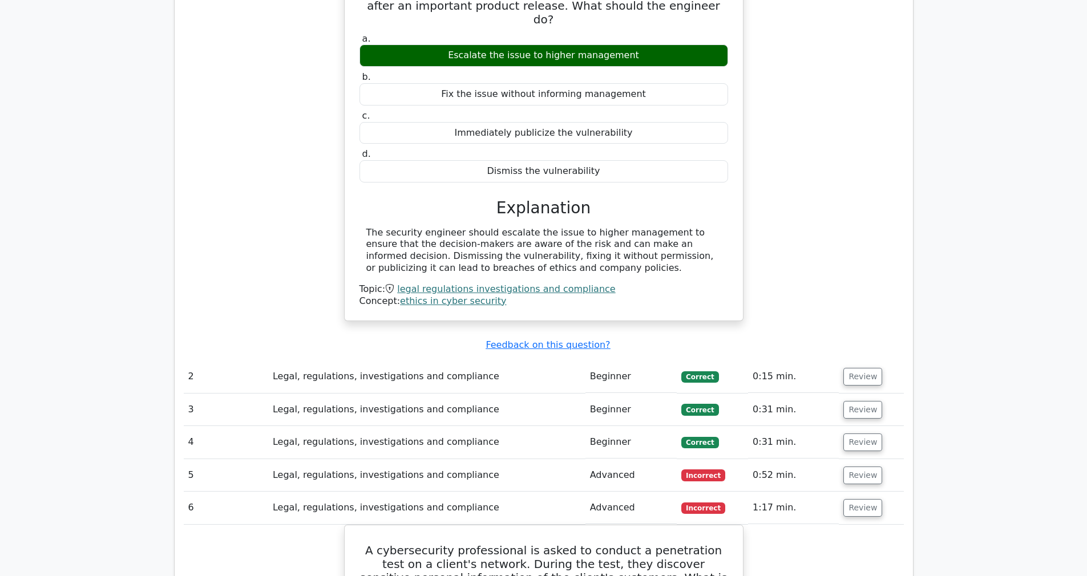
drag, startPoint x: 862, startPoint y: 474, endPoint x: 856, endPoint y: 443, distance: 31.4
click at [862, 499] on button "Review" at bounding box center [862, 508] width 39 height 18
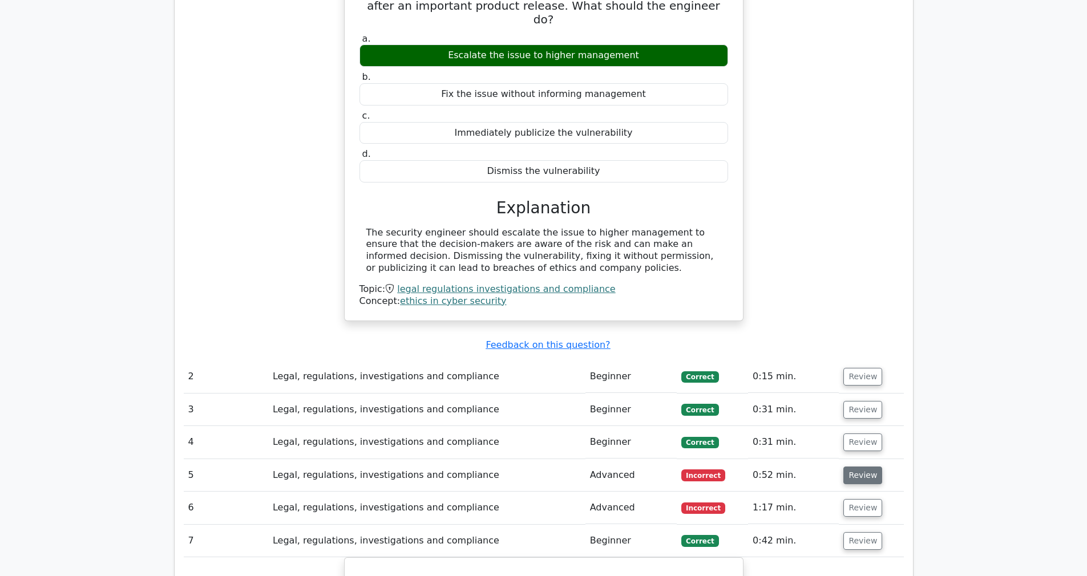
click at [855, 467] on button "Review" at bounding box center [862, 476] width 39 height 18
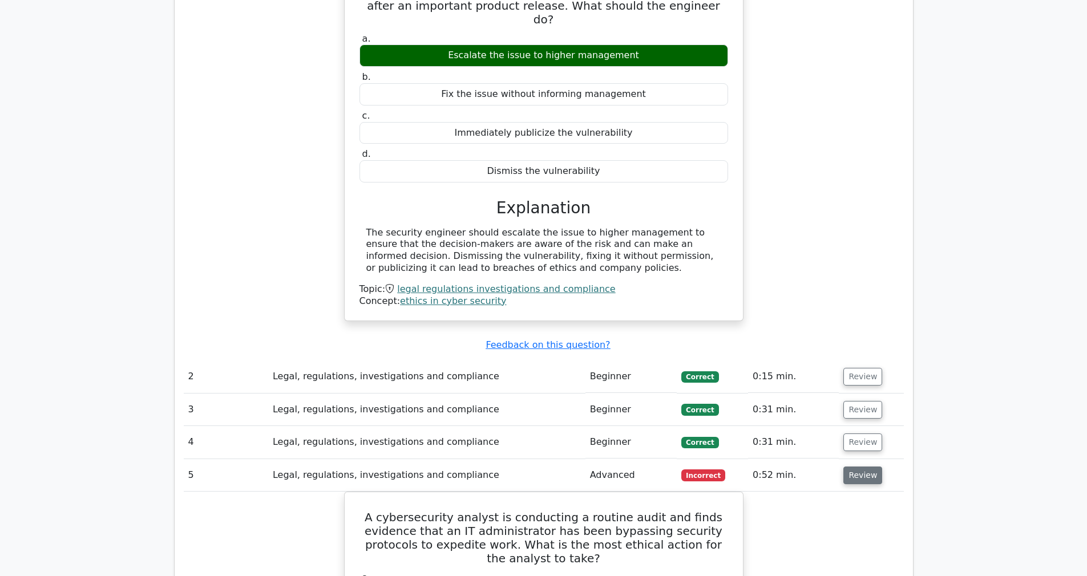
click at [862, 467] on button "Review" at bounding box center [862, 476] width 39 height 18
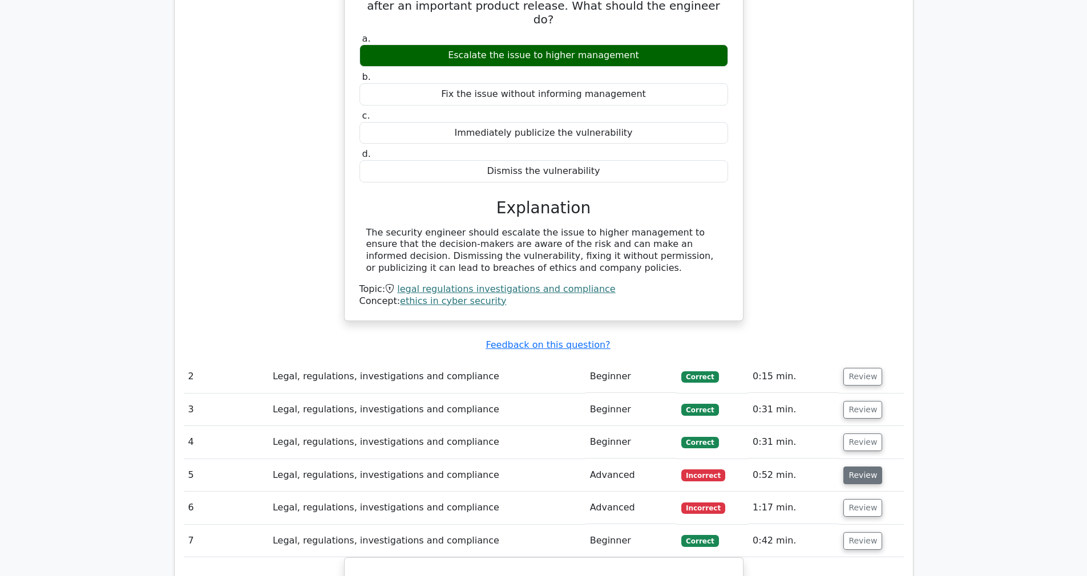
click at [858, 467] on button "Review" at bounding box center [862, 476] width 39 height 18
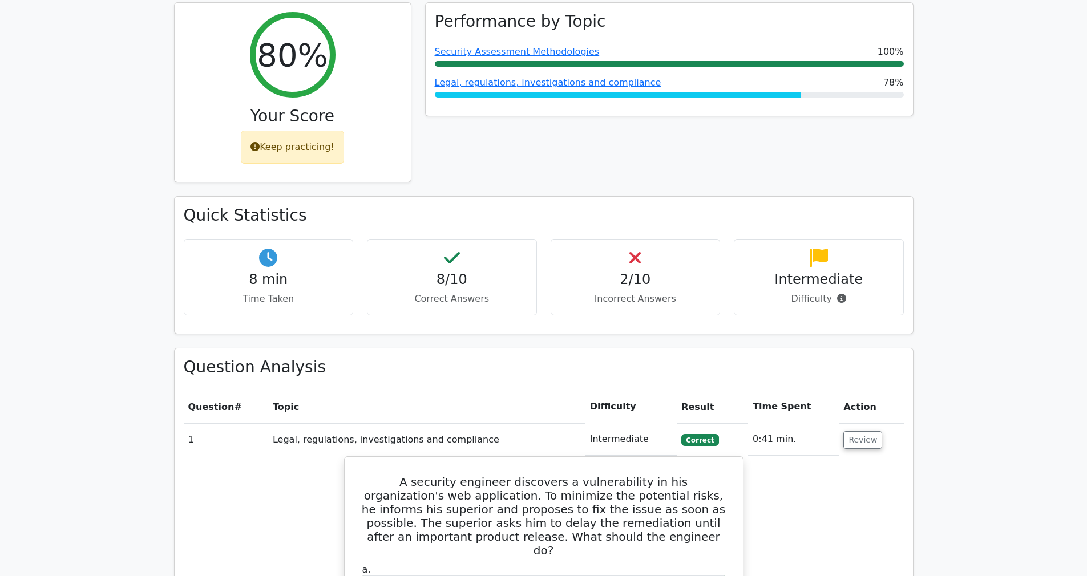
scroll to position [0, 0]
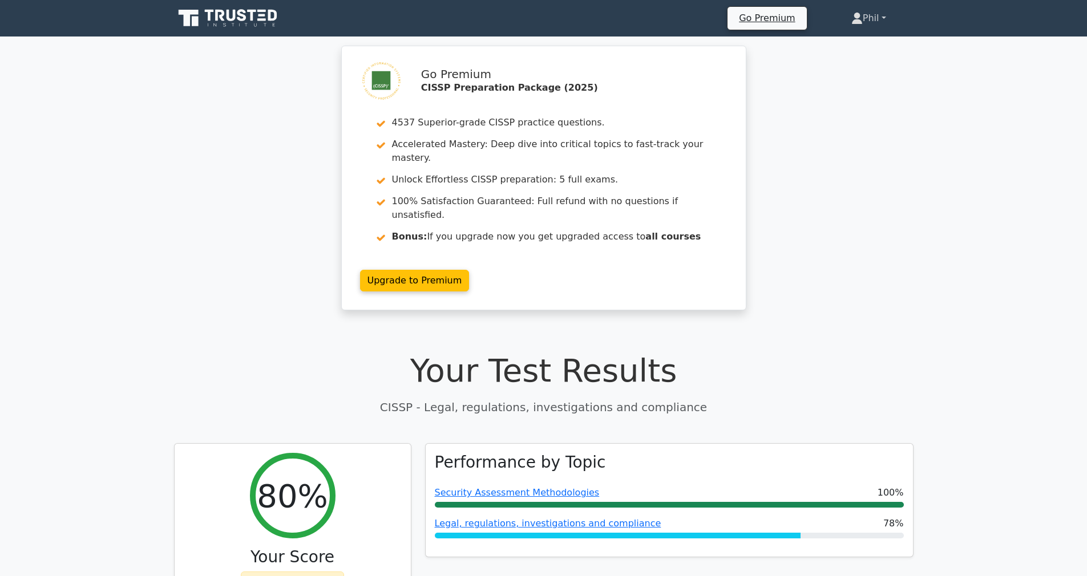
click at [885, 21] on link "Phil" at bounding box center [869, 18] width 90 height 23
click at [853, 46] on link "Profile" at bounding box center [869, 45] width 90 height 18
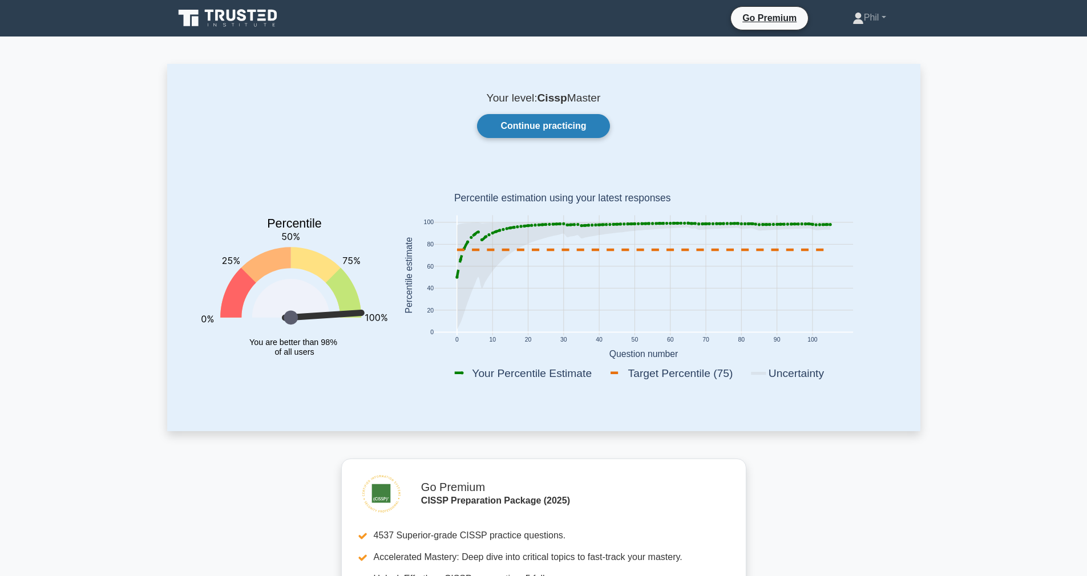
click at [529, 120] on link "Continue practicing" at bounding box center [543, 126] width 132 height 24
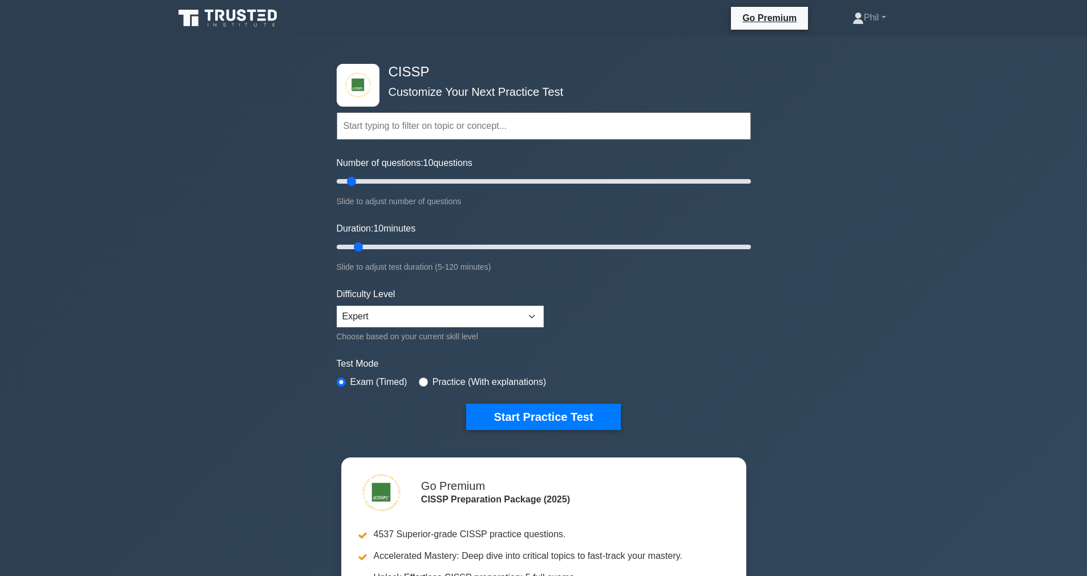
click at [424, 117] on input "text" at bounding box center [544, 125] width 414 height 27
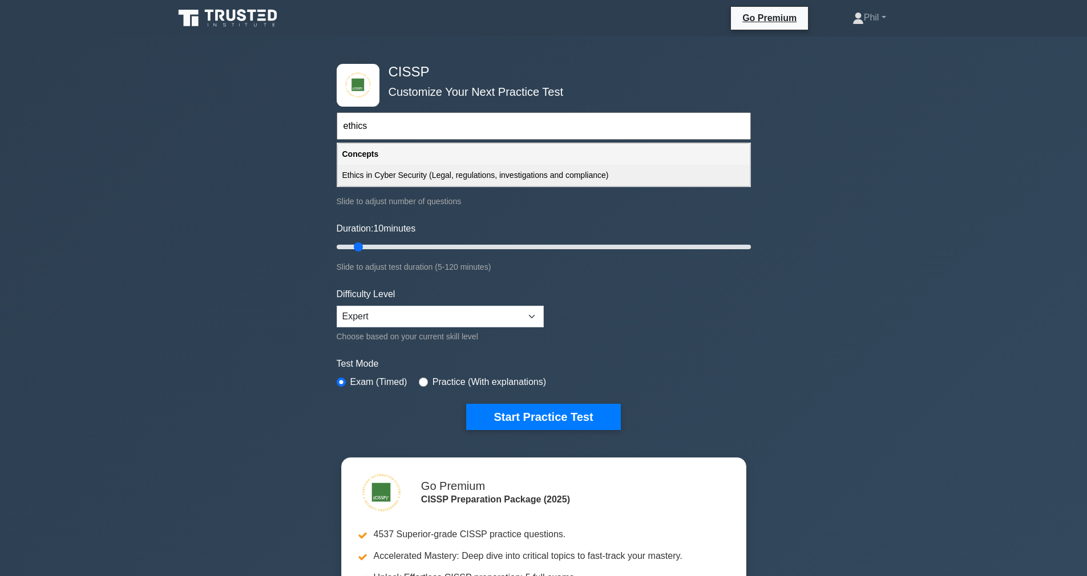
click at [457, 175] on div "Ethics in Cyber Security (Legal, regulations, investigations and compliance)" at bounding box center [544, 175] width 412 height 21
type input "Ethics in Cyber Security (Legal, regulations, investigations and compliance)"
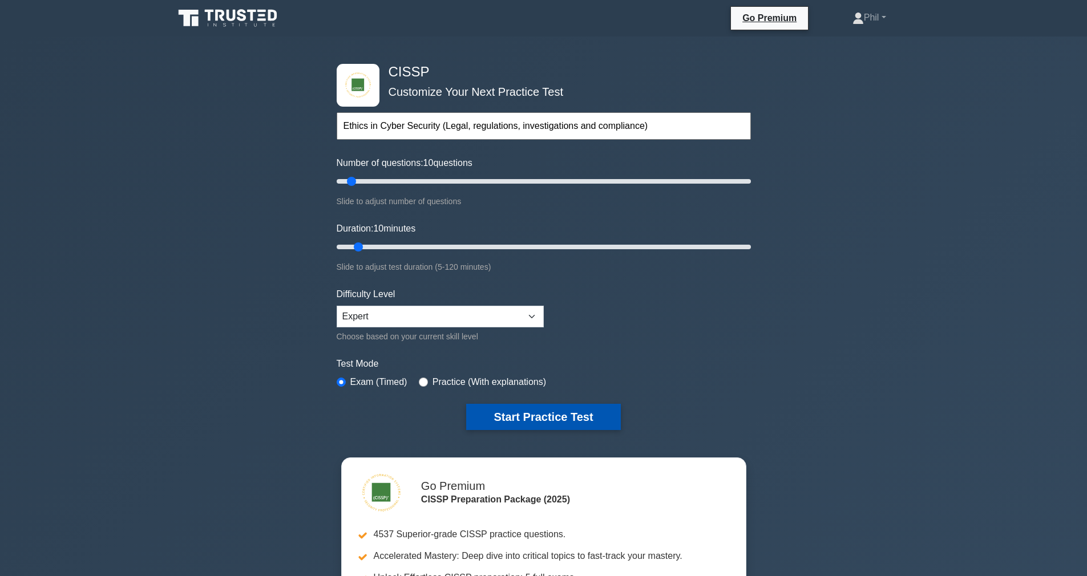
click at [562, 423] on button "Start Practice Test" at bounding box center [543, 417] width 154 height 26
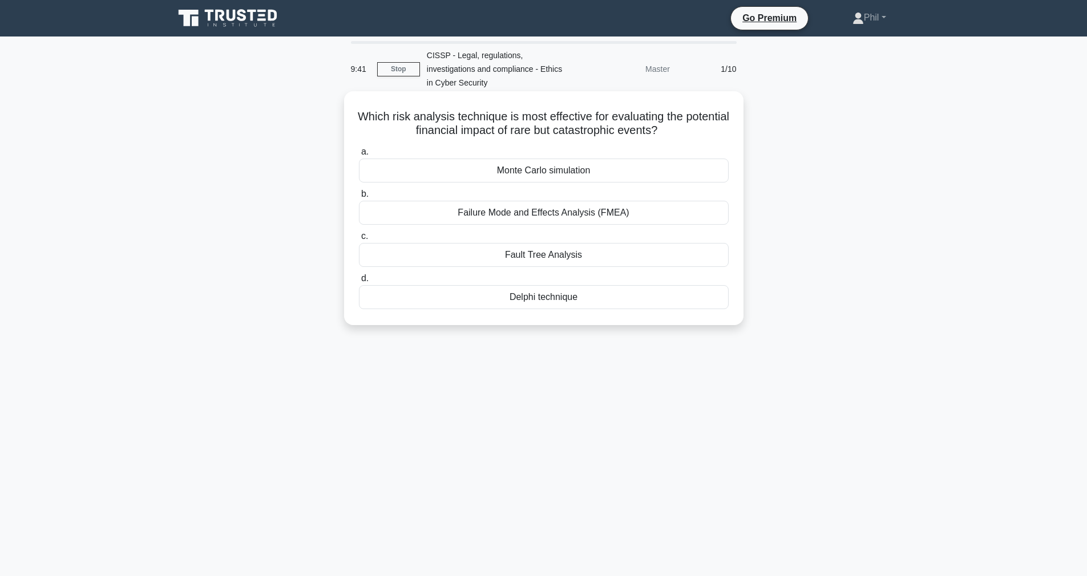
click at [580, 299] on div "Delphi technique" at bounding box center [544, 297] width 370 height 24
click at [359, 282] on input "d. Delphi technique" at bounding box center [359, 278] width 0 height 7
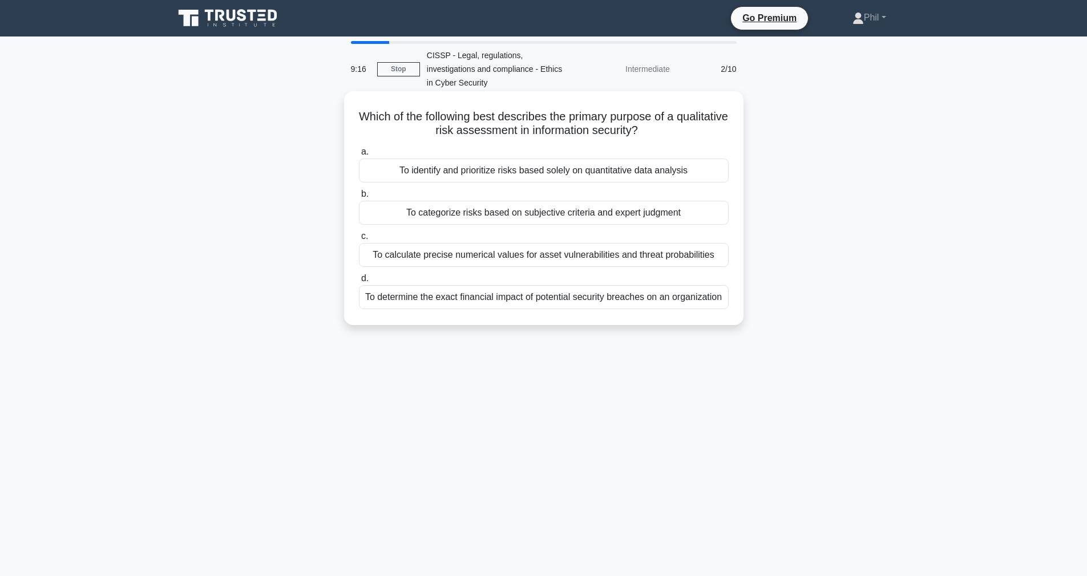
click at [642, 218] on div "To categorize risks based on subjective criteria and expert judgment" at bounding box center [544, 213] width 370 height 24
click at [359, 198] on input "b. To categorize risks based on subjective criteria and expert judgment" at bounding box center [359, 194] width 0 height 7
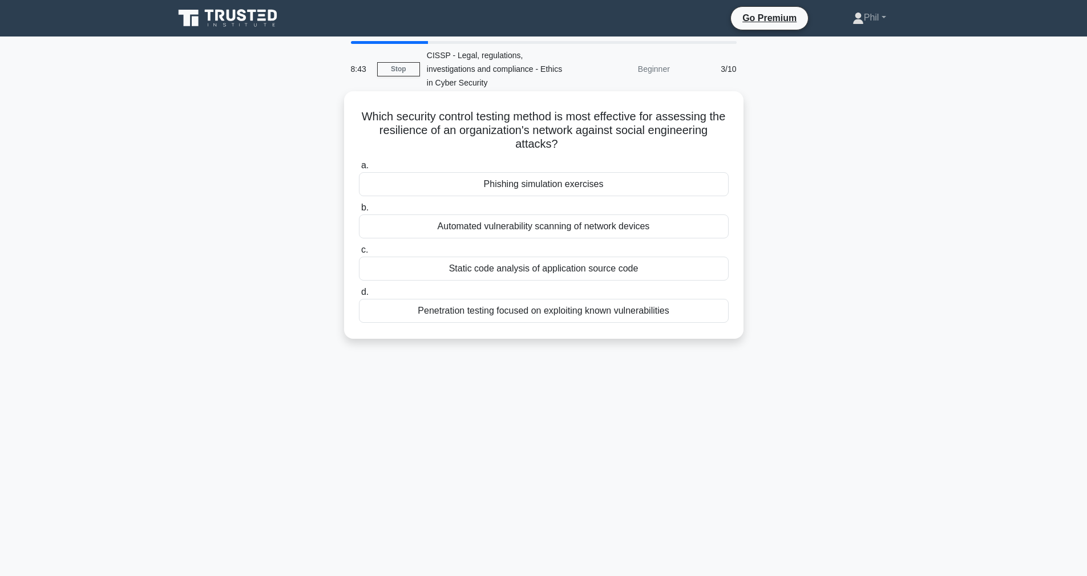
click at [613, 186] on div "Phishing simulation exercises" at bounding box center [544, 184] width 370 height 24
click at [359, 169] on input "a. Phishing simulation exercises" at bounding box center [359, 165] width 0 height 7
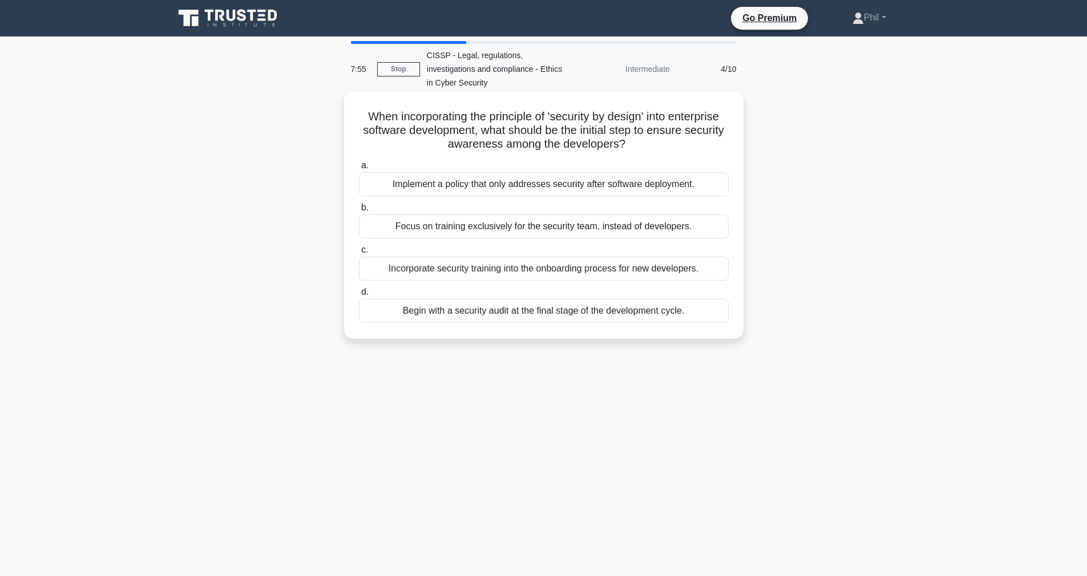
click at [597, 272] on div "Incorporate security training into the onboarding process for new developers." at bounding box center [544, 269] width 370 height 24
click at [359, 254] on input "c. Incorporate security training into the onboarding process for new developers." at bounding box center [359, 249] width 0 height 7
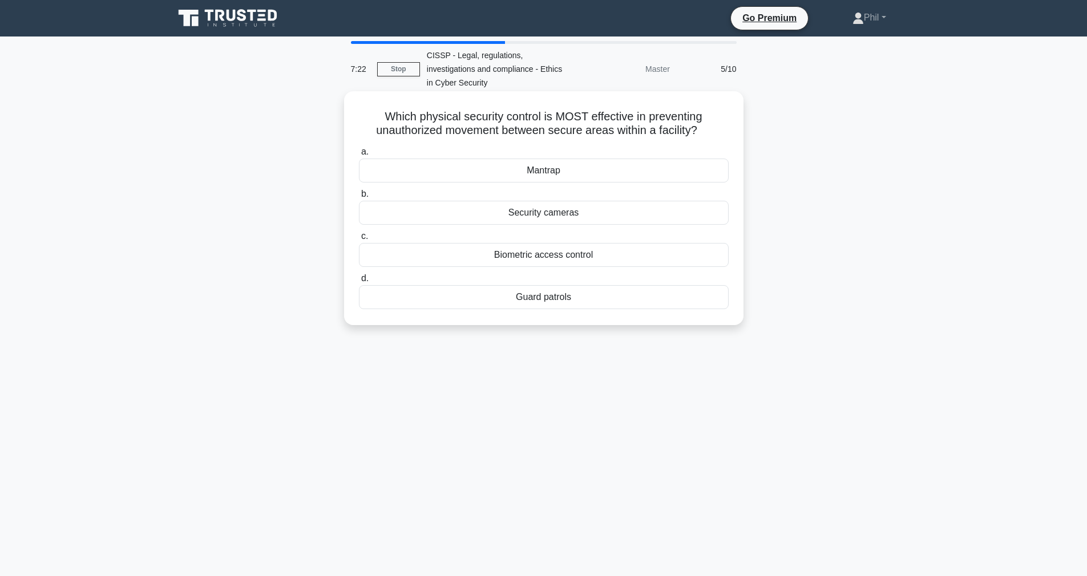
click at [530, 173] on div "Mantrap" at bounding box center [544, 171] width 370 height 24
click at [359, 156] on input "a. Mantrap" at bounding box center [359, 151] width 0 height 7
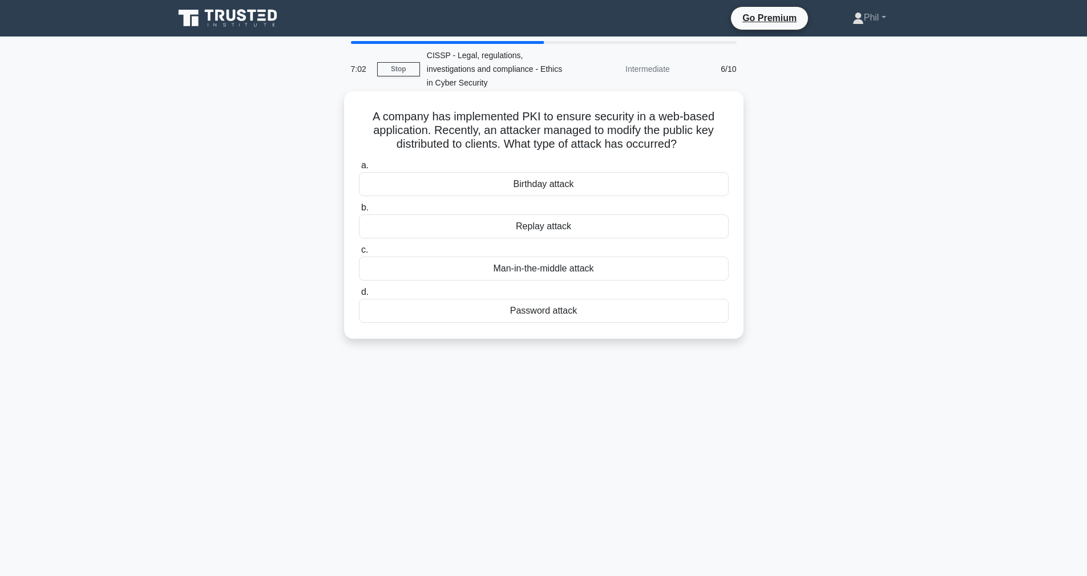
click at [614, 270] on div "Man-in-the-middle attack" at bounding box center [544, 269] width 370 height 24
click at [359, 254] on input "c. Man-in-the-middle attack" at bounding box center [359, 249] width 0 height 7
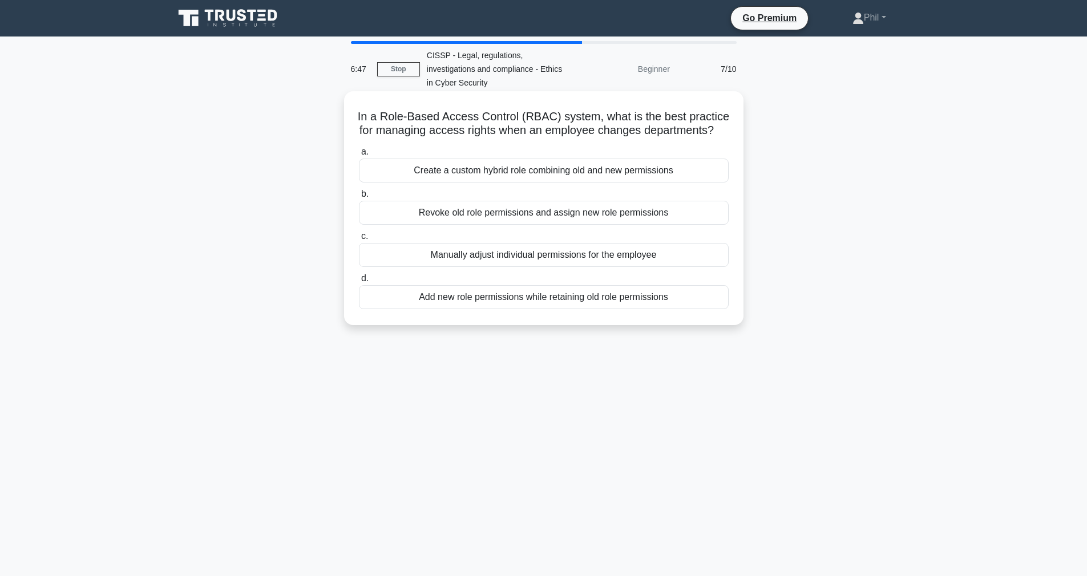
click at [612, 217] on div "Revoke old role permissions and assign new role permissions" at bounding box center [544, 213] width 370 height 24
click at [359, 198] on input "b. Revoke old role permissions and assign new role permissions" at bounding box center [359, 194] width 0 height 7
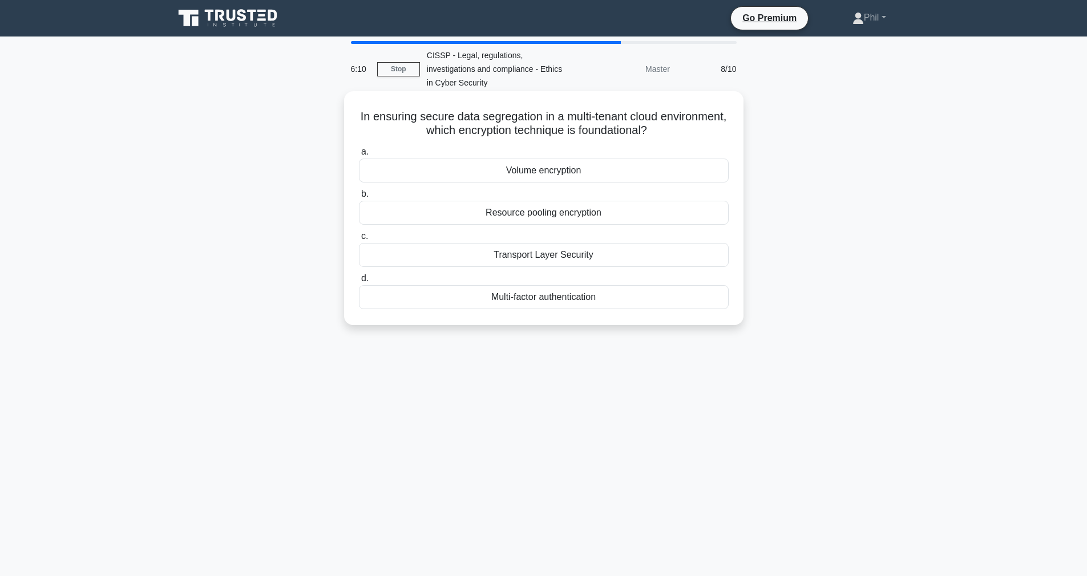
click at [600, 218] on div "Resource pooling encryption" at bounding box center [544, 213] width 370 height 24
click at [359, 198] on input "b. Resource pooling encryption" at bounding box center [359, 194] width 0 height 7
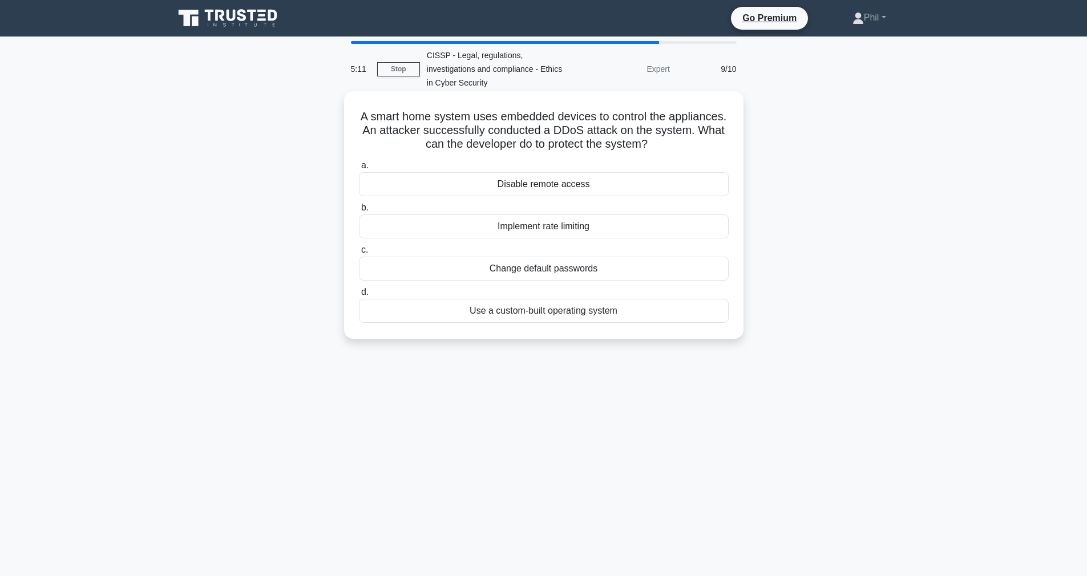
click at [574, 183] on div "Disable remote access" at bounding box center [544, 184] width 370 height 24
click at [359, 169] on input "a. Disable remote access" at bounding box center [359, 165] width 0 height 7
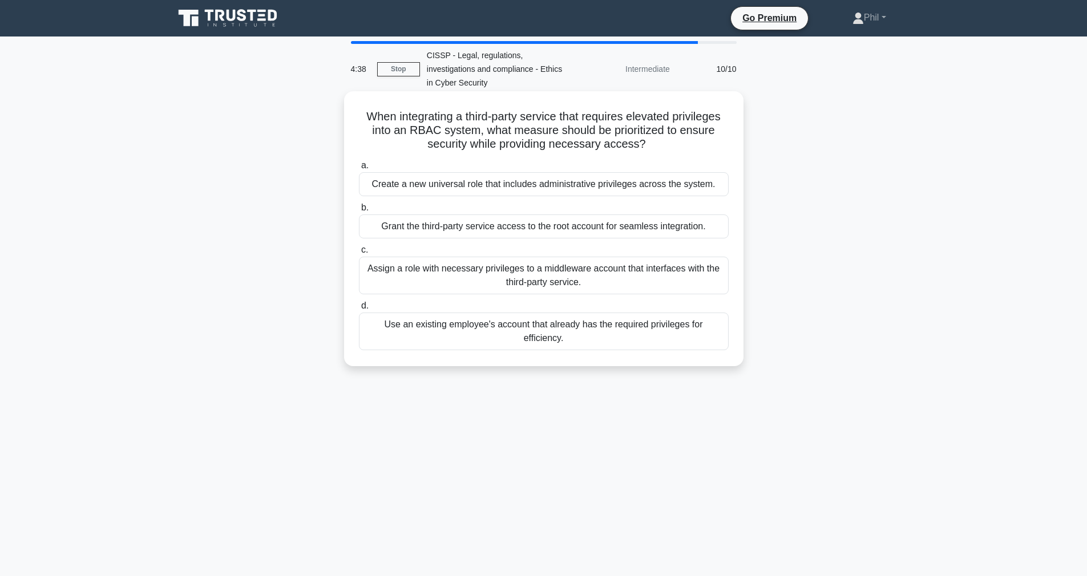
click at [586, 283] on div "Assign a role with necessary privileges to a middleware account that interfaces…" at bounding box center [544, 276] width 370 height 38
click at [359, 254] on input "c. Assign a role with necessary privileges to a middleware account that interfa…" at bounding box center [359, 249] width 0 height 7
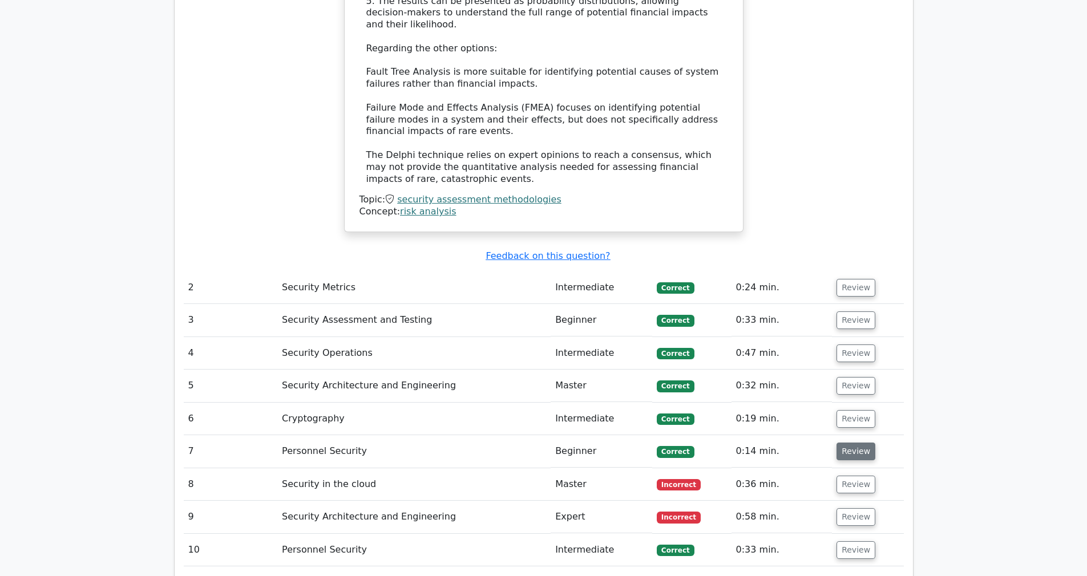
scroll to position [1666, 0]
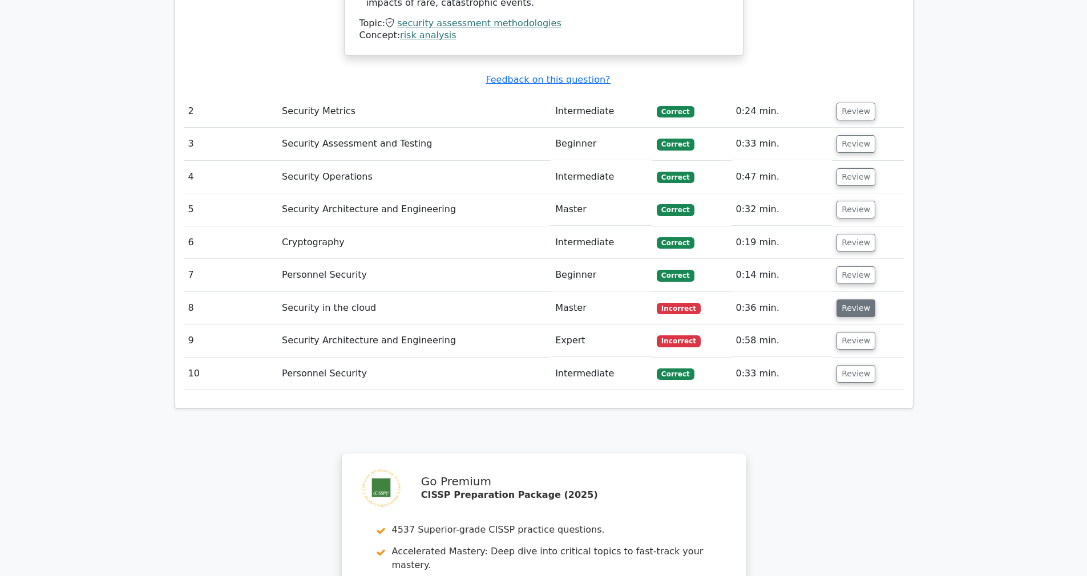
click at [863, 299] on button "Review" at bounding box center [855, 308] width 39 height 18
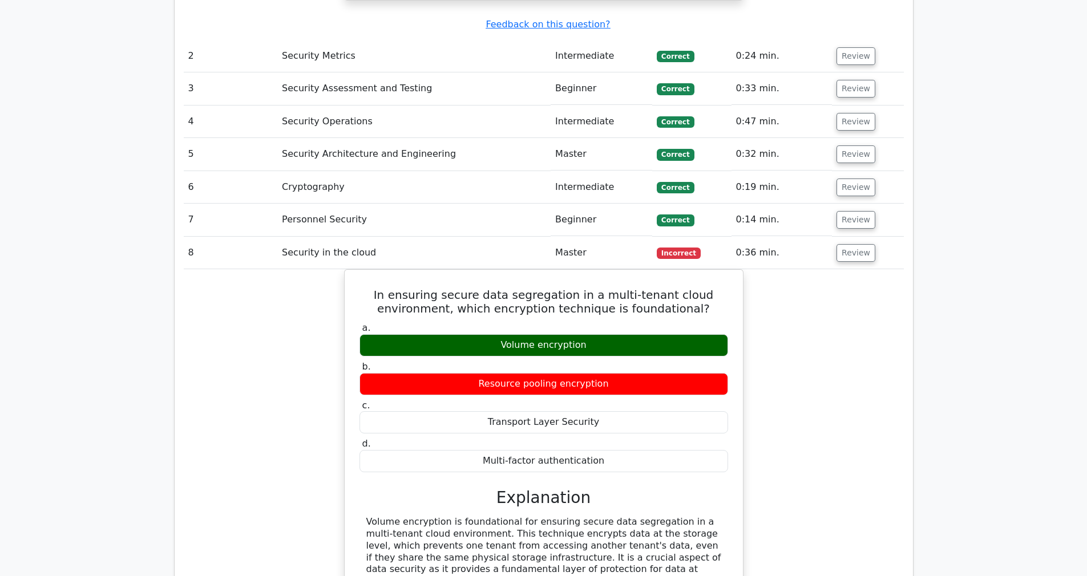
scroll to position [1796, 0]
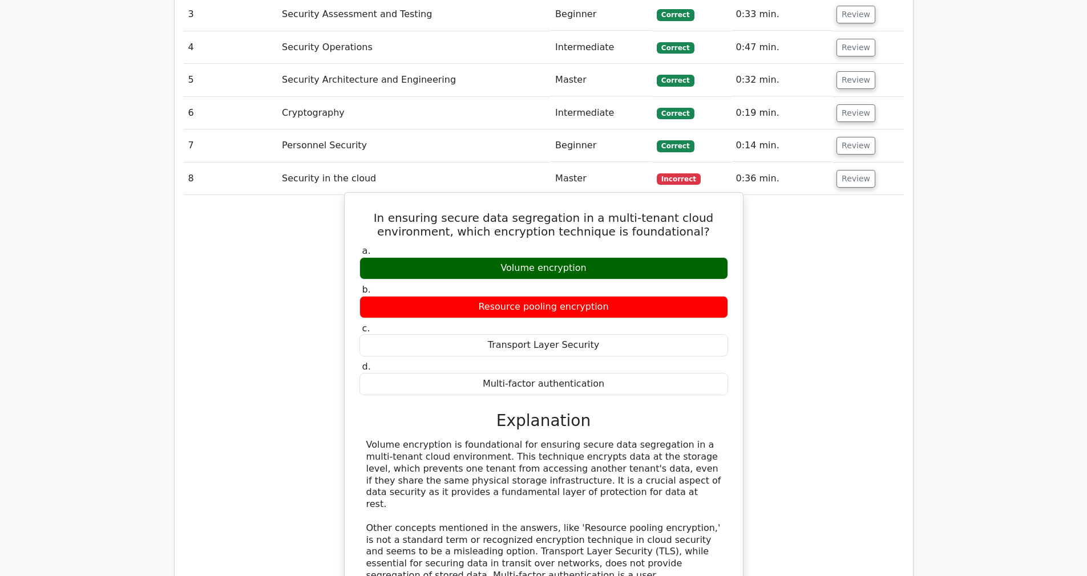
drag, startPoint x: 657, startPoint y: 370, endPoint x: 701, endPoint y: 396, distance: 51.7
click at [704, 439] on div "Volume encryption is foundational for ensuring secure data segregation in a mul…" at bounding box center [543, 522] width 355 height 166
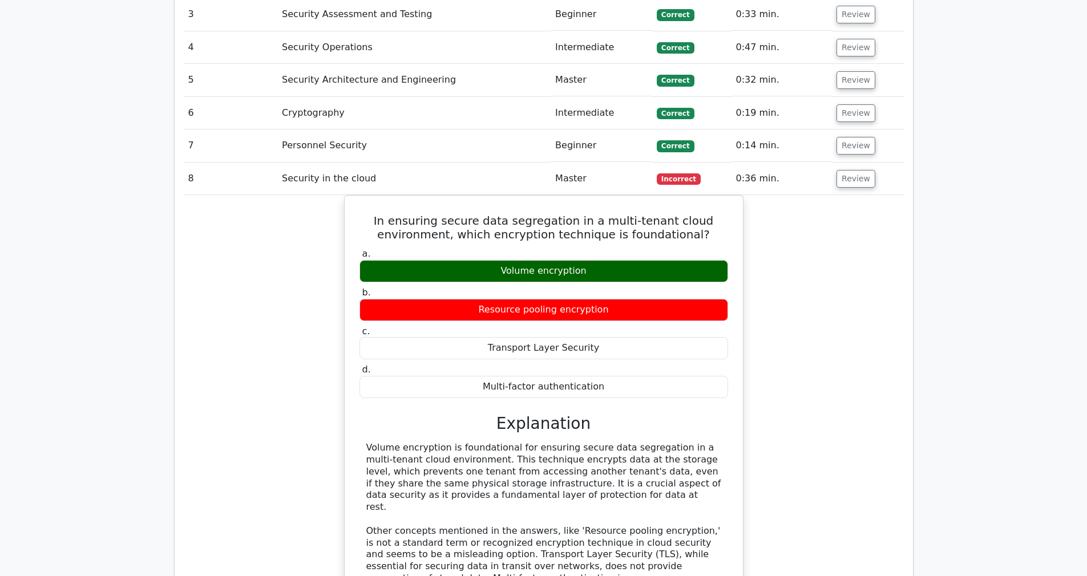
drag, startPoint x: 700, startPoint y: 395, endPoint x: 748, endPoint y: 395, distance: 47.3
click at [701, 442] on div "Volume encryption is foundational for ensuring secure data segregation in a mul…" at bounding box center [543, 525] width 355 height 166
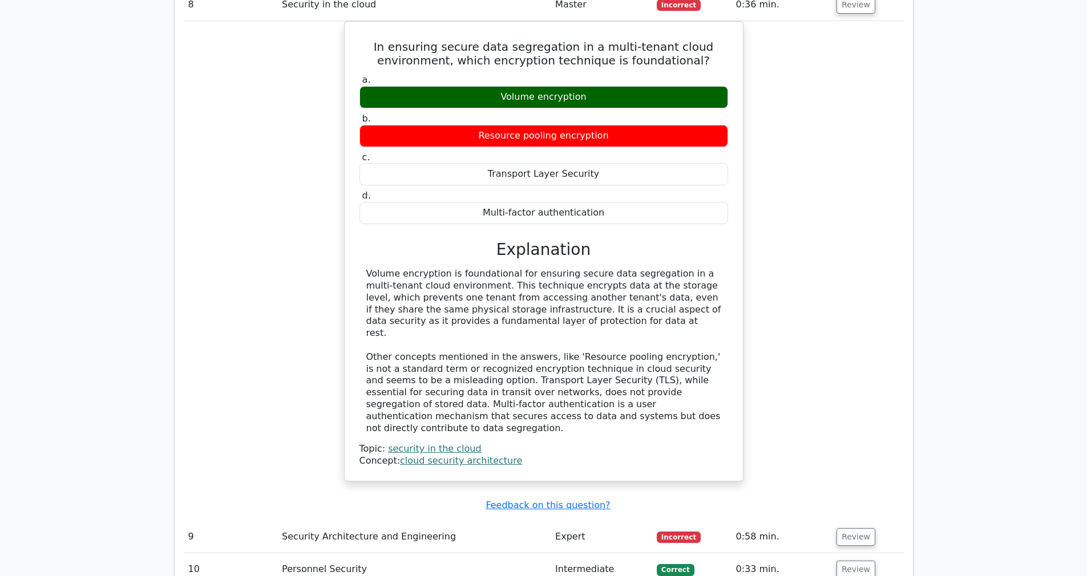
scroll to position [1978, 0]
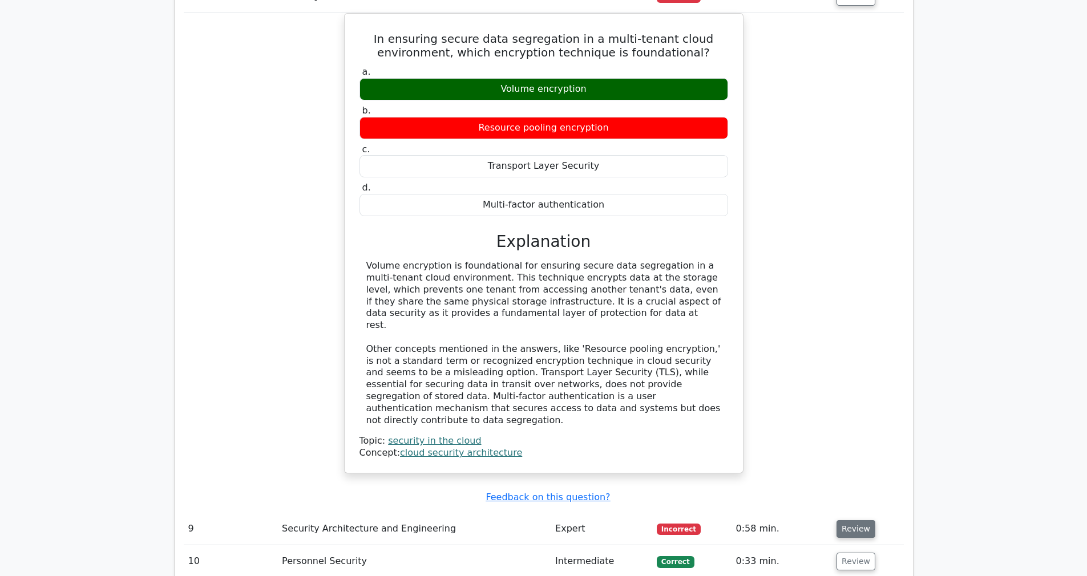
drag, startPoint x: 871, startPoint y: 422, endPoint x: 862, endPoint y: 422, distance: 8.6
click at [870, 513] on td "Review" at bounding box center [867, 529] width 71 height 33
click at [860, 520] on button "Review" at bounding box center [855, 529] width 39 height 18
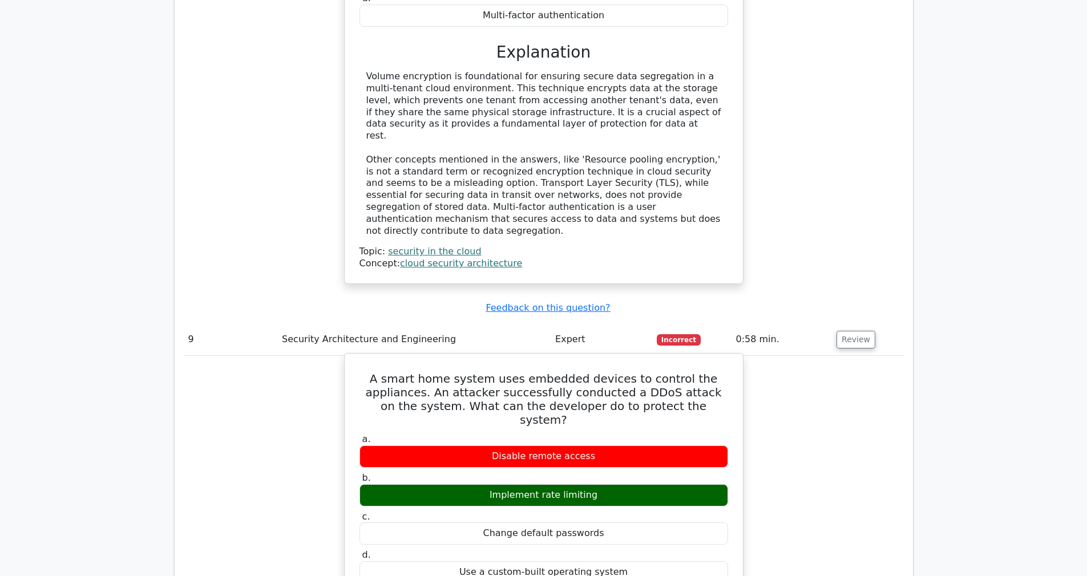
scroll to position [2275, 0]
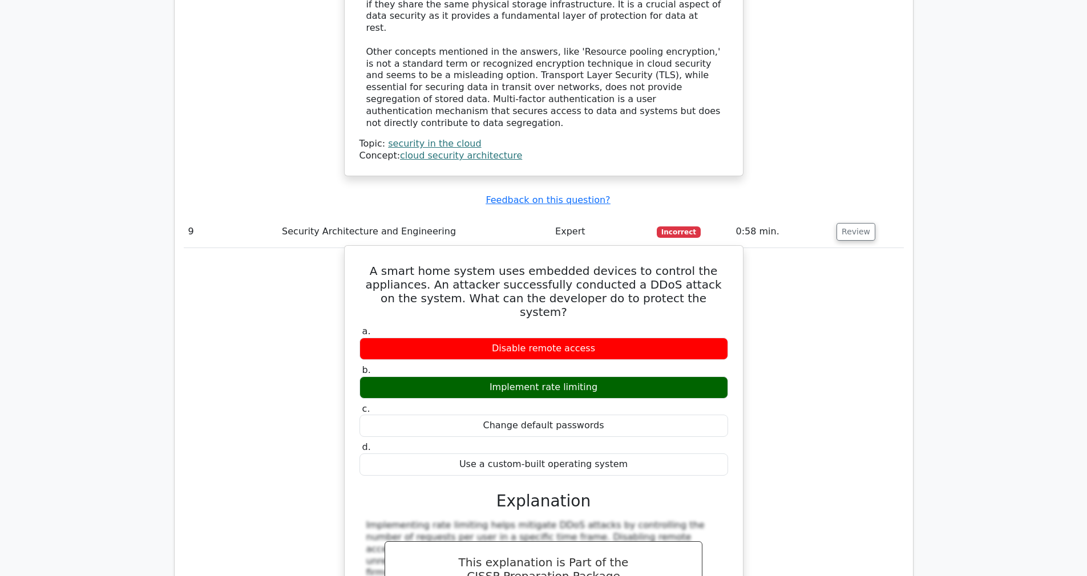
drag, startPoint x: 343, startPoint y: 158, endPoint x: 645, endPoint y: 350, distance: 357.0
click at [645, 350] on div "A smart home system uses embedded devices to control the appliances. An attacke…" at bounding box center [543, 469] width 399 height 448
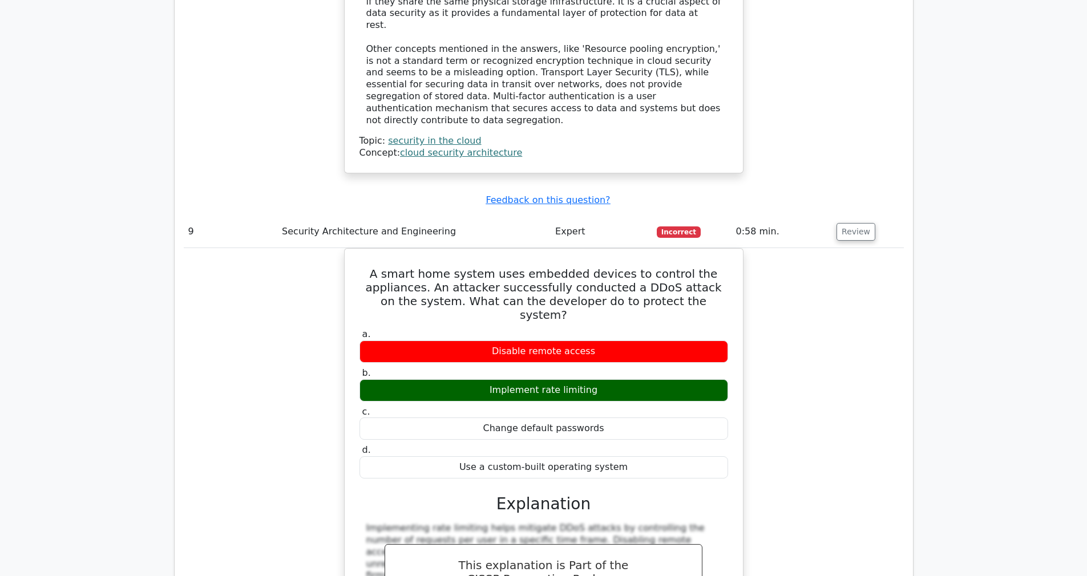
copy div "A smart home system uses embedded devices to control the appliances. An attacke…"
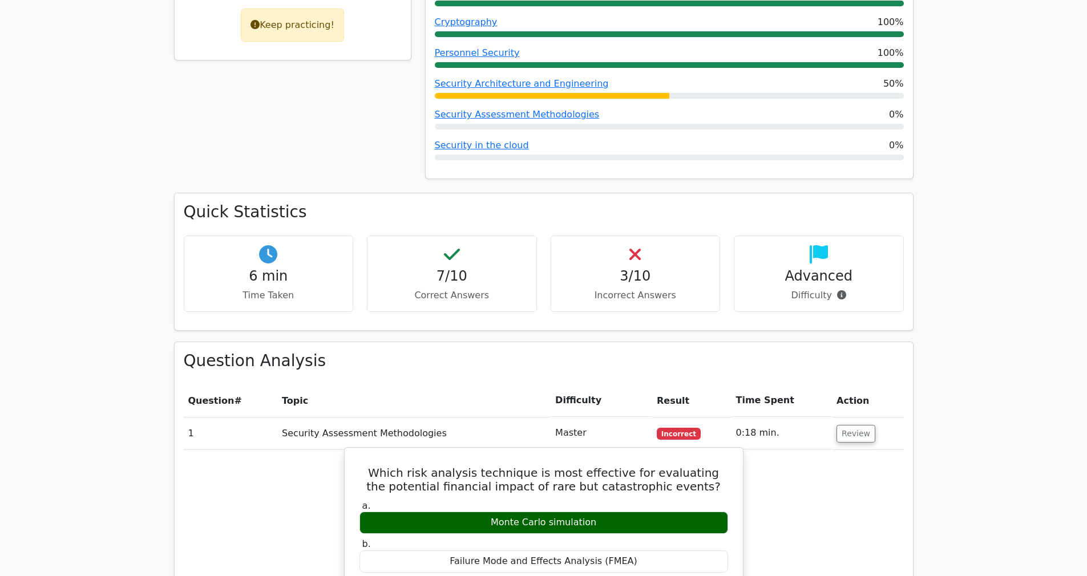
scroll to position [673, 0]
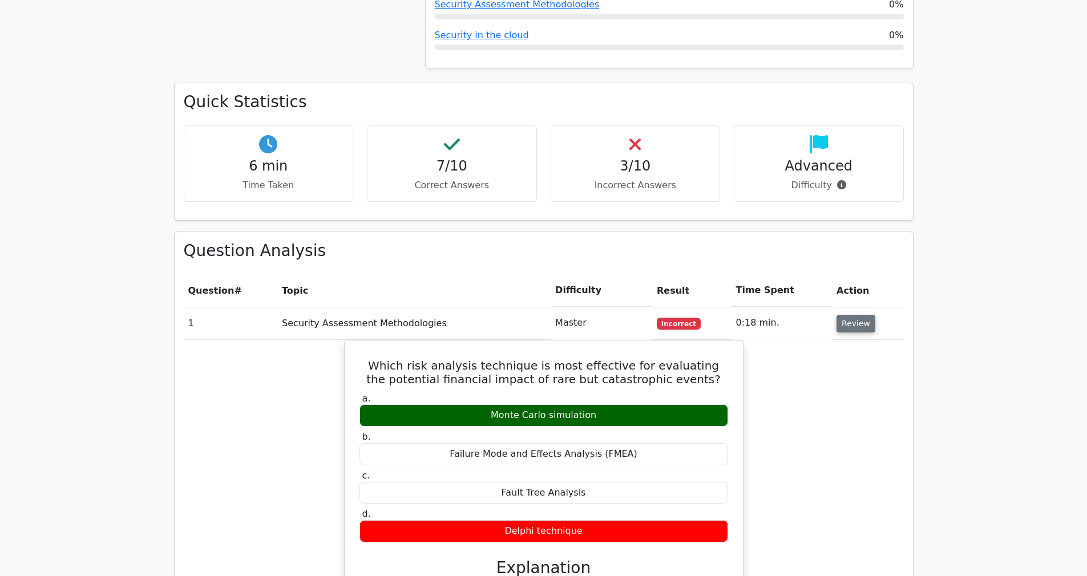
click at [842, 315] on button "Review" at bounding box center [855, 324] width 39 height 18
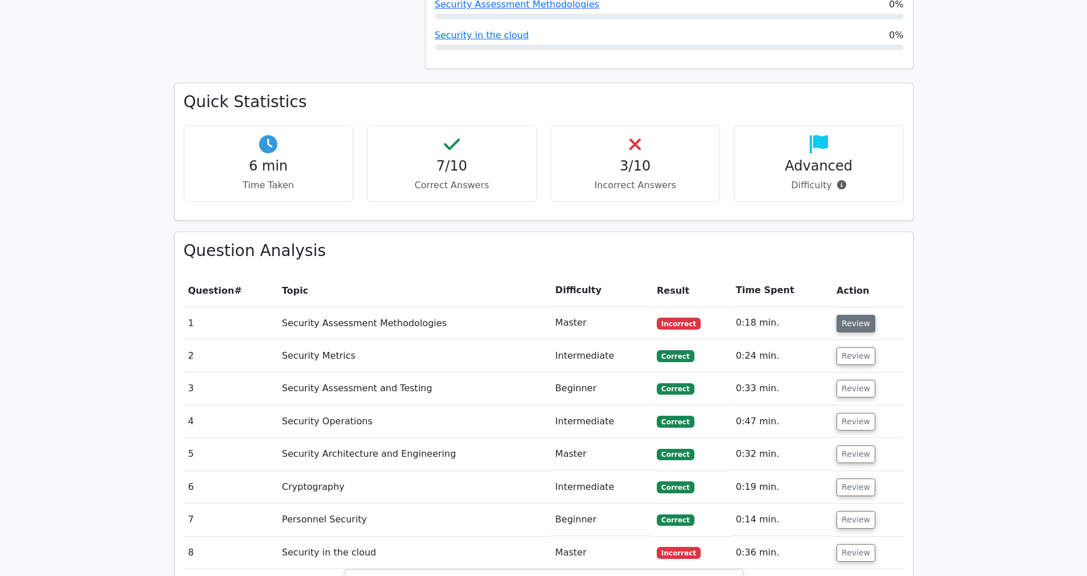
click at [849, 315] on button "Review" at bounding box center [855, 324] width 39 height 18
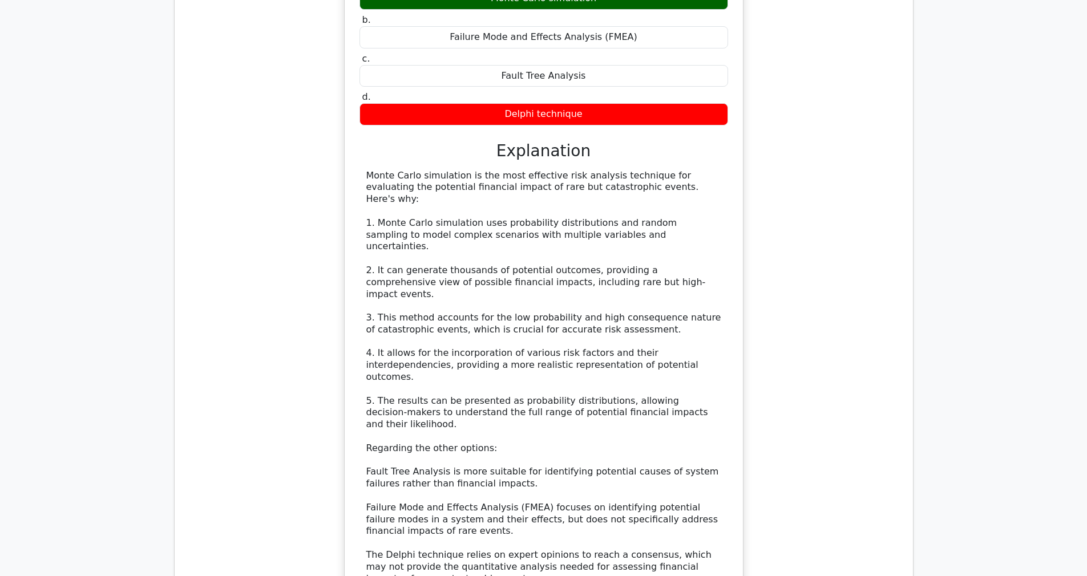
scroll to position [1169, 0]
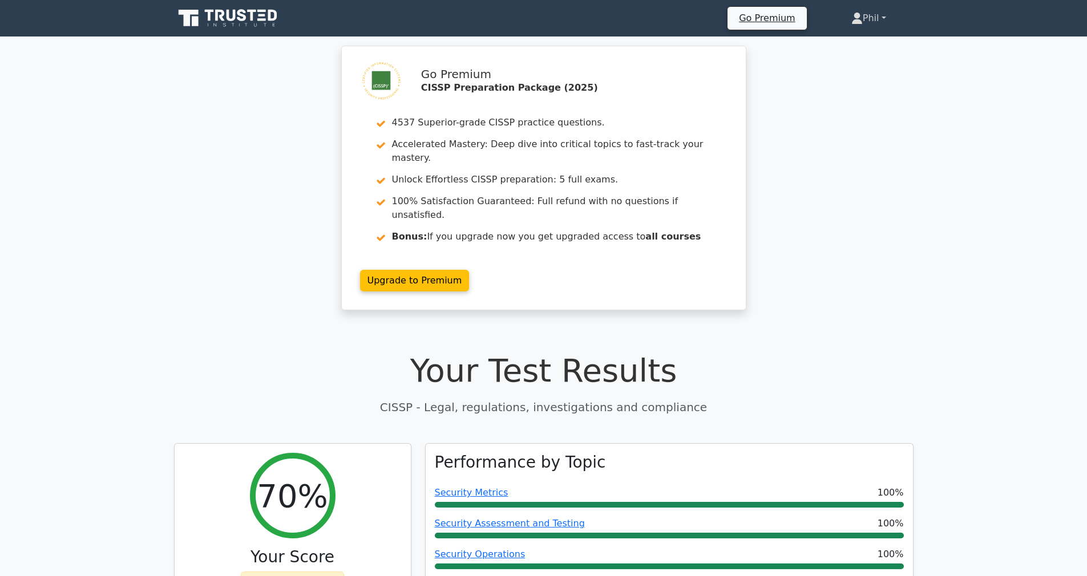
click at [870, 24] on link "Phil" at bounding box center [869, 18] width 90 height 23
click at [872, 42] on link "Profile" at bounding box center [869, 45] width 90 height 18
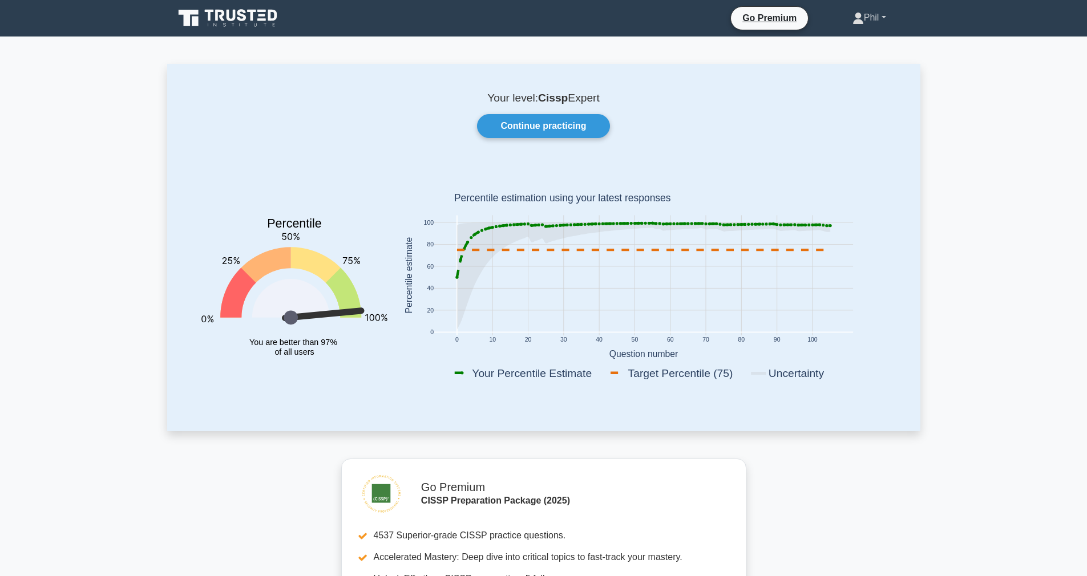
click at [896, 11] on link "Phil" at bounding box center [869, 17] width 88 height 23
click at [852, 47] on link "Profile" at bounding box center [870, 44] width 90 height 18
click at [562, 120] on link "Continue practicing" at bounding box center [543, 126] width 132 height 24
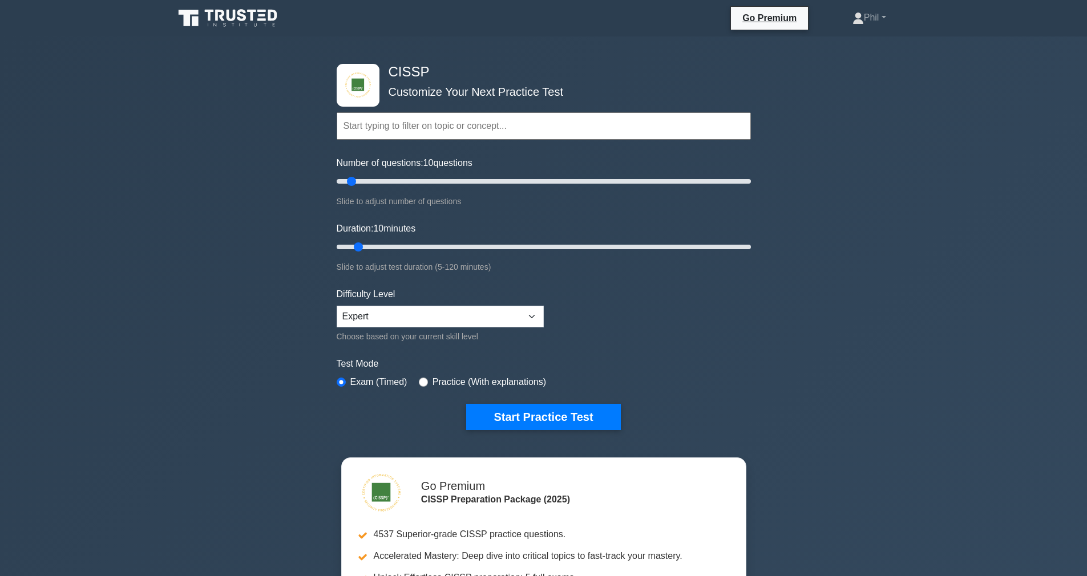
click at [388, 133] on input "text" at bounding box center [544, 125] width 414 height 27
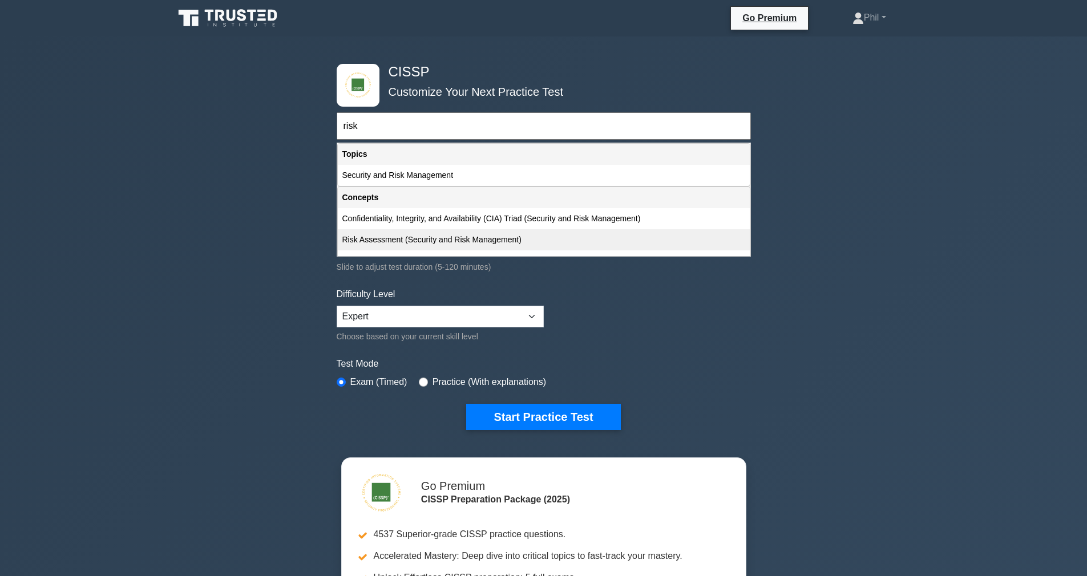
click at [472, 246] on div "Risk Assessment (Security and Risk Management)" at bounding box center [544, 239] width 412 height 21
type input "Risk Assessment (Security and Risk Management)"
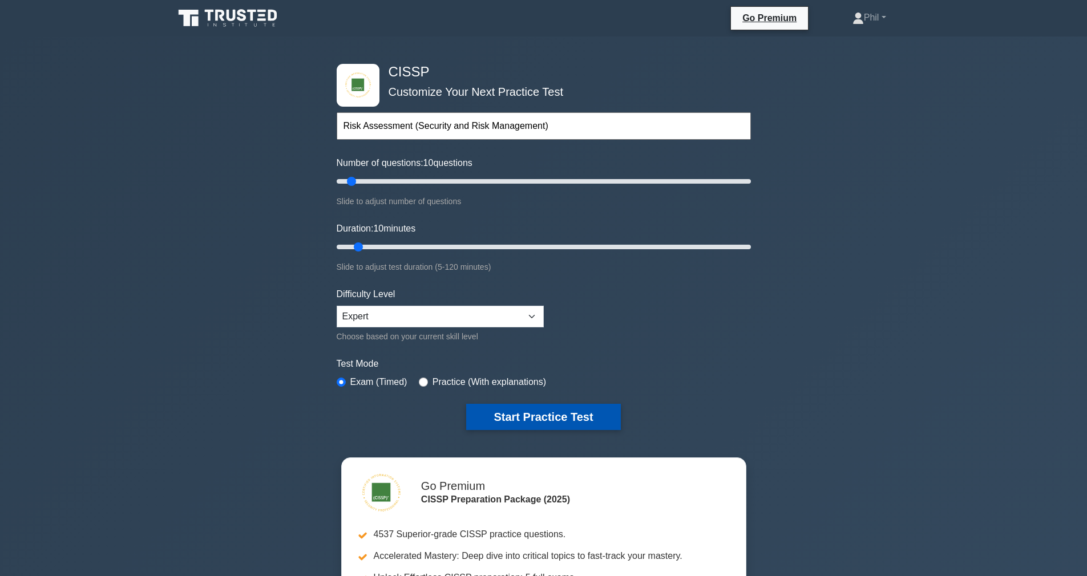
click at [533, 427] on button "Start Practice Test" at bounding box center [543, 417] width 154 height 26
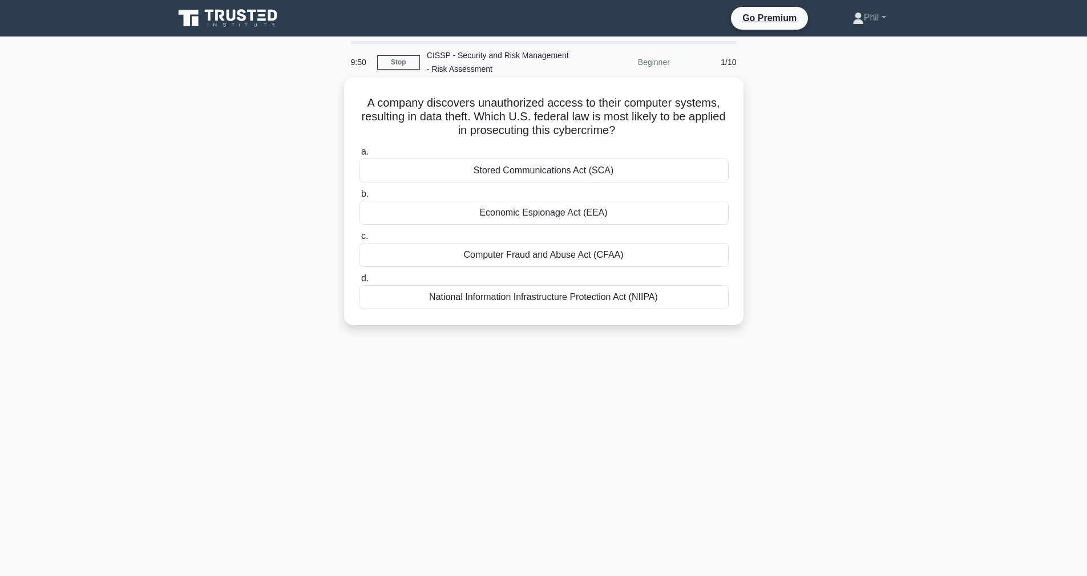
click at [638, 256] on div "Computer Fraud and Abuse Act (CFAA)" at bounding box center [544, 255] width 370 height 24
click at [359, 240] on input "c. Computer Fraud and Abuse Act (CFAA)" at bounding box center [359, 236] width 0 height 7
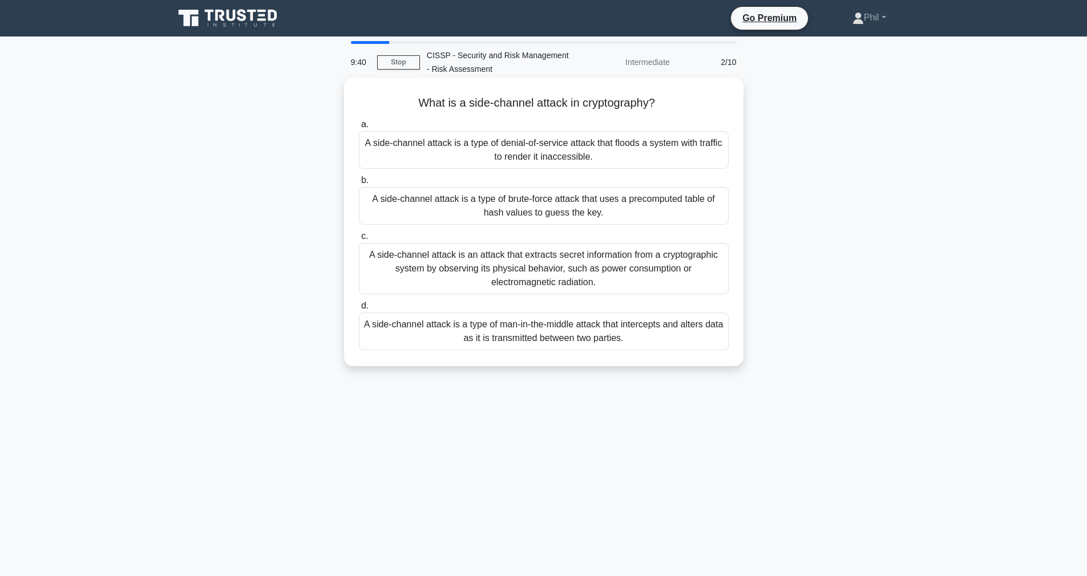
click at [659, 274] on div "A side-channel attack is an attack that extracts secret information from a cryp…" at bounding box center [544, 268] width 370 height 51
click at [359, 240] on input "c. A side-channel attack is an attack that extracts secret information from a c…" at bounding box center [359, 236] width 0 height 7
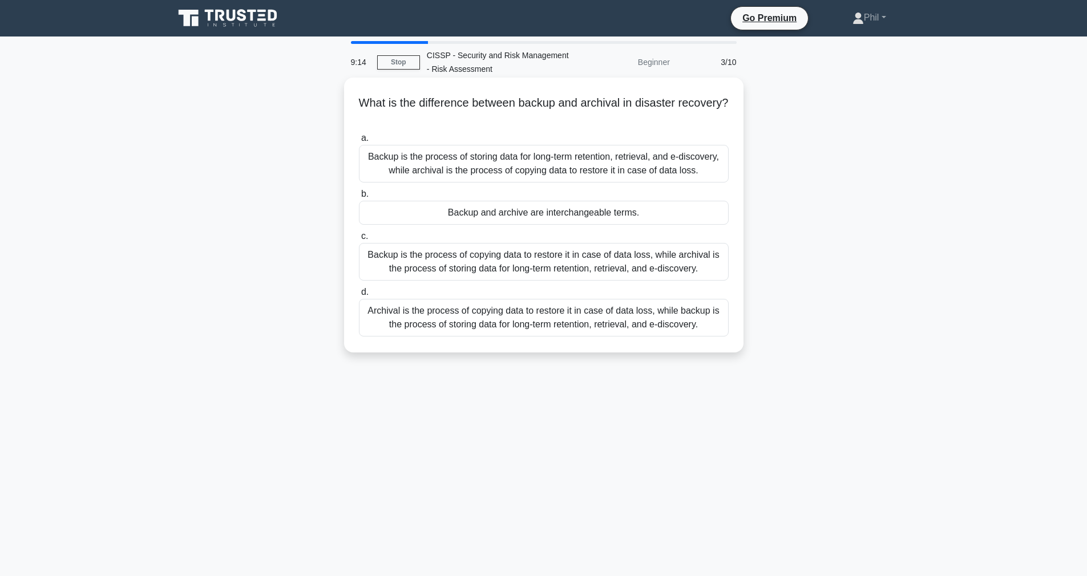
click at [695, 267] on div "Backup is the process of copying data to restore it in case of data loss, while…" at bounding box center [544, 262] width 370 height 38
click at [359, 240] on input "c. Backup is the process of copying data to restore it in case of data loss, wh…" at bounding box center [359, 236] width 0 height 7
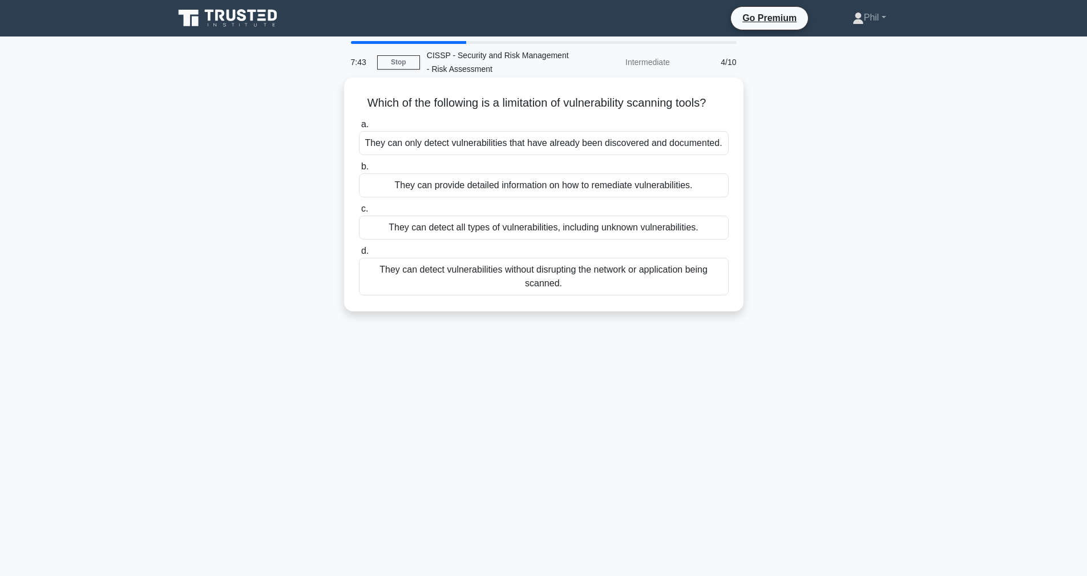
click at [662, 146] on div "They can only detect vulnerabilities that have already been discovered and docu…" at bounding box center [544, 143] width 370 height 24
click at [359, 128] on input "a. They can only detect vulnerabilities that have already been discovered and d…" at bounding box center [359, 124] width 0 height 7
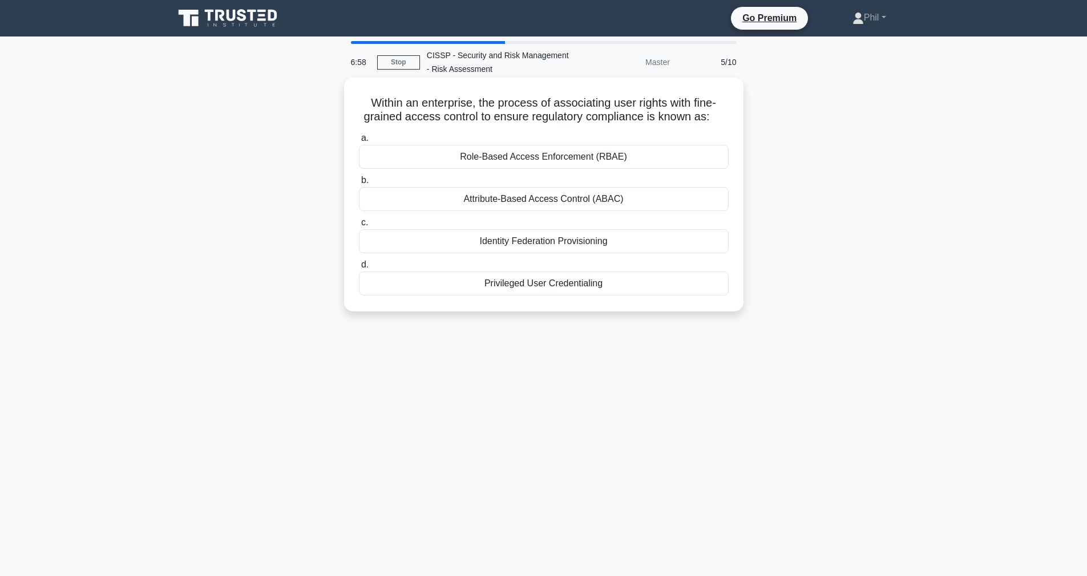
click at [647, 202] on div "Attribute-Based Access Control (ABAC)" at bounding box center [544, 199] width 370 height 24
click at [359, 184] on input "b. Attribute-Based Access Control (ABAC)" at bounding box center [359, 180] width 0 height 7
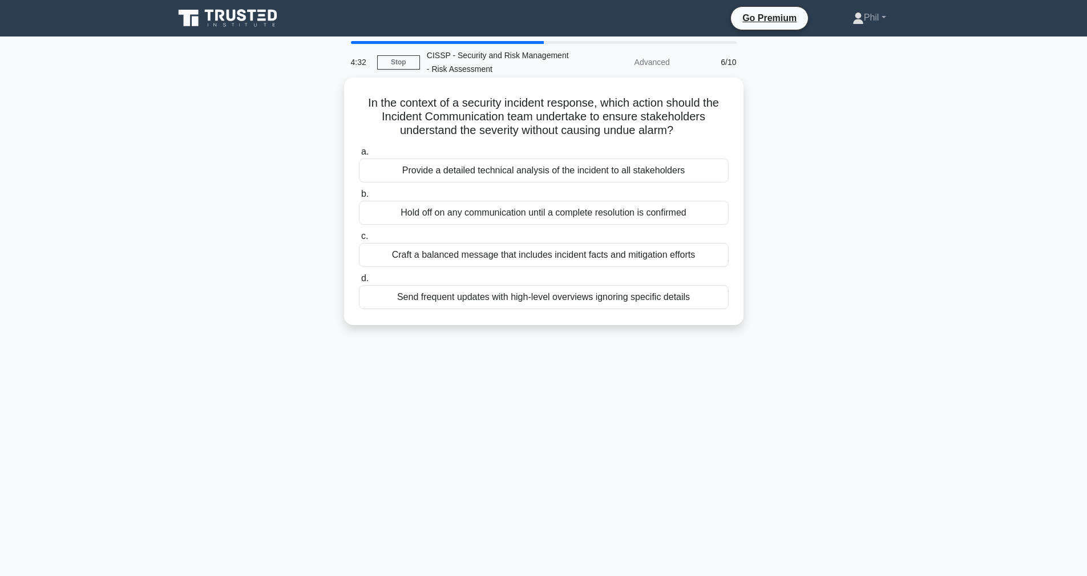
click at [674, 258] on div "Craft a balanced message that includes incident facts and mitigation efforts" at bounding box center [544, 255] width 370 height 24
click at [359, 240] on input "c. Craft a balanced message that includes incident facts and mitigation efforts" at bounding box center [359, 236] width 0 height 7
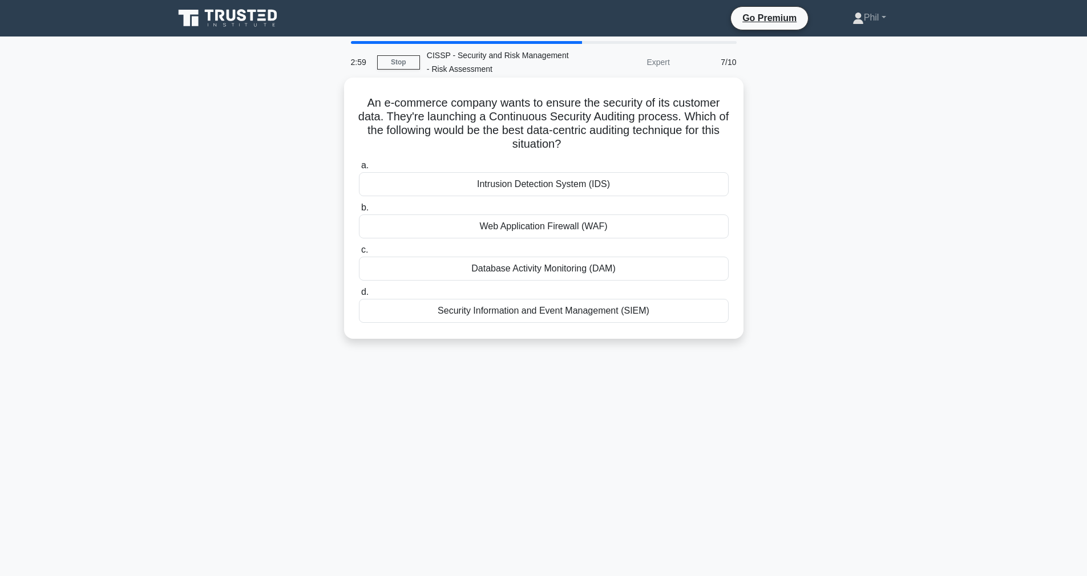
click at [691, 273] on div "Database Activity Monitoring (DAM)" at bounding box center [544, 269] width 370 height 24
click at [359, 254] on input "c. Database Activity Monitoring (DAM)" at bounding box center [359, 249] width 0 height 7
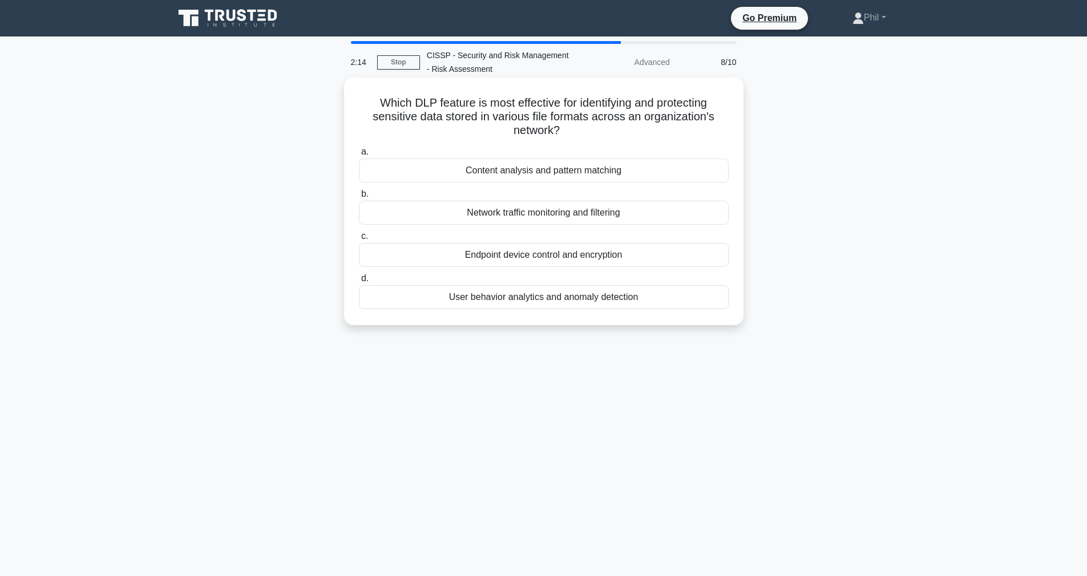
click at [659, 172] on div "Content analysis and pattern matching" at bounding box center [544, 171] width 370 height 24
click at [359, 156] on input "a. Content analysis and pattern matching" at bounding box center [359, 151] width 0 height 7
click at [683, 220] on div "Evaluate vulnerability management." at bounding box center [544, 213] width 370 height 24
click at [359, 198] on input "b. Evaluate vulnerability management." at bounding box center [359, 194] width 0 height 7
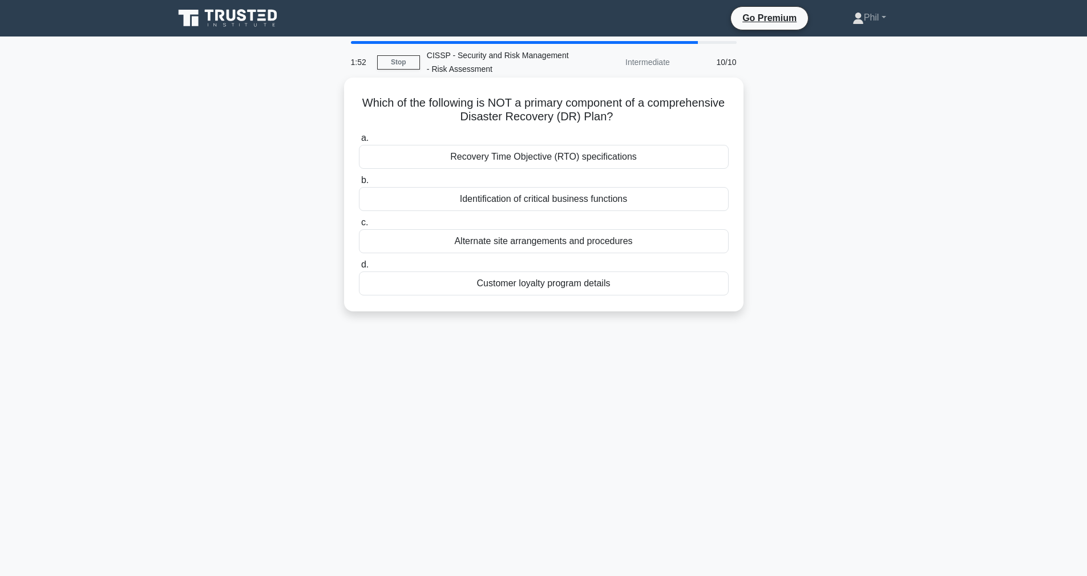
click at [661, 289] on div "Customer loyalty program details" at bounding box center [544, 284] width 370 height 24
click at [359, 269] on input "d. Customer loyalty program details" at bounding box center [359, 264] width 0 height 7
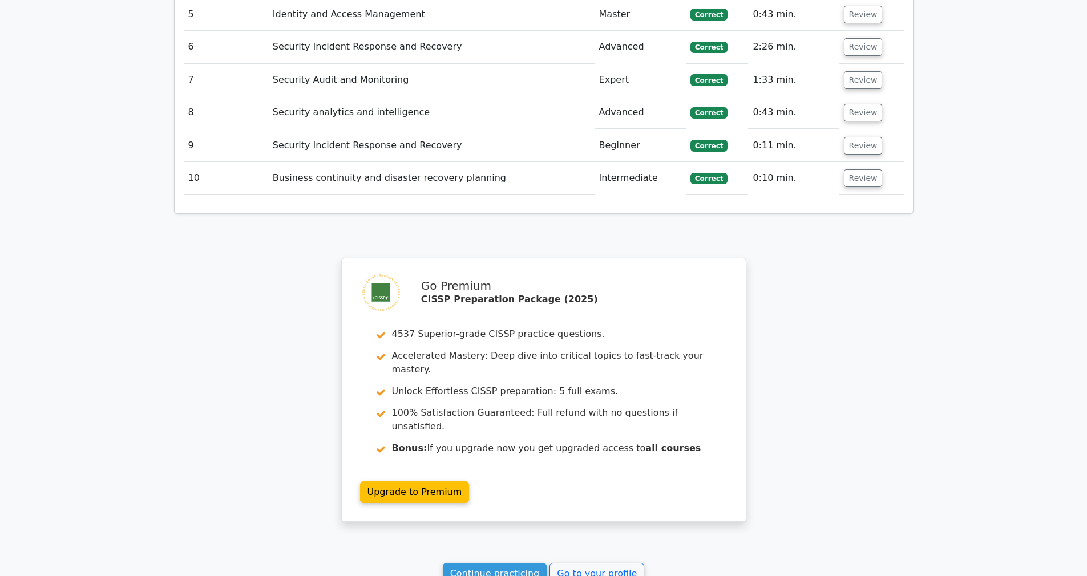
scroll to position [1485, 0]
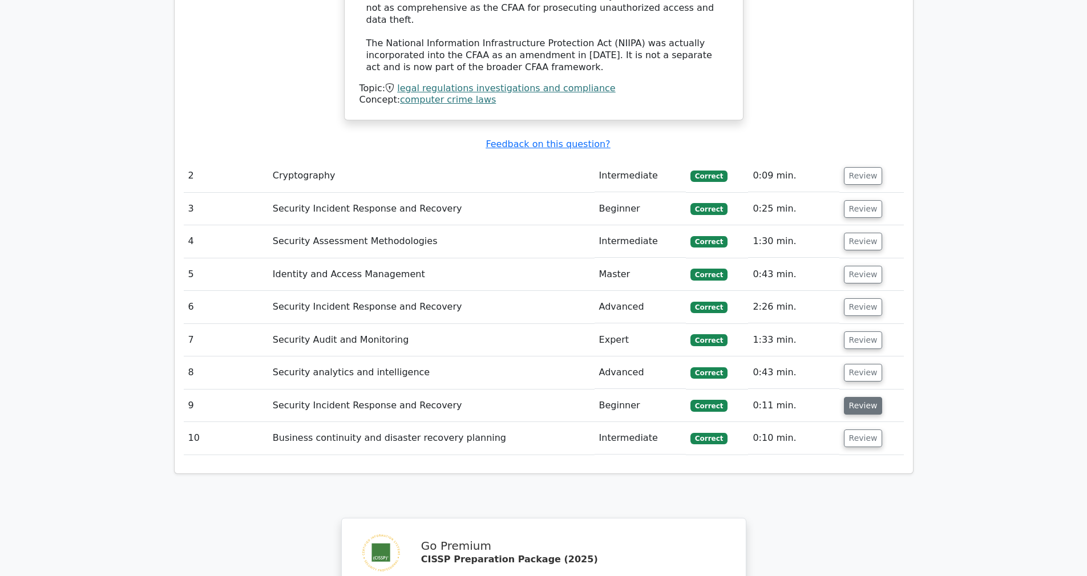
click at [856, 397] on button "Review" at bounding box center [863, 406] width 39 height 18
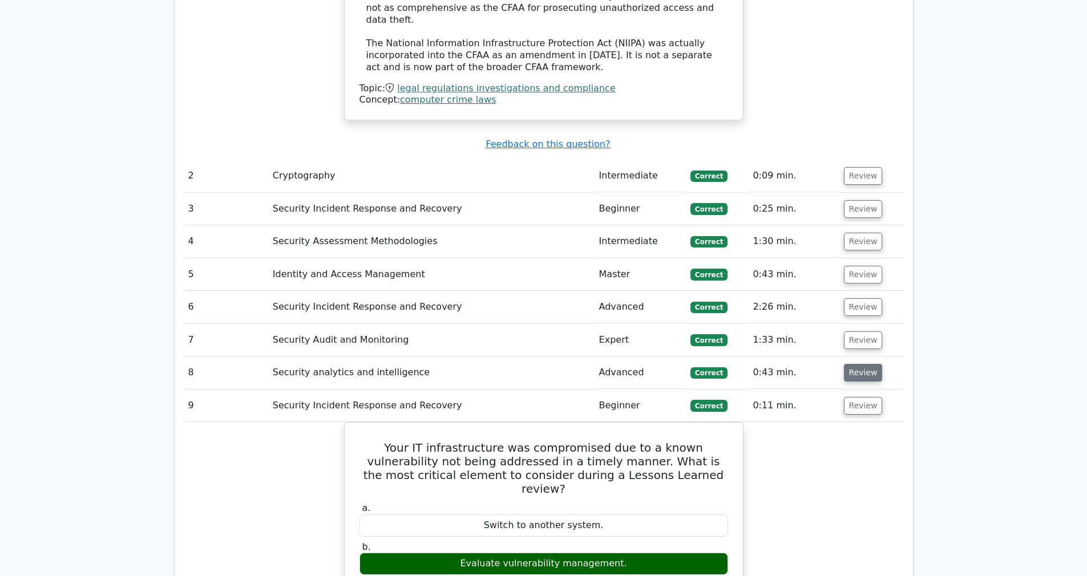
click at [858, 364] on button "Review" at bounding box center [863, 373] width 39 height 18
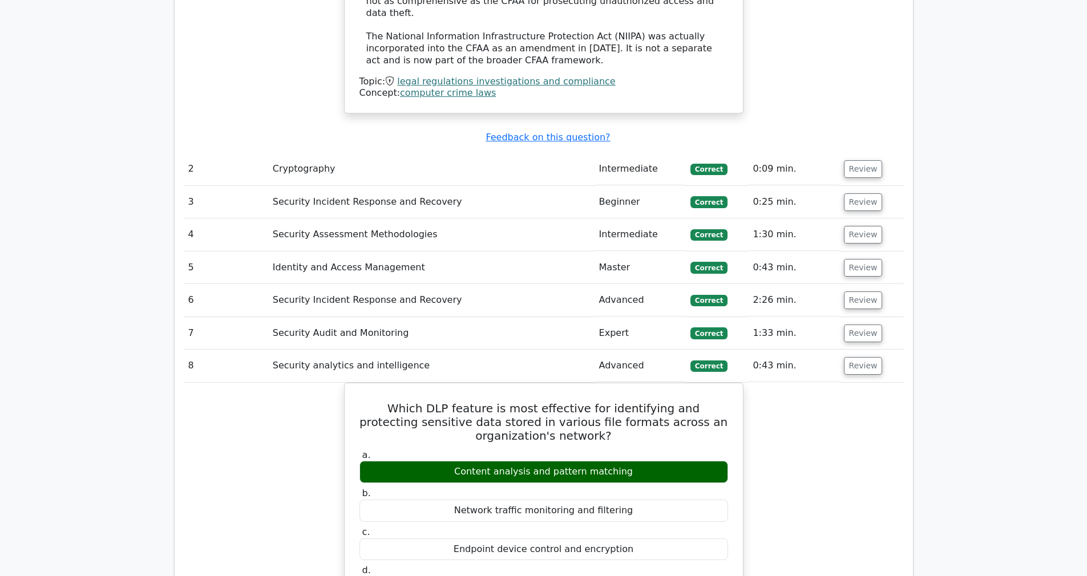
scroll to position [1505, 0]
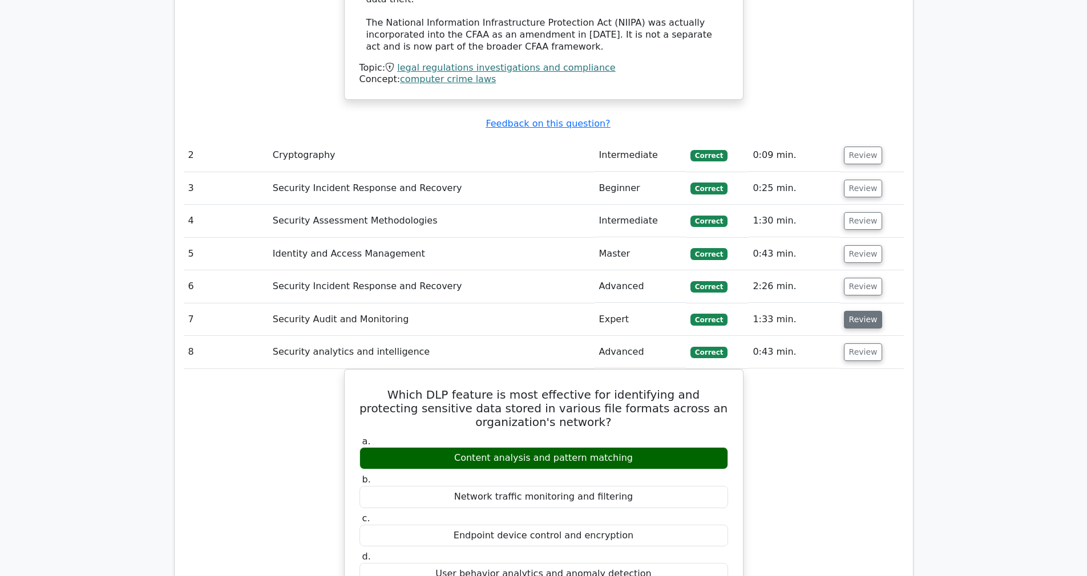
click at [854, 311] on button "Review" at bounding box center [863, 320] width 39 height 18
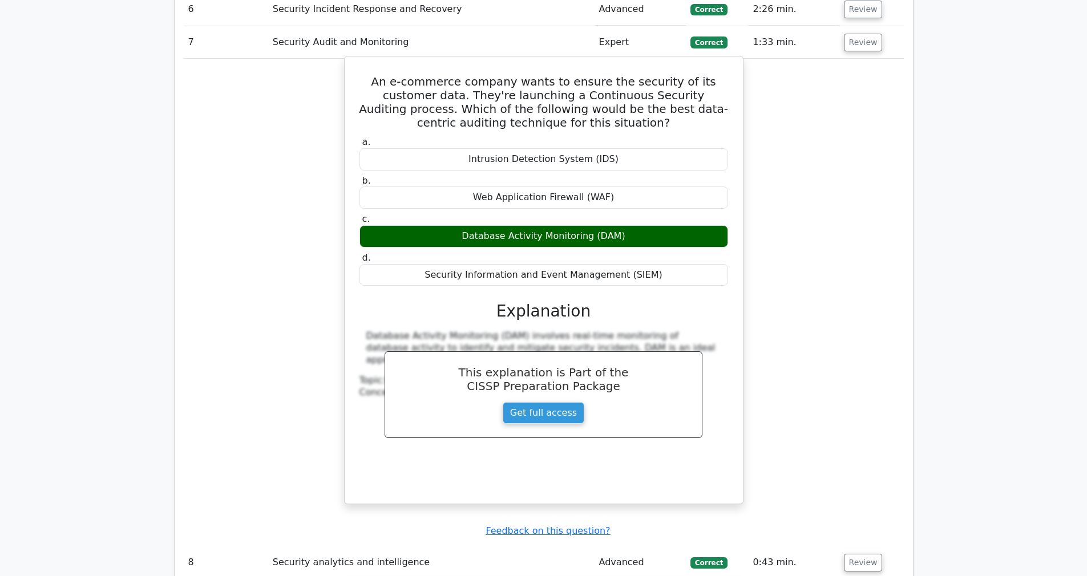
scroll to position [1782, 0]
drag, startPoint x: 441, startPoint y: 38, endPoint x: 667, endPoint y: 213, distance: 286.3
click at [667, 214] on div "An e-commerce company wants to ensure the security of its customer data. They'r…" at bounding box center [543, 281] width 389 height 438
copy div "An e-commerce company wants to ensure the security of its customer data. They'r…"
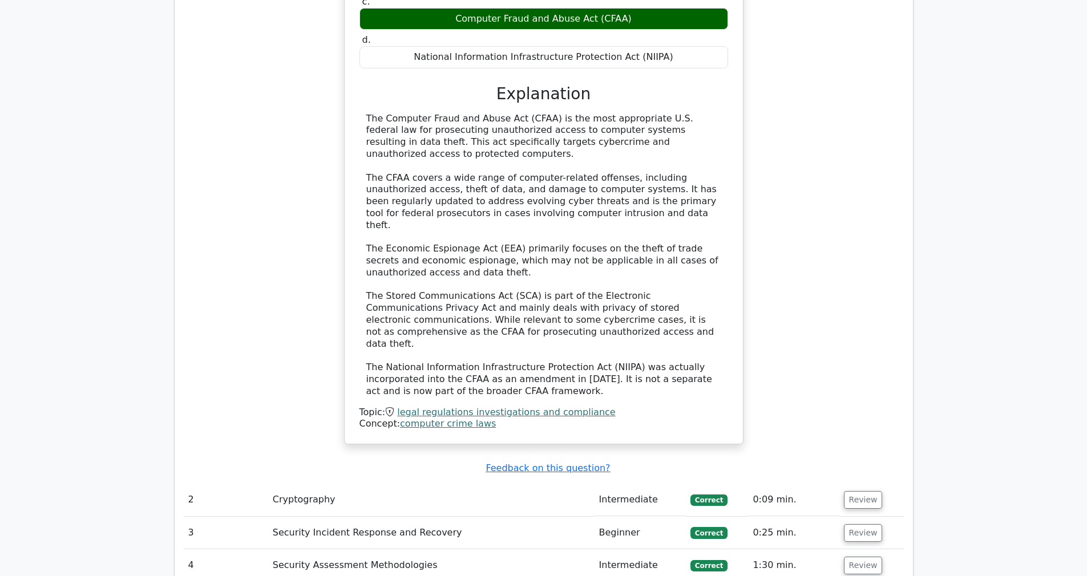
scroll to position [1156, 0]
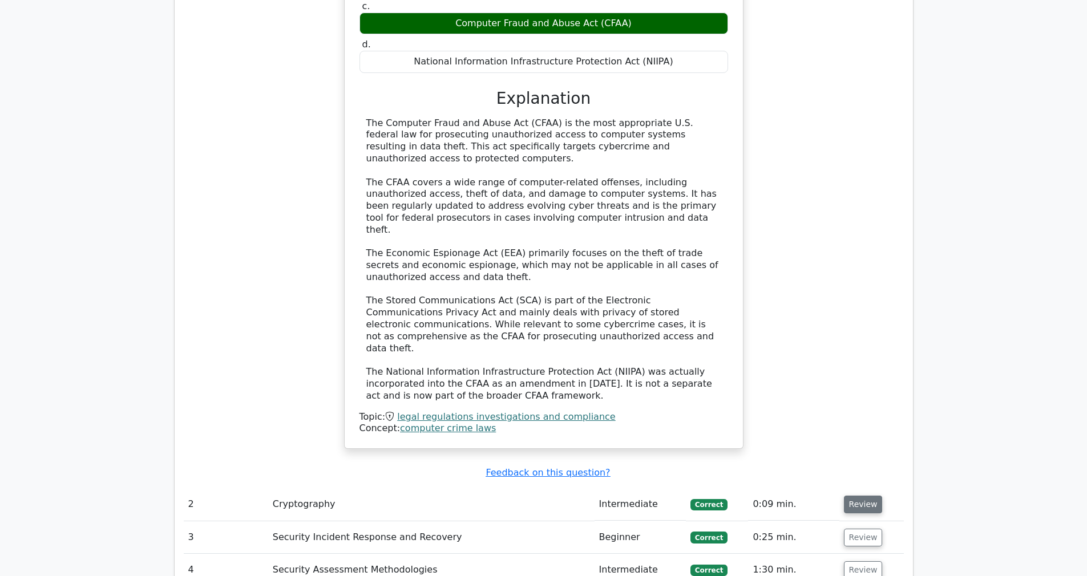
click at [862, 496] on button "Review" at bounding box center [863, 505] width 39 height 18
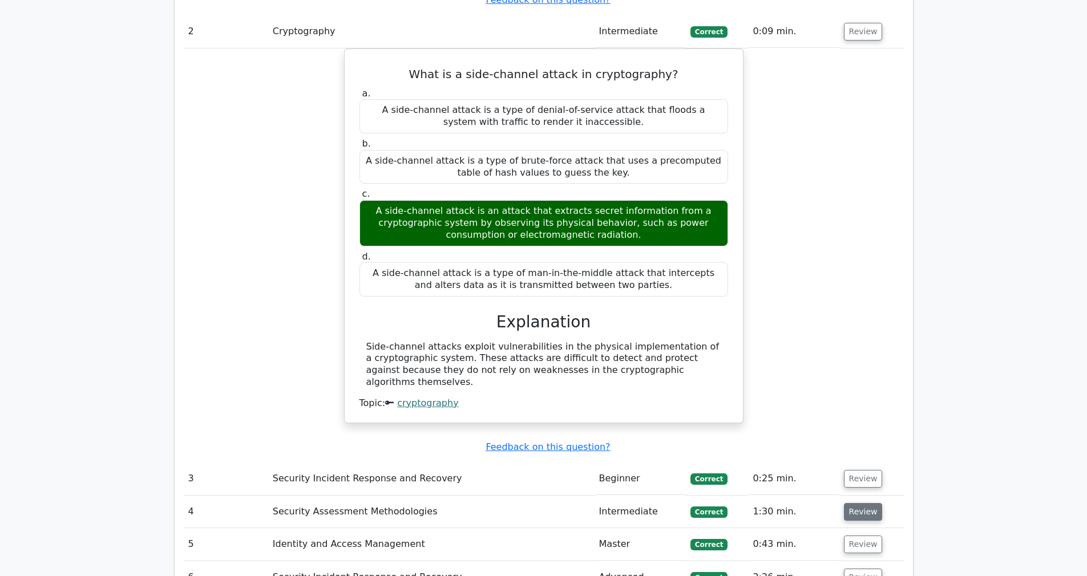
scroll to position [1731, 0]
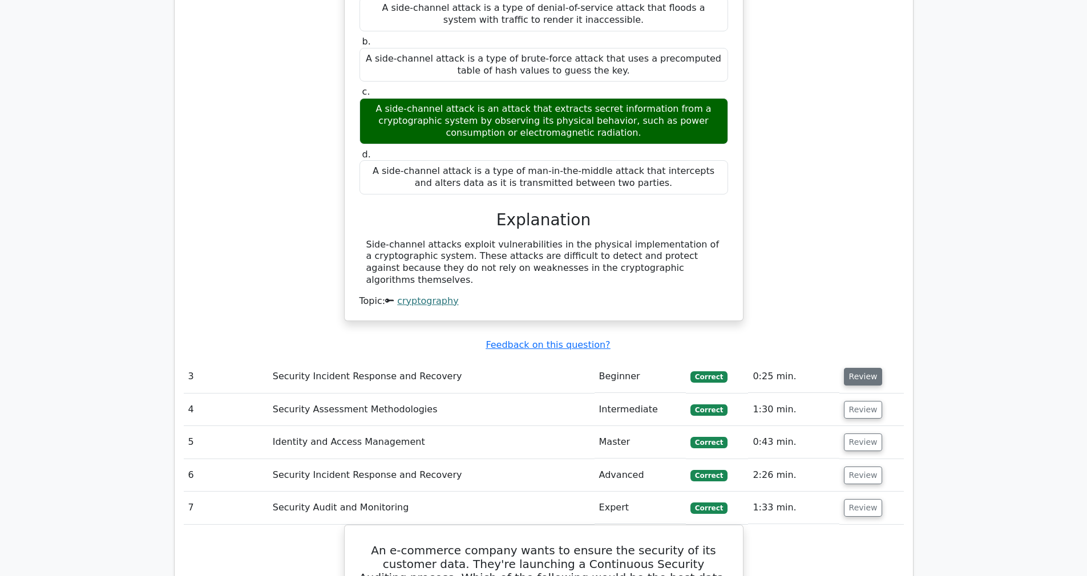
click at [849, 368] on button "Review" at bounding box center [863, 377] width 39 height 18
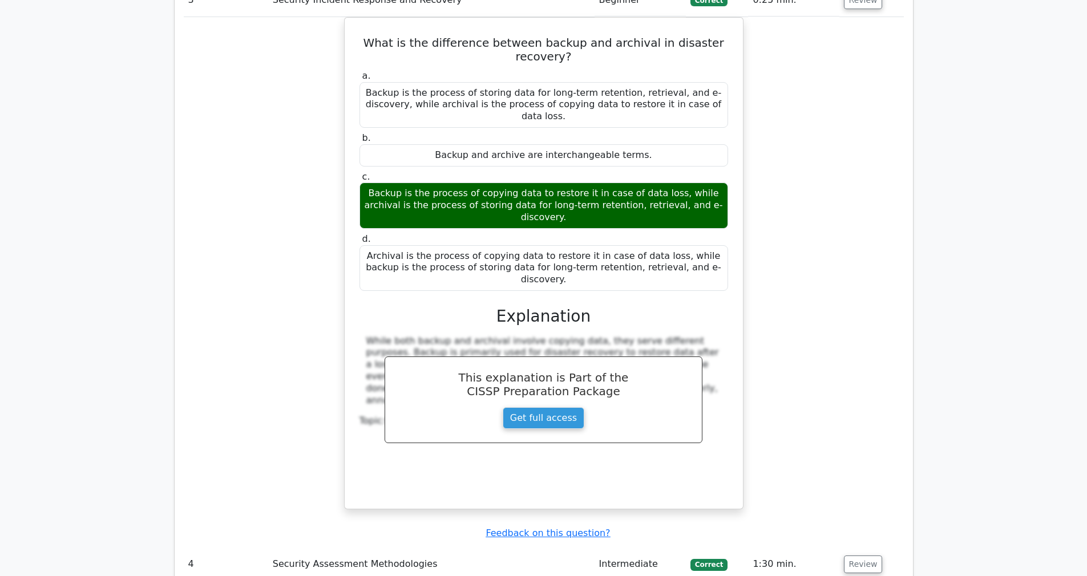
scroll to position [2188, 0]
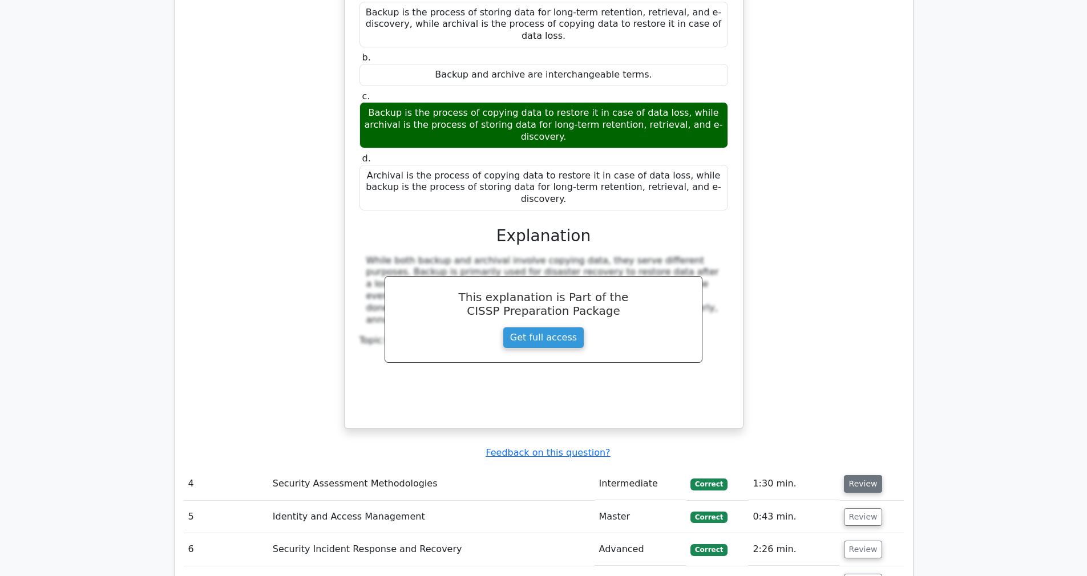
click at [858, 475] on button "Review" at bounding box center [863, 484] width 39 height 18
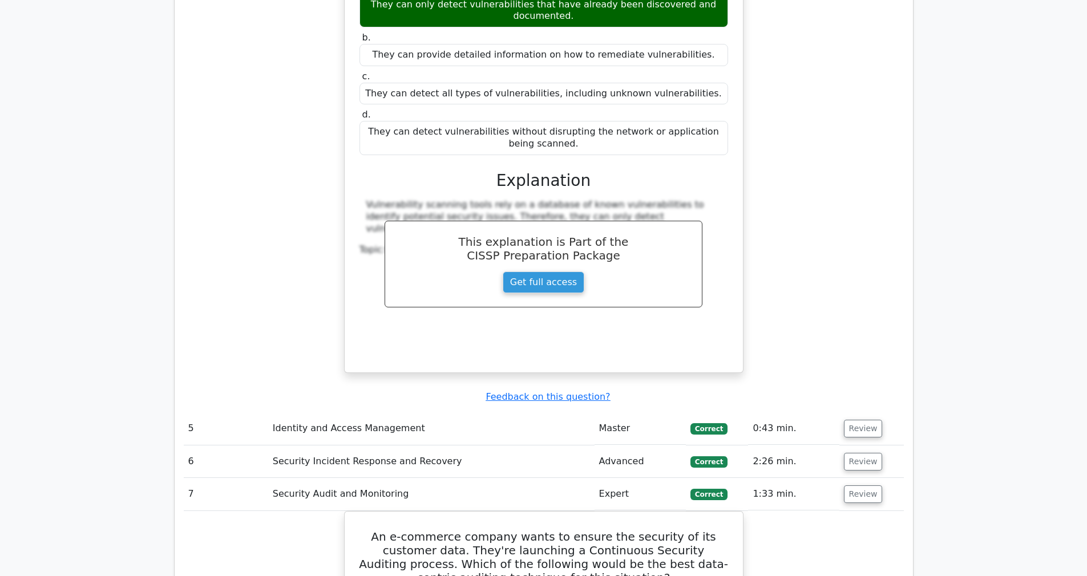
scroll to position [2886, 0]
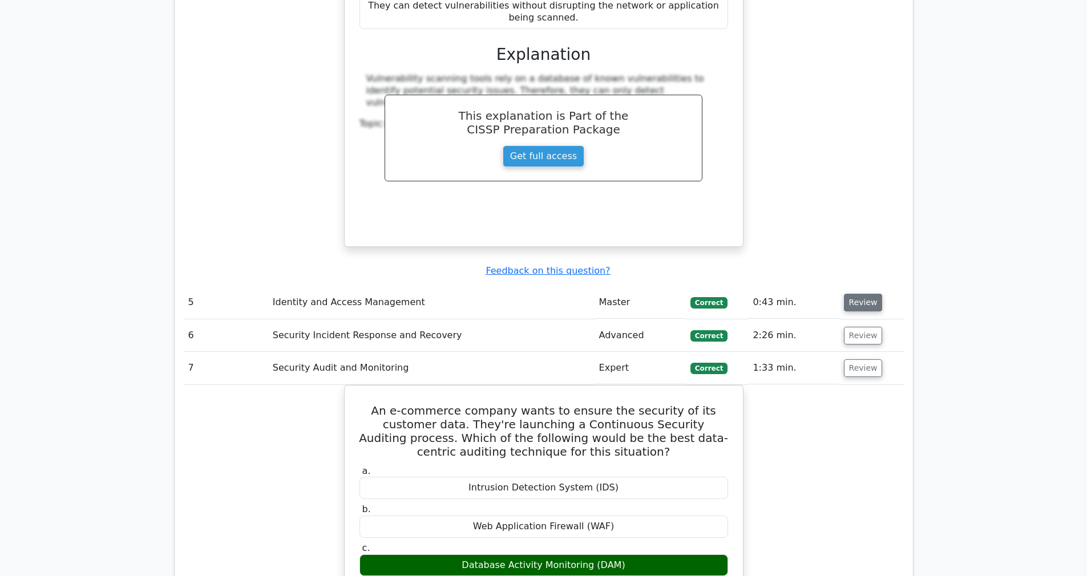
click at [848, 294] on button "Review" at bounding box center [863, 303] width 39 height 18
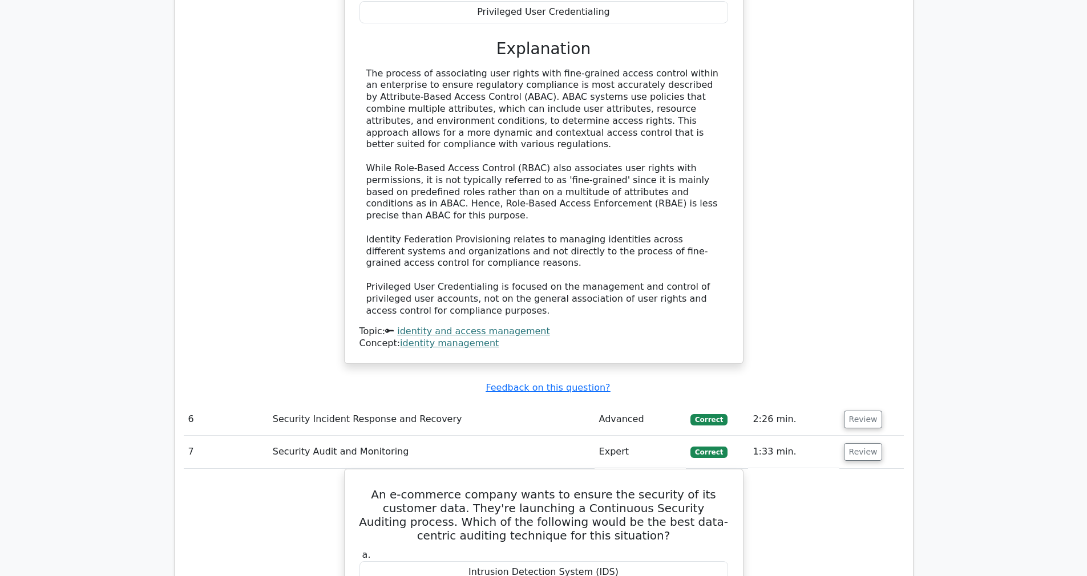
scroll to position [3432, 0]
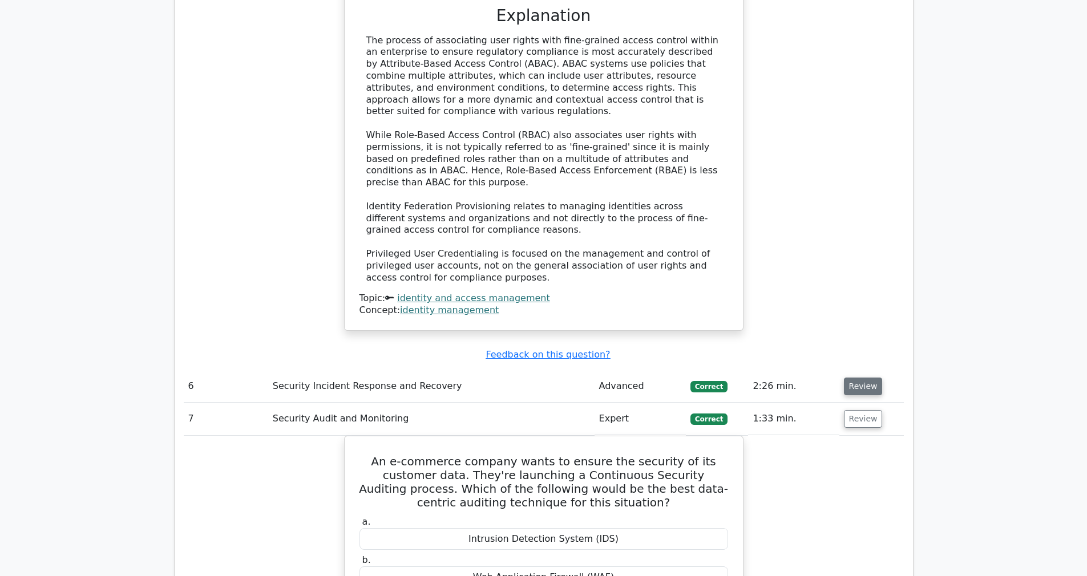
click at [864, 378] on button "Review" at bounding box center [863, 387] width 39 height 18
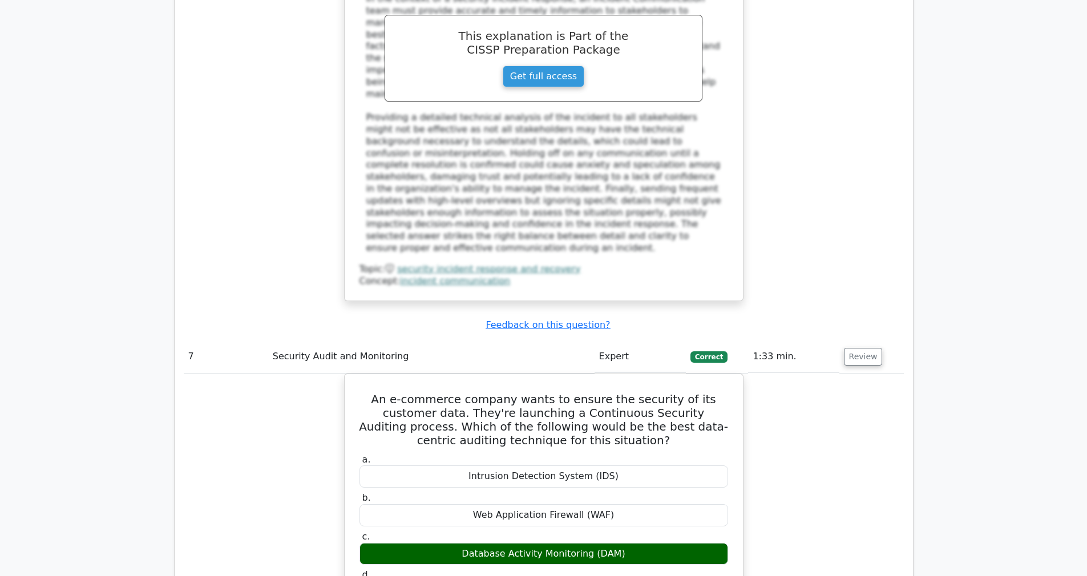
scroll to position [4116, 0]
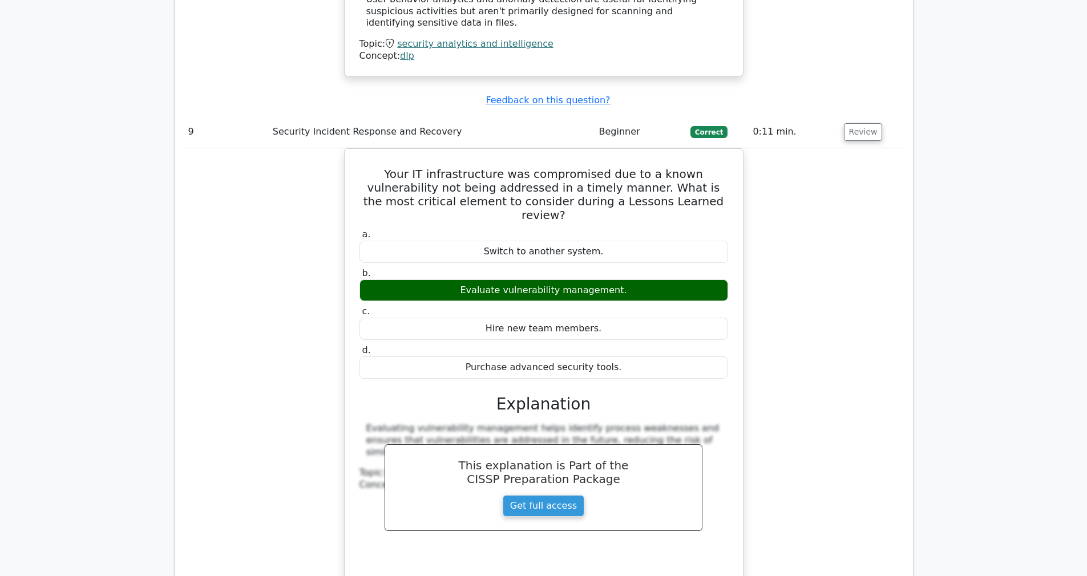
scroll to position [5934, 0]
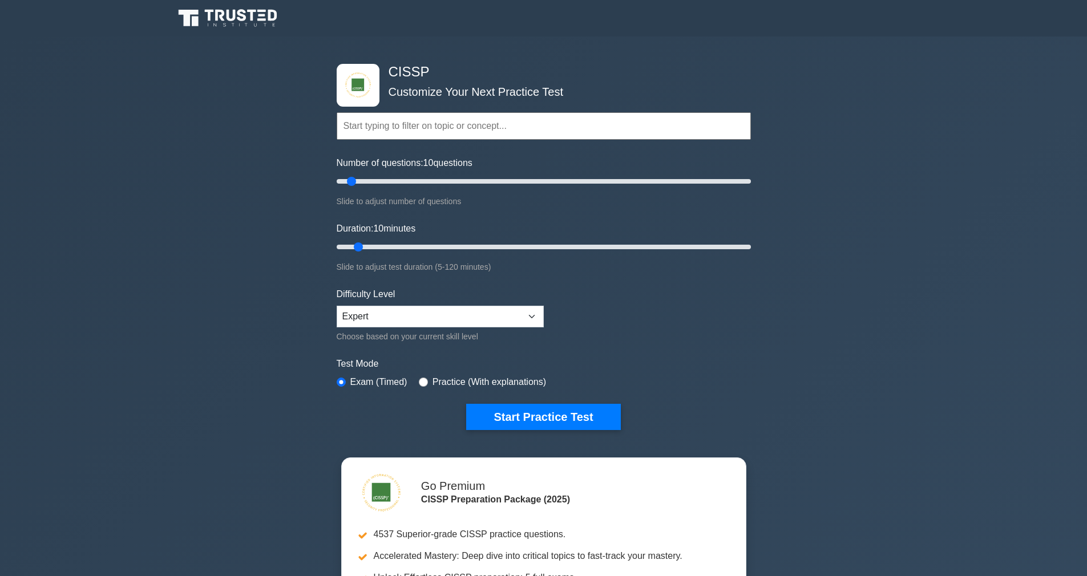
click at [386, 122] on input "text" at bounding box center [544, 125] width 414 height 27
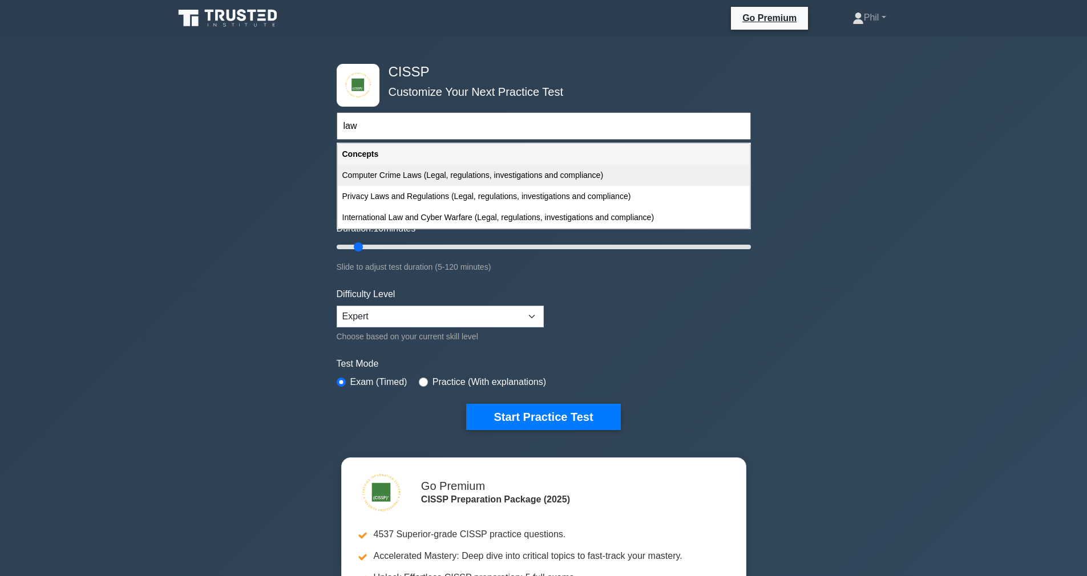
click at [429, 169] on div "Computer Crime Laws (Legal, regulations, investigations and compliance)" at bounding box center [544, 175] width 412 height 21
type input "Computer Crime Laws (Legal, regulations, investigations and compliance)"
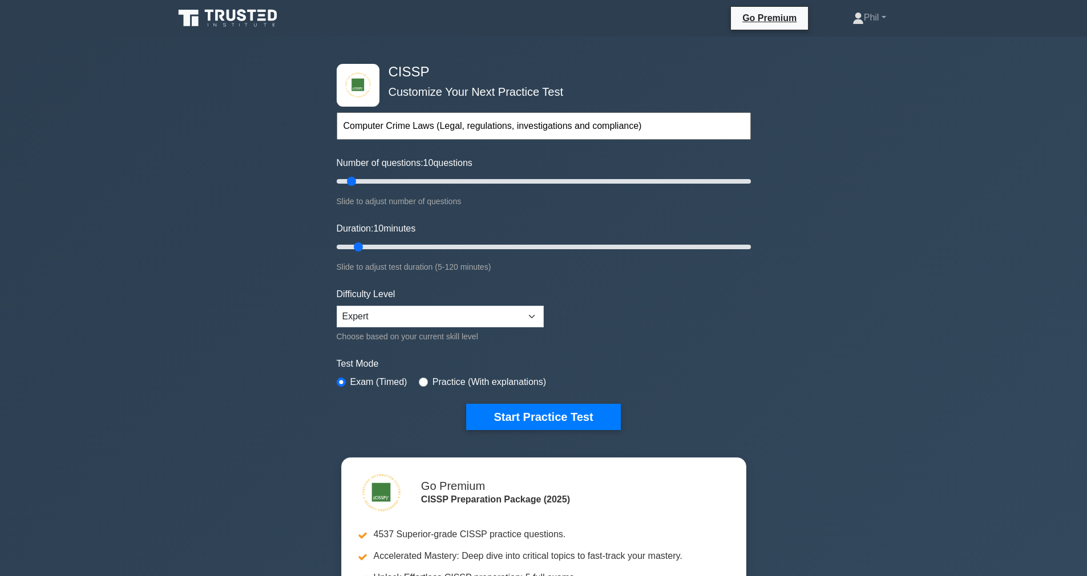
drag, startPoint x: 556, startPoint y: 424, endPoint x: 518, endPoint y: 388, distance: 52.0
click at [556, 424] on button "Start Practice Test" at bounding box center [543, 417] width 154 height 26
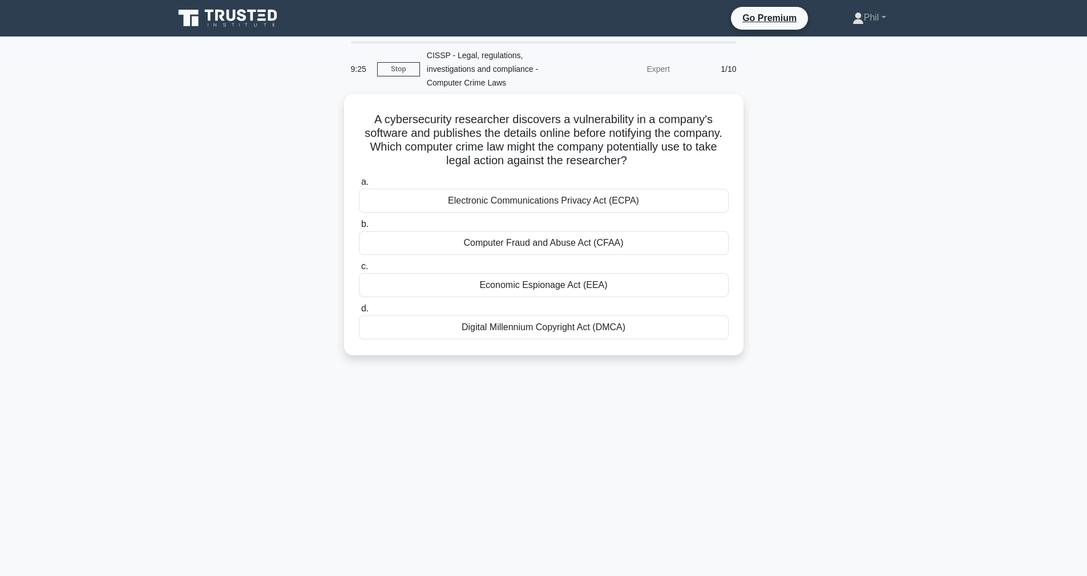
click at [909, 337] on div "A cybersecurity researcher discovers a vulnerability in a company's software an…" at bounding box center [543, 231] width 753 height 275
click at [644, 249] on div "Computer Fraud and Abuse Act (CFAA)" at bounding box center [544, 240] width 370 height 24
click at [359, 225] on input "b. Computer Fraud and Abuse Act (CFAA)" at bounding box center [359, 221] width 0 height 7
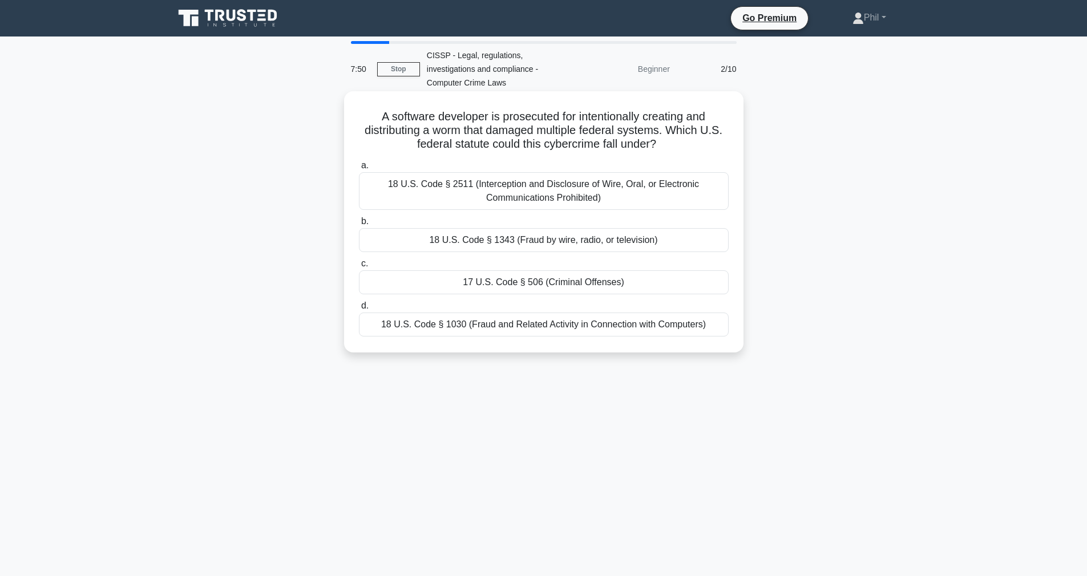
click at [658, 327] on div "18 U.S. Code § 1030 (Fraud and Related Activity in Connection with Computers)" at bounding box center [544, 325] width 370 height 24
click at [359, 310] on input "d. 18 U.S. Code § 1030 (Fraud and Related Activity in Connection with Computers)" at bounding box center [359, 305] width 0 height 7
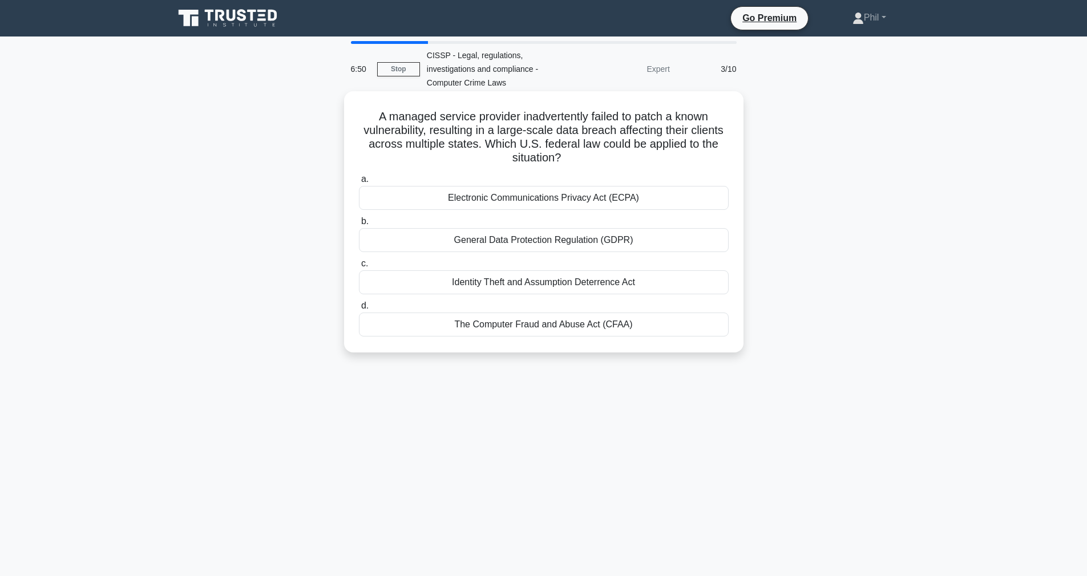
click at [649, 198] on div "Electronic Communications Privacy Act (ECPA)" at bounding box center [544, 198] width 370 height 24
click at [359, 183] on input "a. Electronic Communications Privacy Act (ECPA)" at bounding box center [359, 179] width 0 height 7
click at [627, 242] on div "Computer Fraud and Abuse Act" at bounding box center [544, 240] width 370 height 24
click at [359, 225] on input "b. Computer Fraud and Abuse Act" at bounding box center [359, 221] width 0 height 7
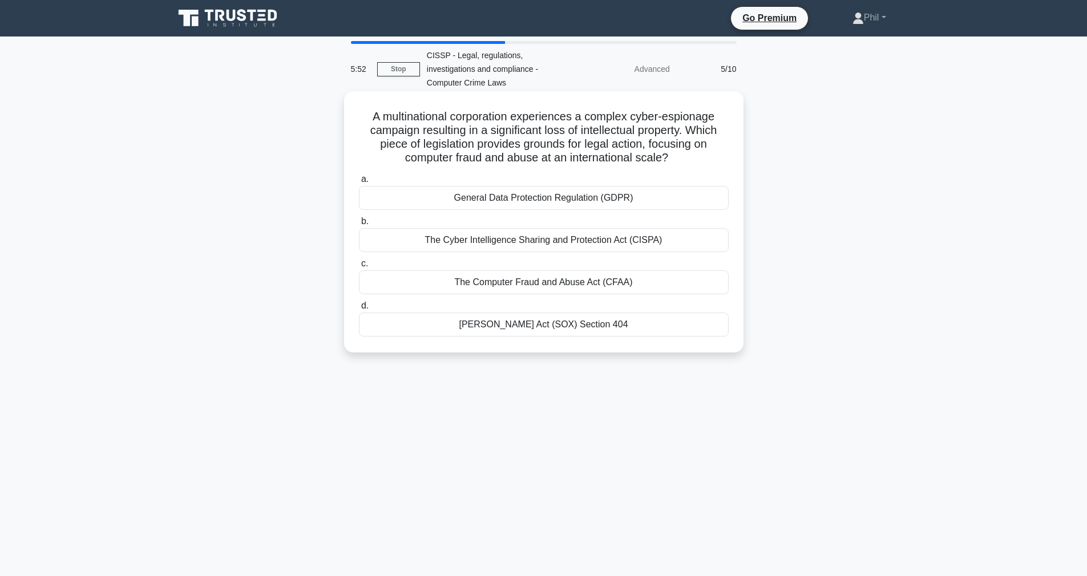
click at [661, 240] on div "The Cyber Intelligence Sharing and Protection Act (CISPA)" at bounding box center [544, 240] width 370 height 24
click at [359, 225] on input "b. The Cyber Intelligence Sharing and Protection Act (CISPA)" at bounding box center [359, 221] width 0 height 7
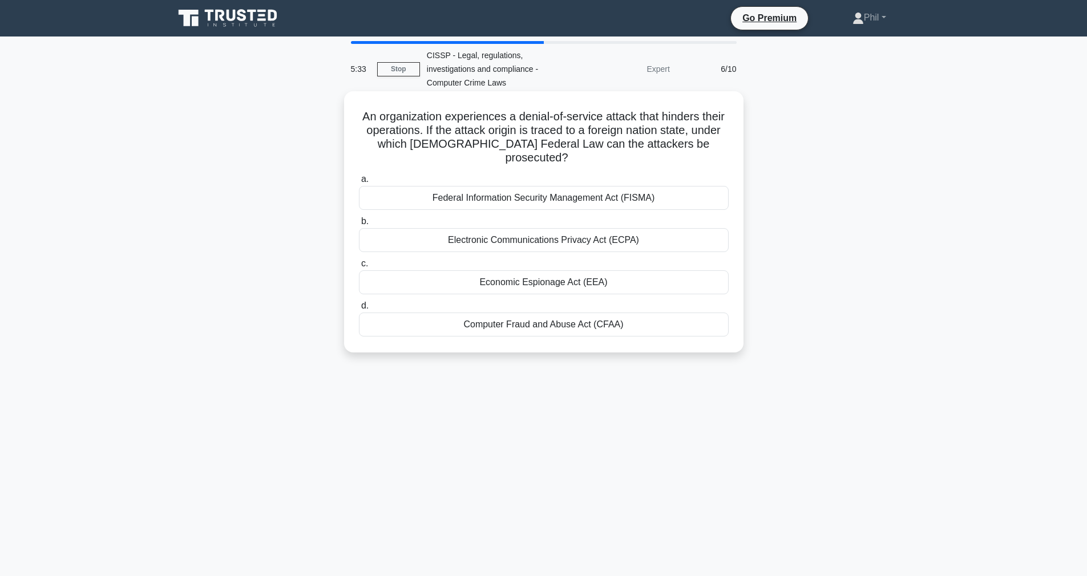
click at [668, 272] on div "Economic Espionage Act (EEA)" at bounding box center [544, 282] width 370 height 24
click at [359, 268] on input "c. Economic Espionage Act (EEA)" at bounding box center [359, 263] width 0 height 7
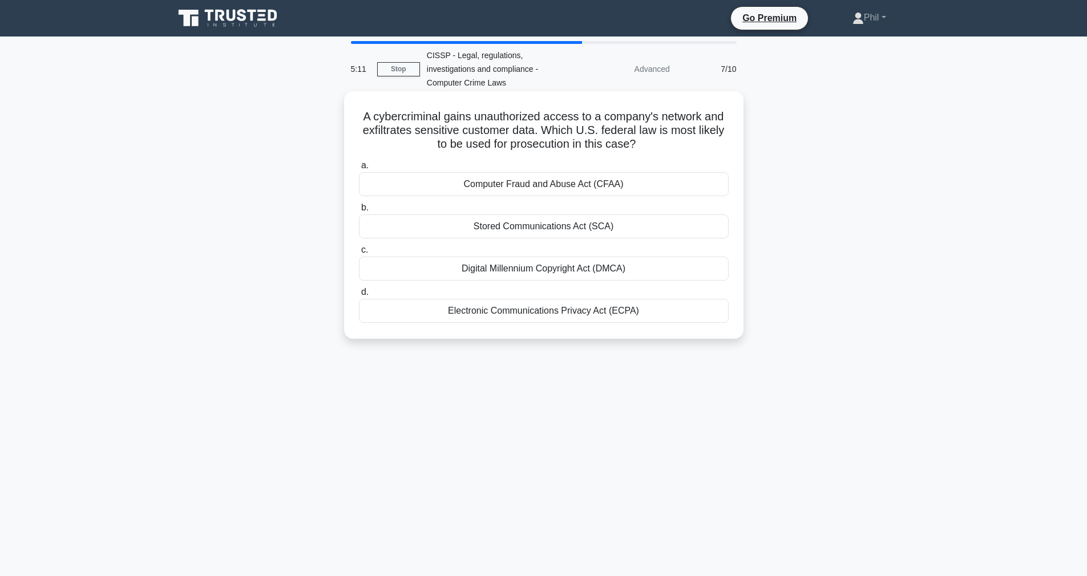
click at [621, 188] on div "Computer Fraud and Abuse Act (CFAA)" at bounding box center [544, 184] width 370 height 24
click at [359, 169] on input "a. Computer Fraud and Abuse Act (CFAA)" at bounding box center [359, 165] width 0 height 7
click at [621, 185] on div "Stored Communications Act (SCA)" at bounding box center [544, 184] width 370 height 24
click at [359, 169] on input "a. Stored Communications Act (SCA)" at bounding box center [359, 165] width 0 height 7
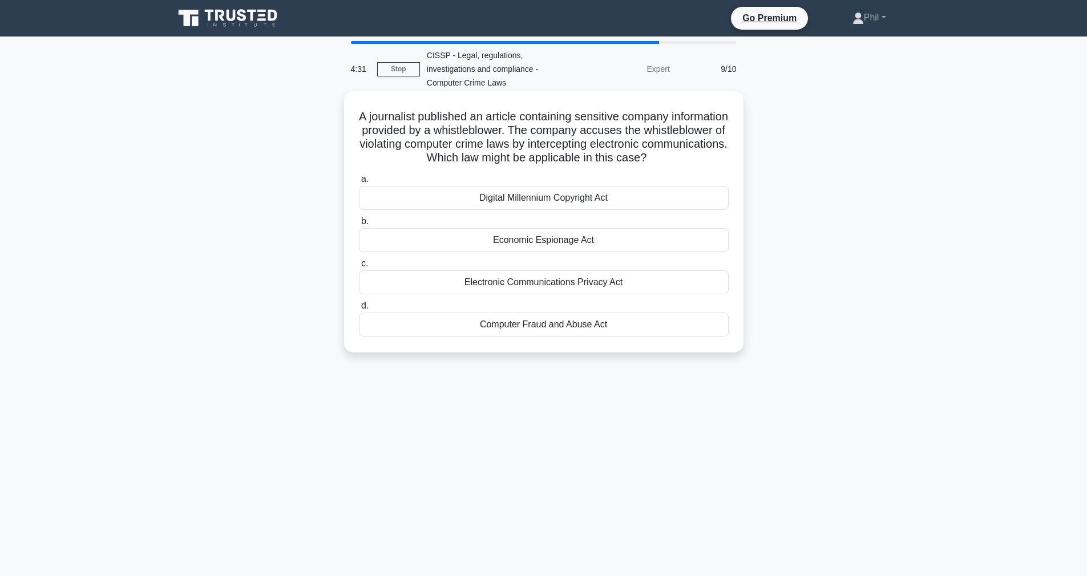
click at [656, 326] on div "Computer Fraud and Abuse Act" at bounding box center [544, 325] width 370 height 24
click at [359, 310] on input "d. Computer Fraud and Abuse Act" at bounding box center [359, 305] width 0 height 7
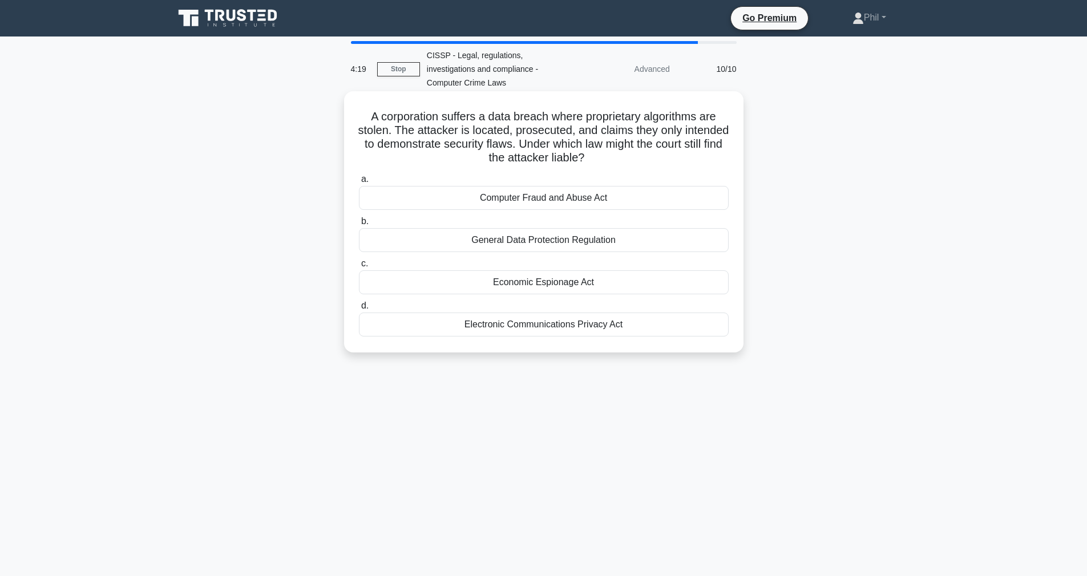
click at [640, 200] on div "Computer Fraud and Abuse Act" at bounding box center [544, 198] width 370 height 24
click at [359, 183] on input "a. Computer Fraud and Abuse Act" at bounding box center [359, 179] width 0 height 7
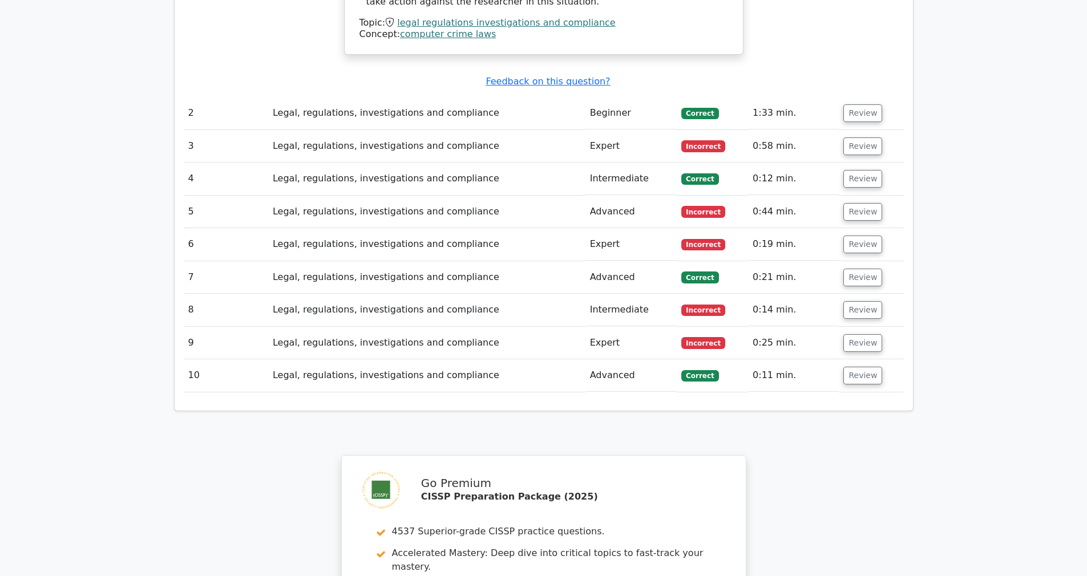
scroll to position [1525, 0]
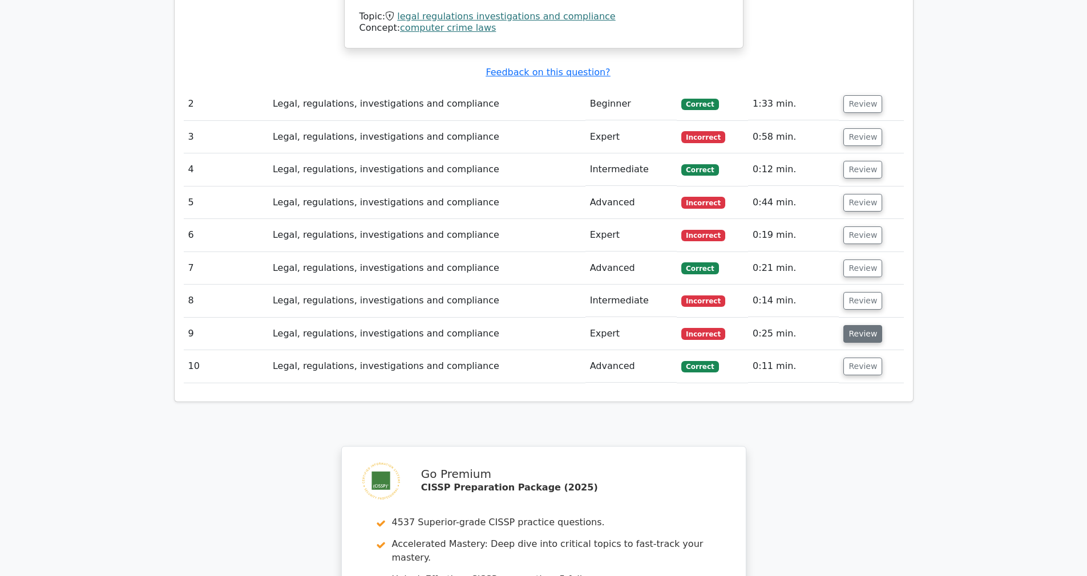
click at [854, 325] on button "Review" at bounding box center [862, 334] width 39 height 18
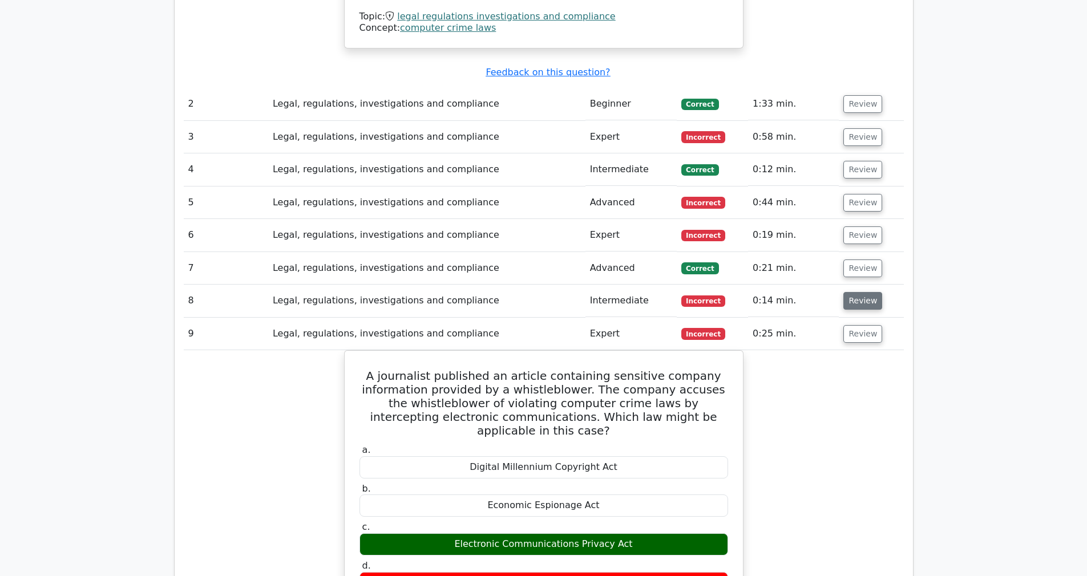
click at [858, 292] on button "Review" at bounding box center [862, 301] width 39 height 18
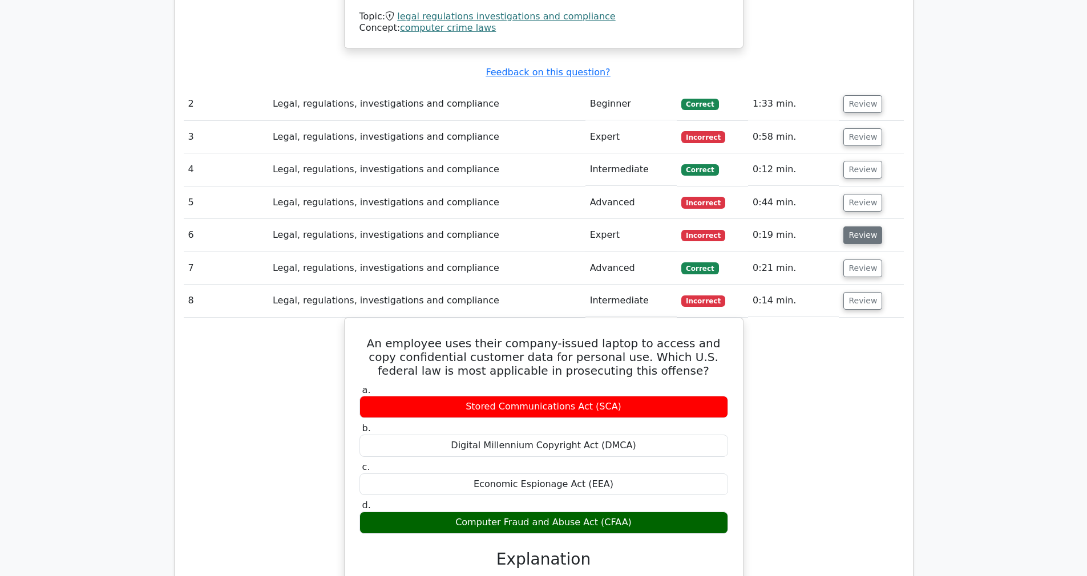
click at [856, 226] on button "Review" at bounding box center [862, 235] width 39 height 18
drag, startPoint x: 861, startPoint y: 148, endPoint x: 858, endPoint y: 124, distance: 24.7
click at [861, 194] on button "Review" at bounding box center [862, 203] width 39 height 18
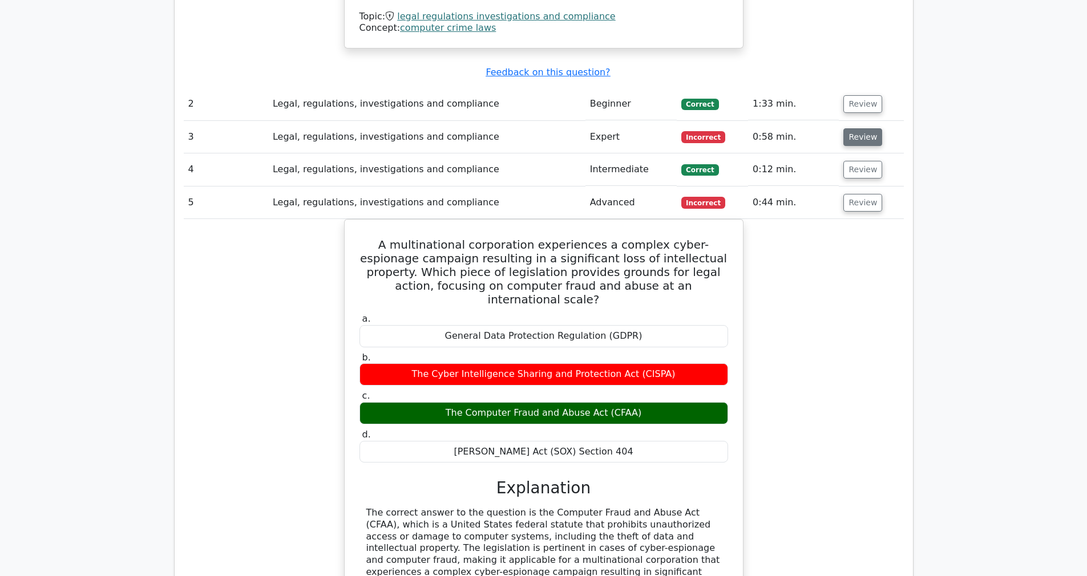
click at [856, 128] on button "Review" at bounding box center [862, 137] width 39 height 18
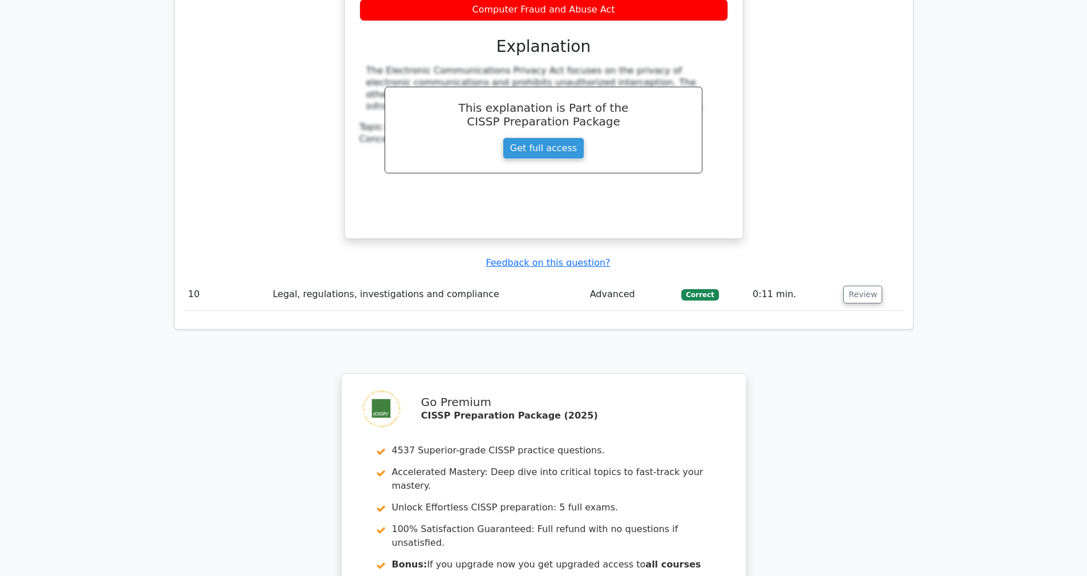
scroll to position [4641, 0]
